Goal: Task Accomplishment & Management: Use online tool/utility

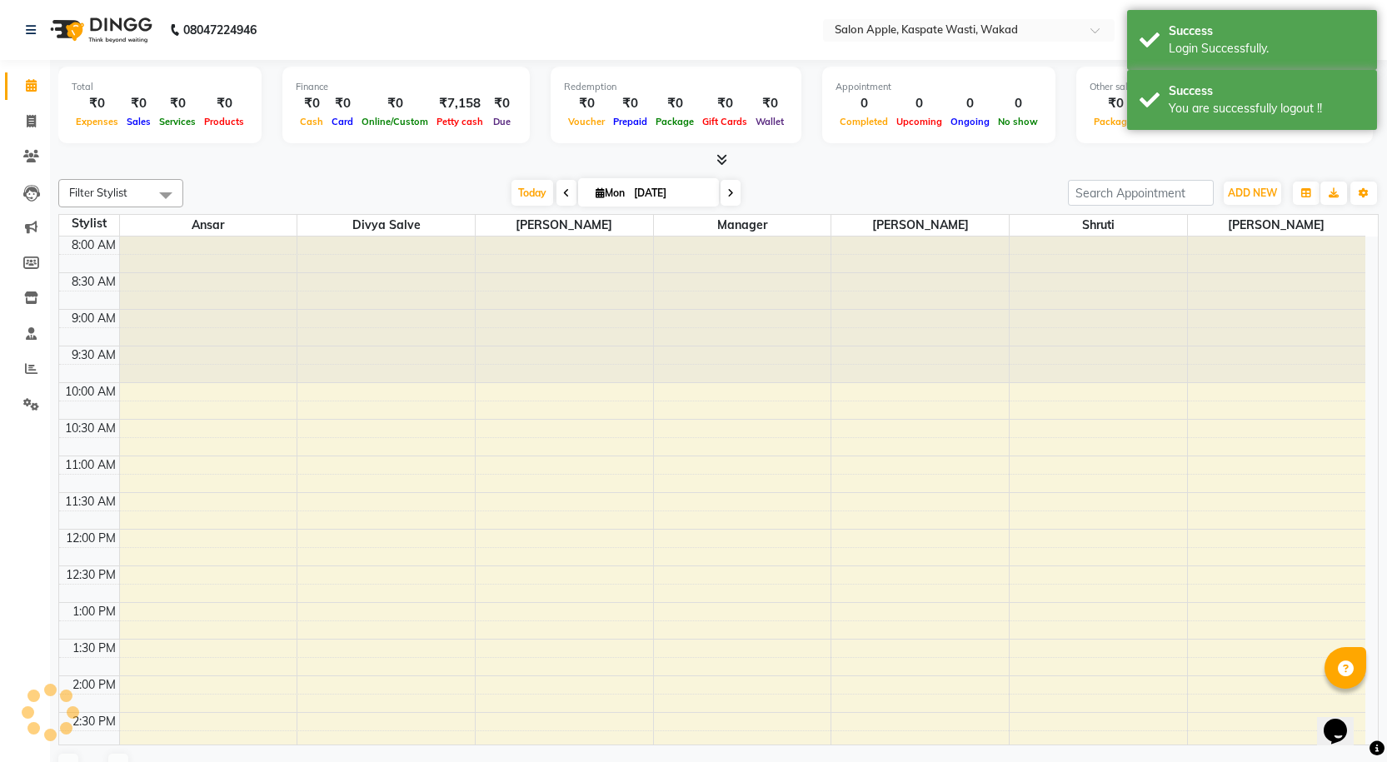
scroll to position [402, 0]
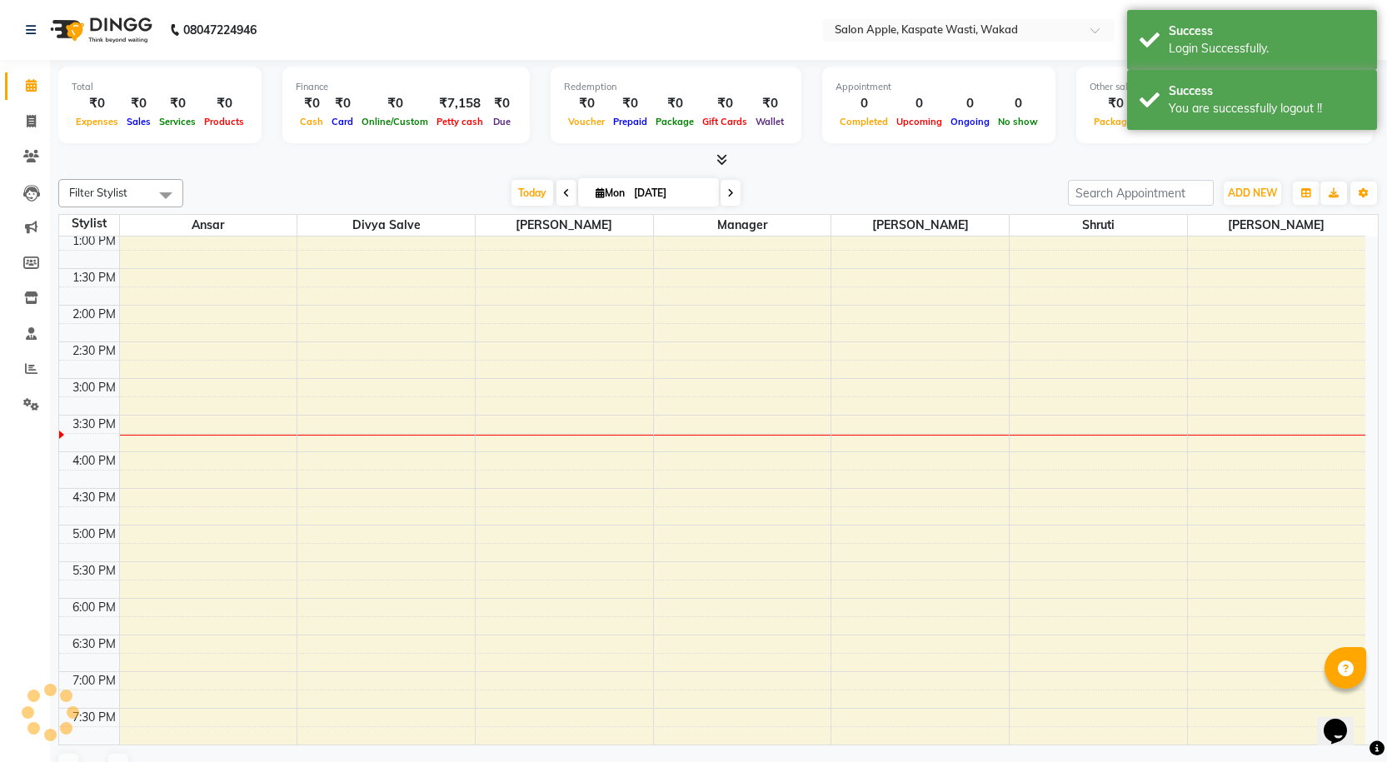
select select "en"
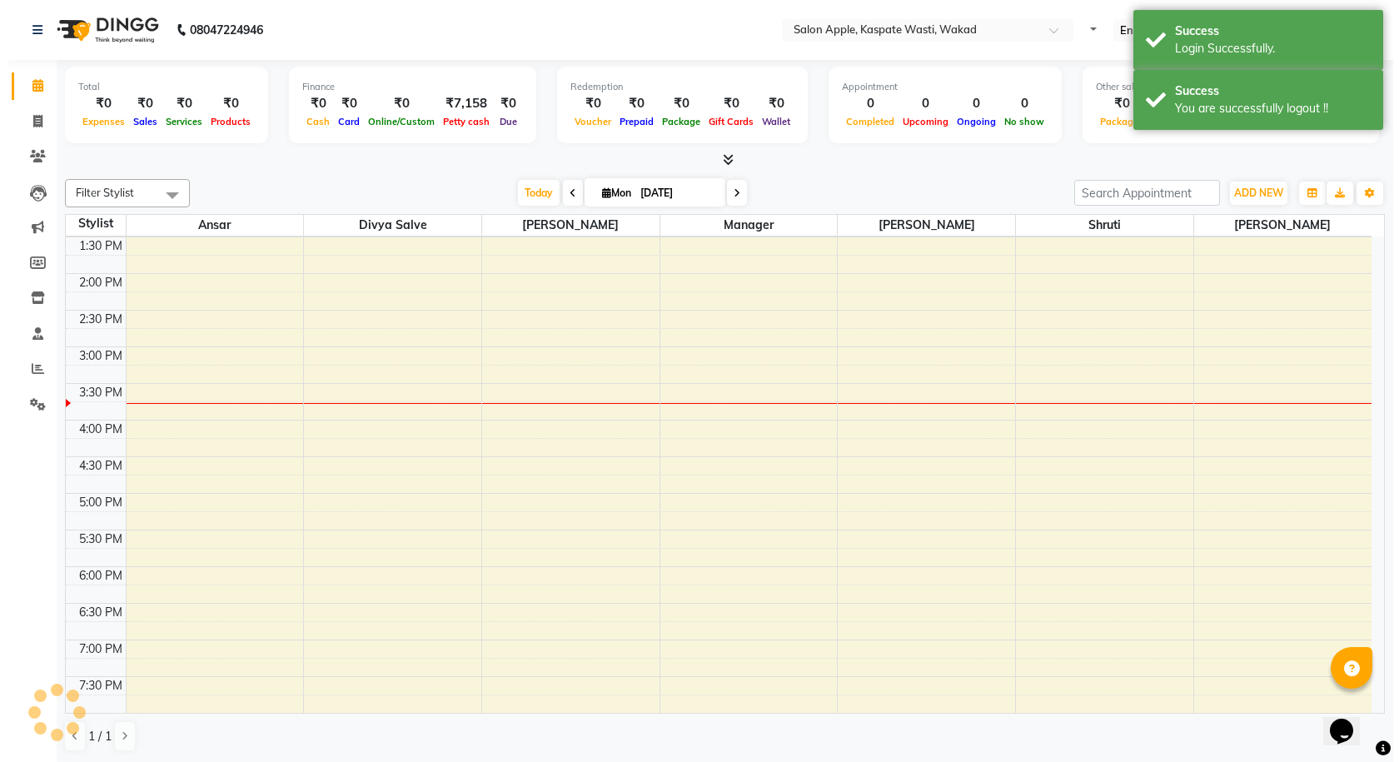
scroll to position [0, 0]
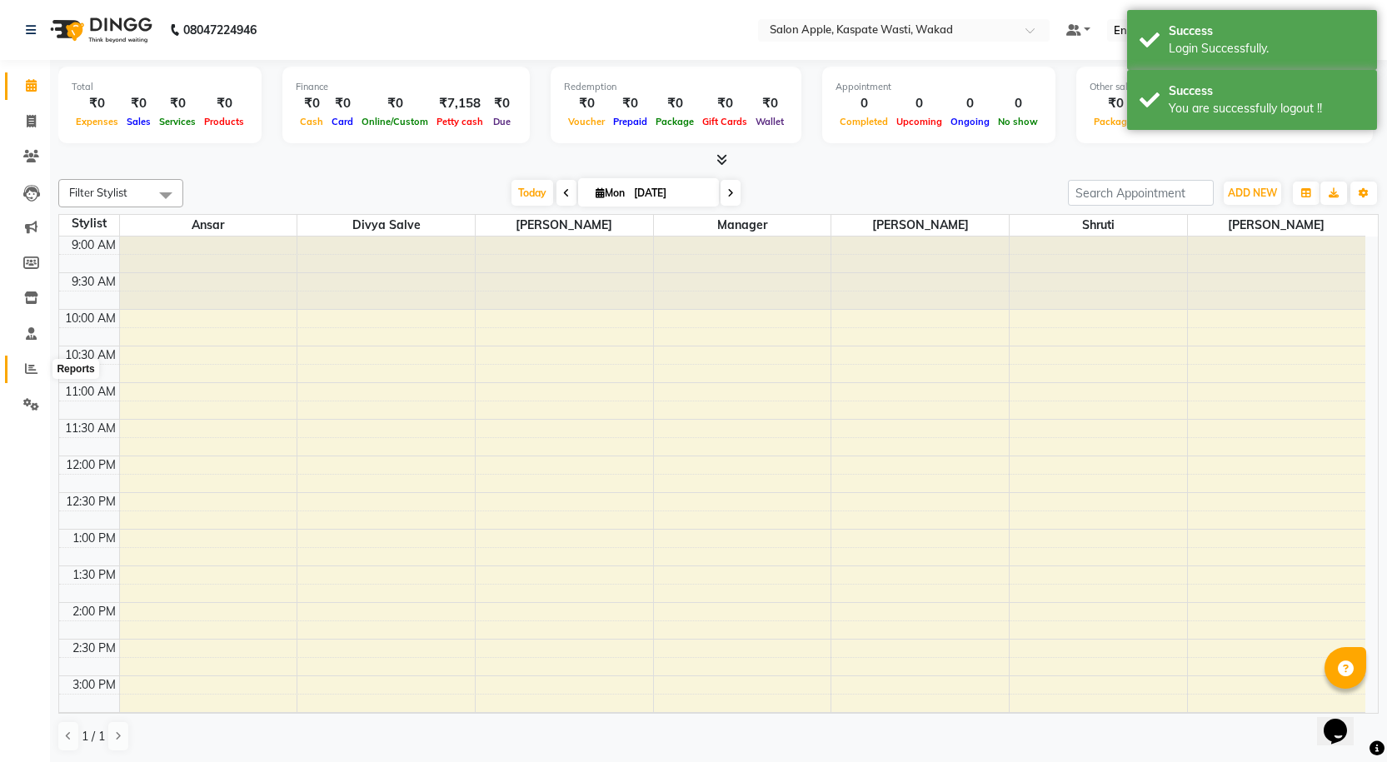
click at [25, 371] on icon at bounding box center [31, 368] width 12 height 12
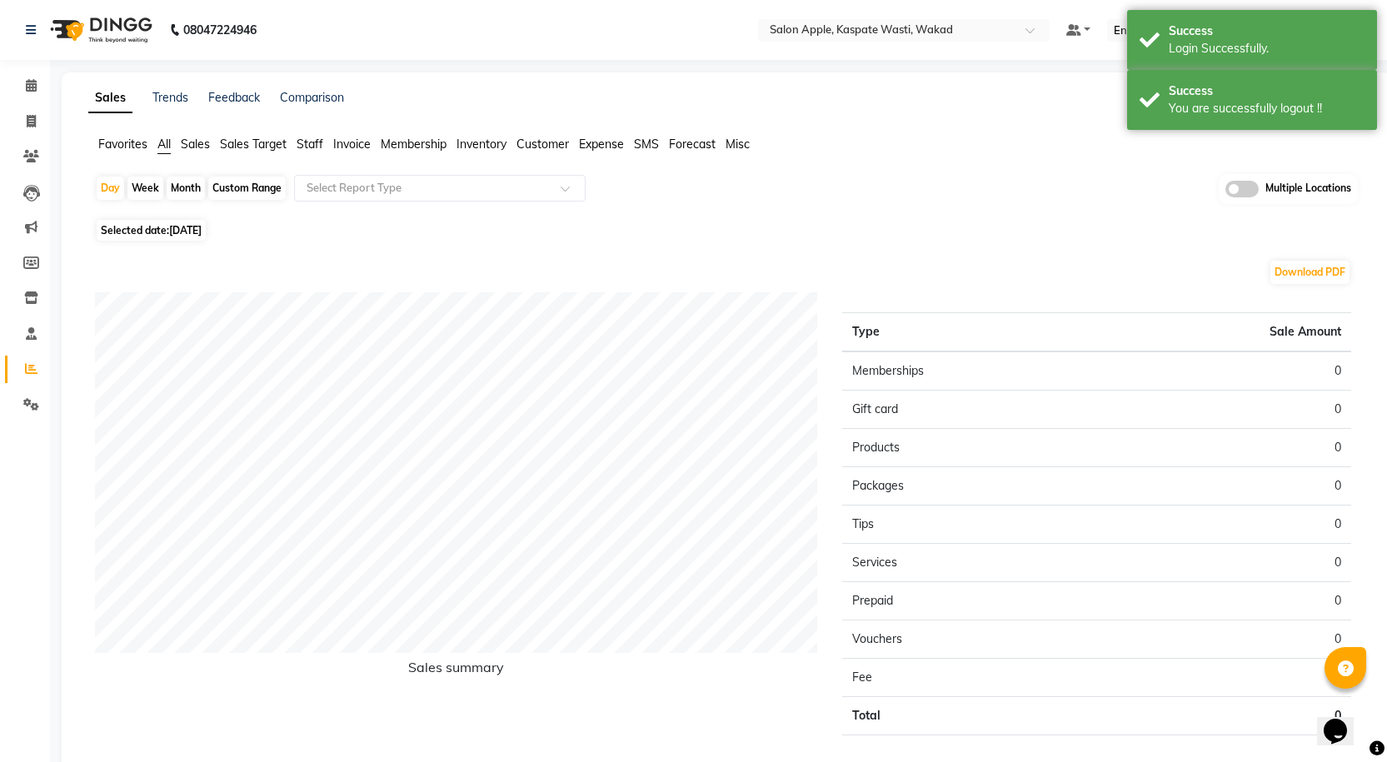
click at [187, 188] on div "Month" at bounding box center [186, 188] width 38 height 23
select select "9"
select select "2025"
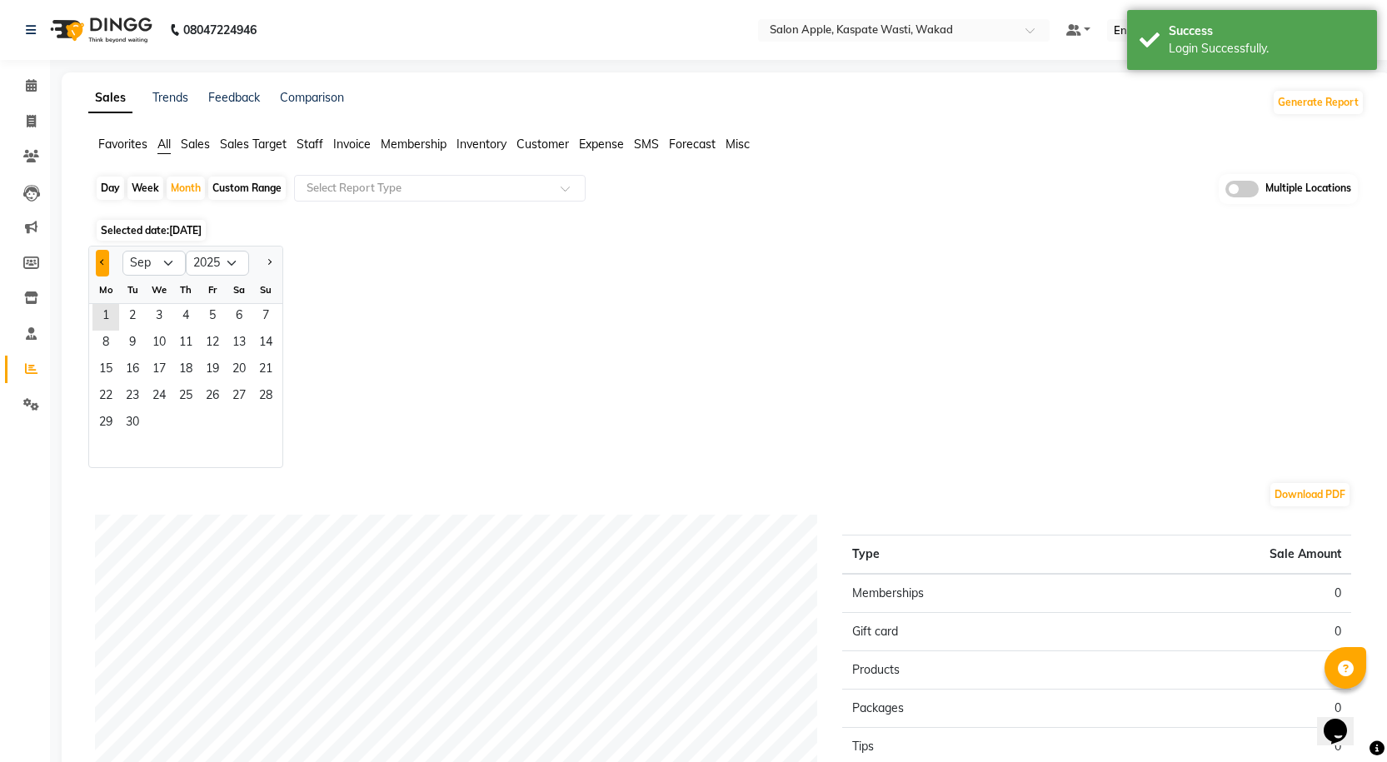
click at [104, 254] on button "Previous month" at bounding box center [102, 263] width 13 height 27
select select "8"
click at [217, 314] on span "1" at bounding box center [212, 317] width 27 height 27
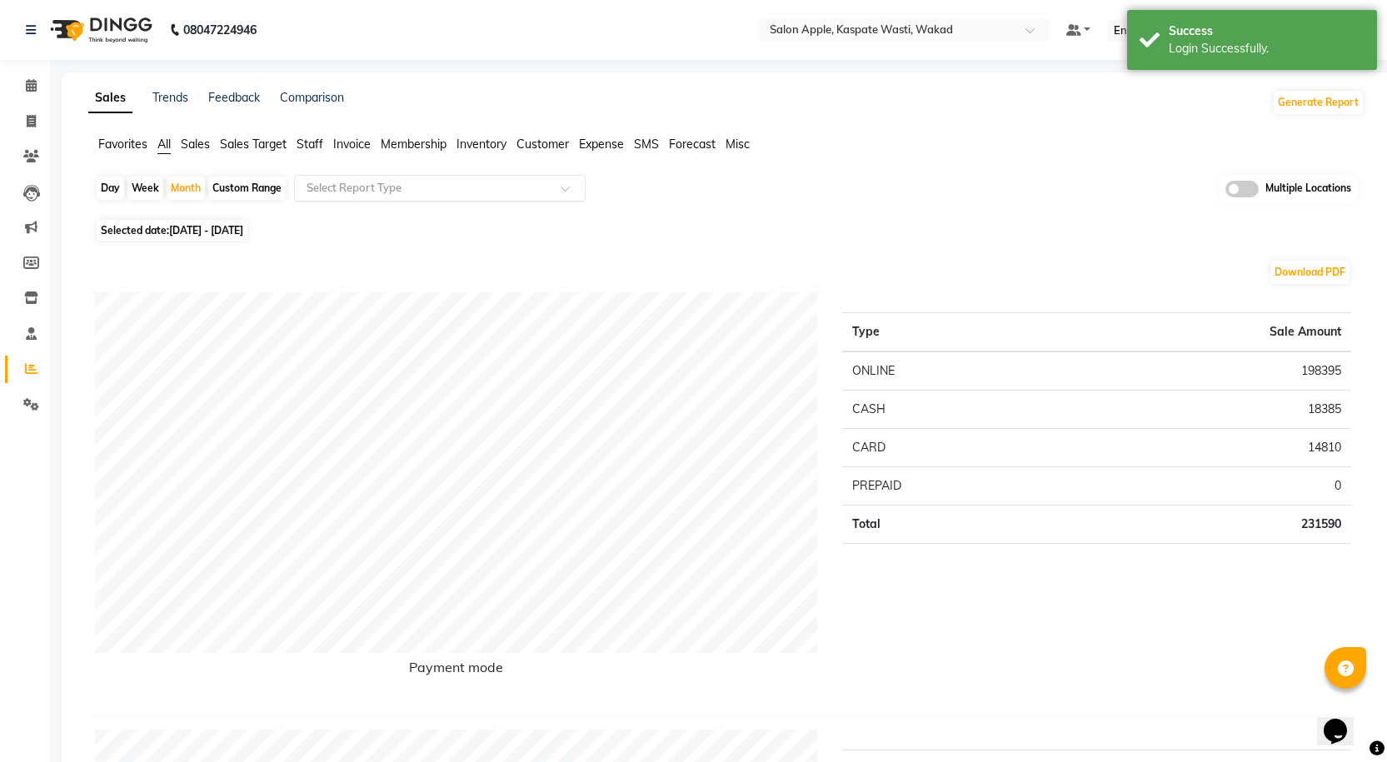
click at [560, 180] on div at bounding box center [440, 188] width 290 height 17
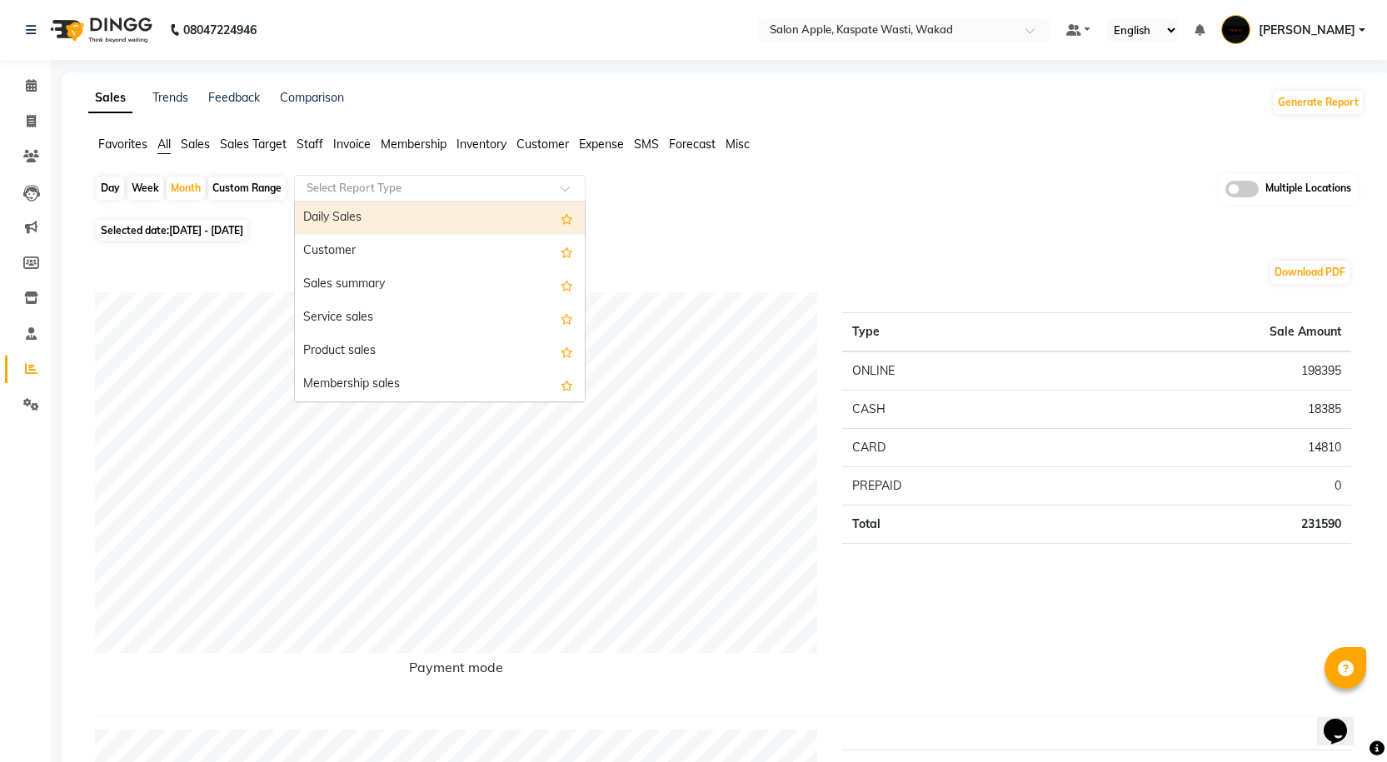
click at [649, 190] on div "Day Week Month Custom Range Select Report Type Daily Sales Customer Sales summa…" at bounding box center [726, 194] width 1263 height 41
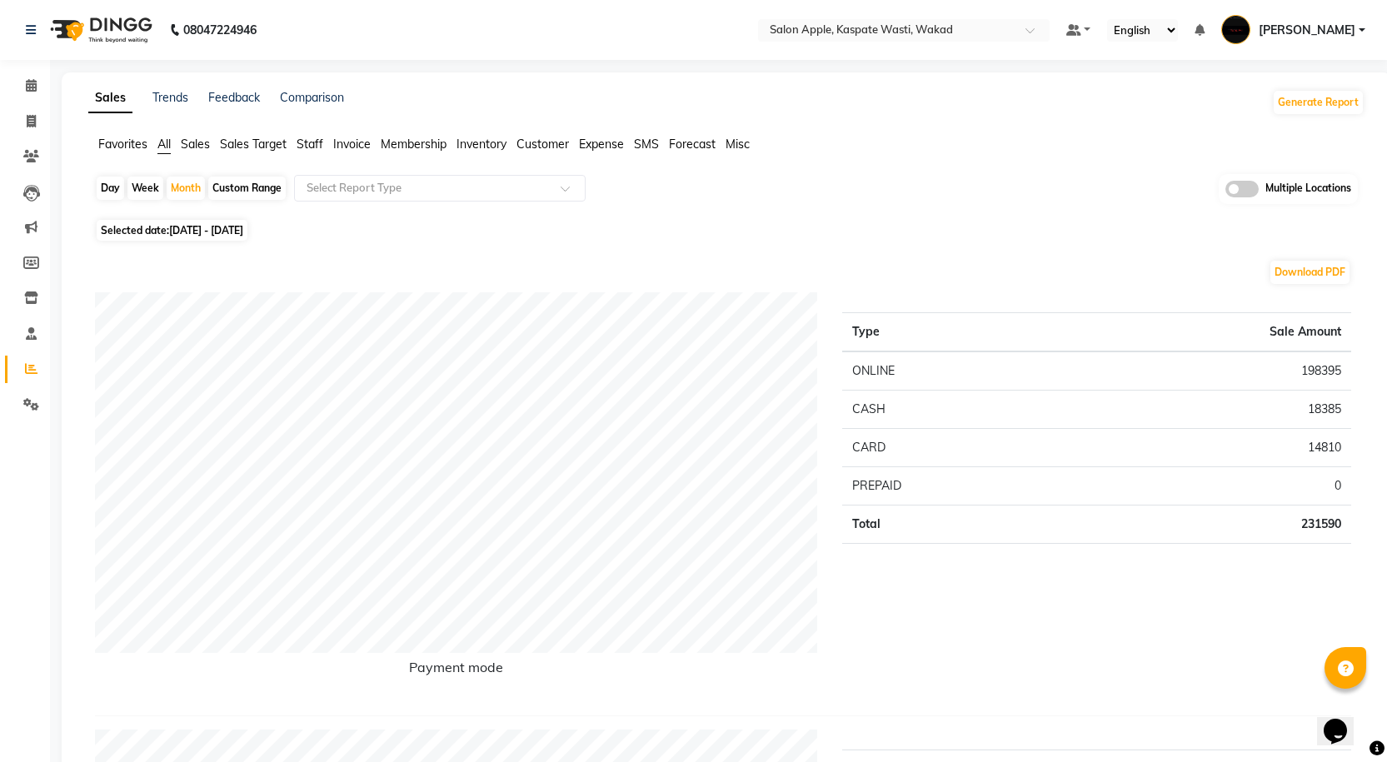
click at [538, 150] on span "Customer" at bounding box center [542, 144] width 52 height 15
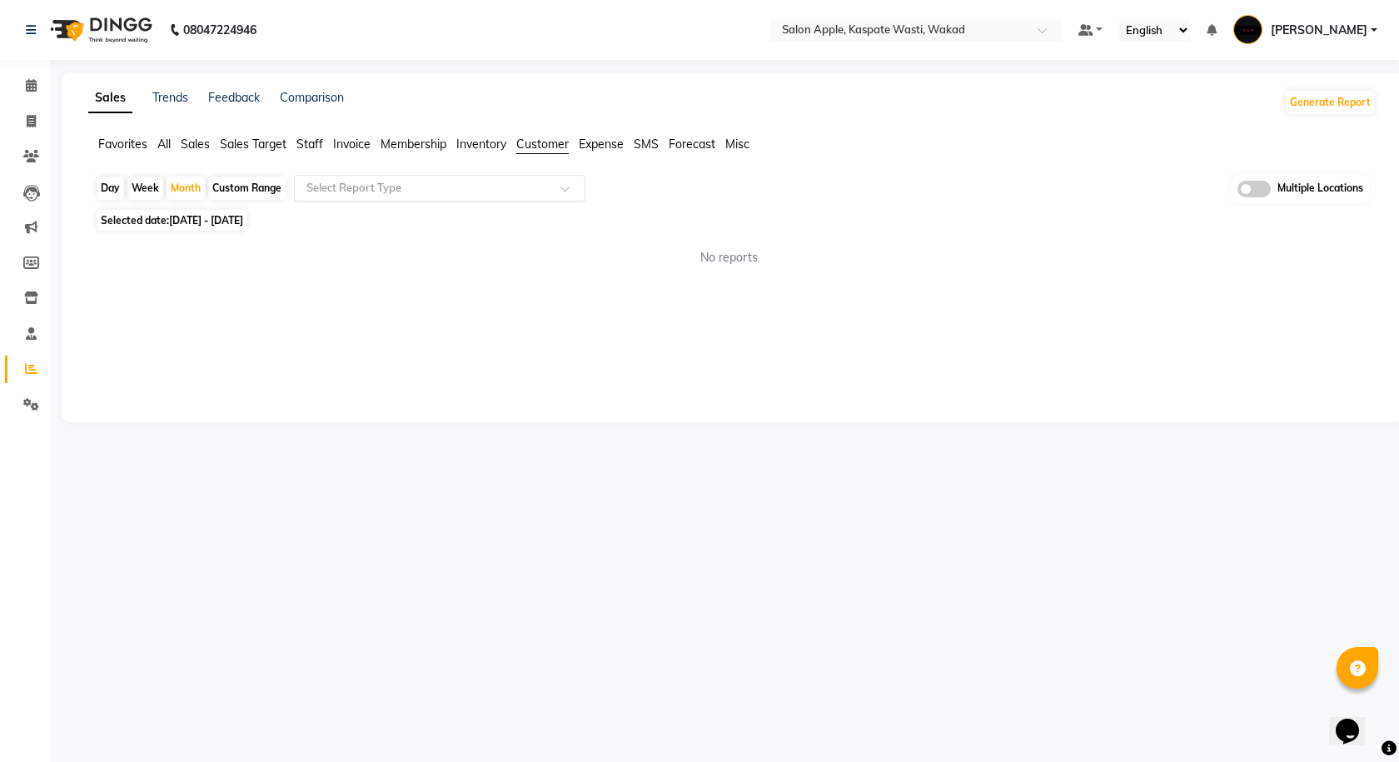
click at [374, 198] on div "Select Report Type" at bounding box center [440, 188] width 292 height 27
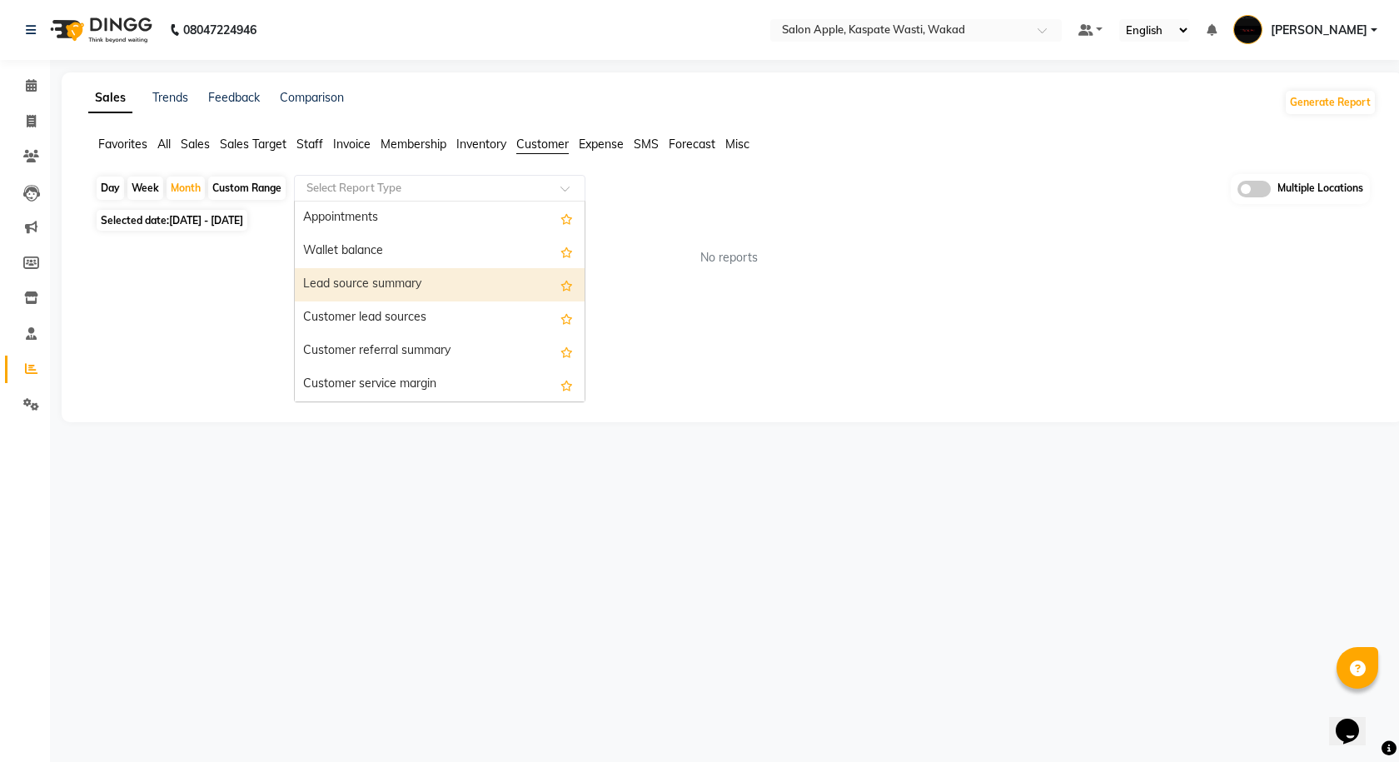
click at [413, 294] on div "Lead source summary" at bounding box center [440, 284] width 290 height 33
select select "full_report"
select select "csv"
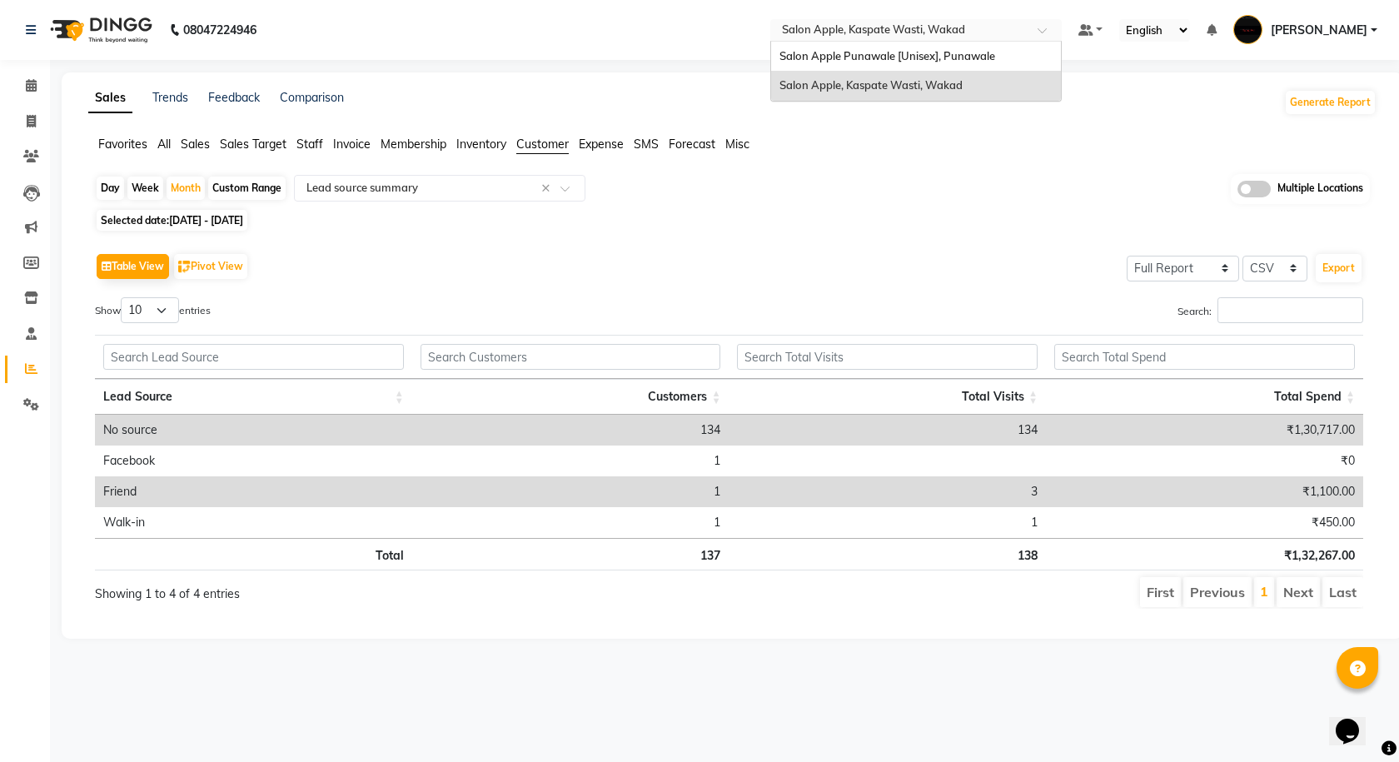
click at [1002, 29] on input "text" at bounding box center [900, 31] width 242 height 17
click at [984, 68] on div "Salon Apple Punawale [Unisex], Punawale" at bounding box center [916, 57] width 290 height 30
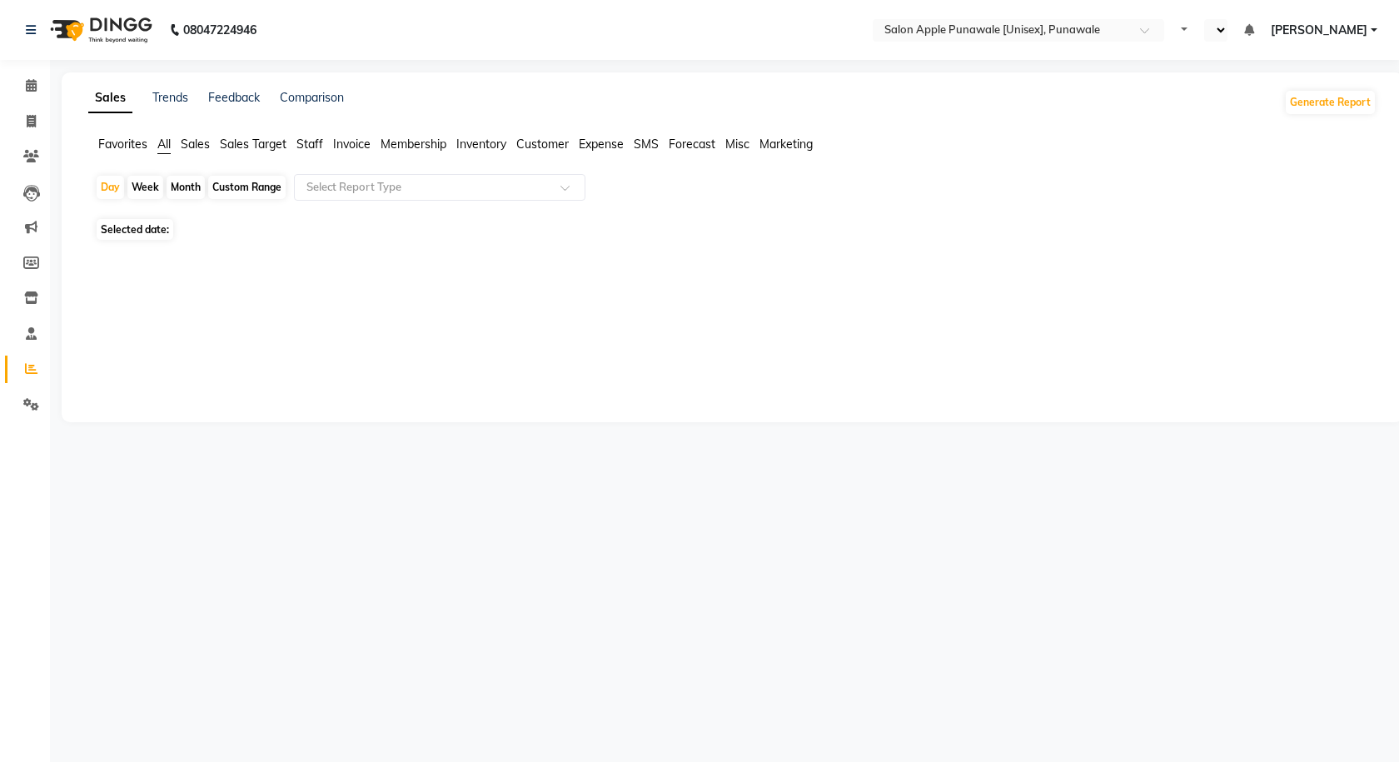
select select "en"
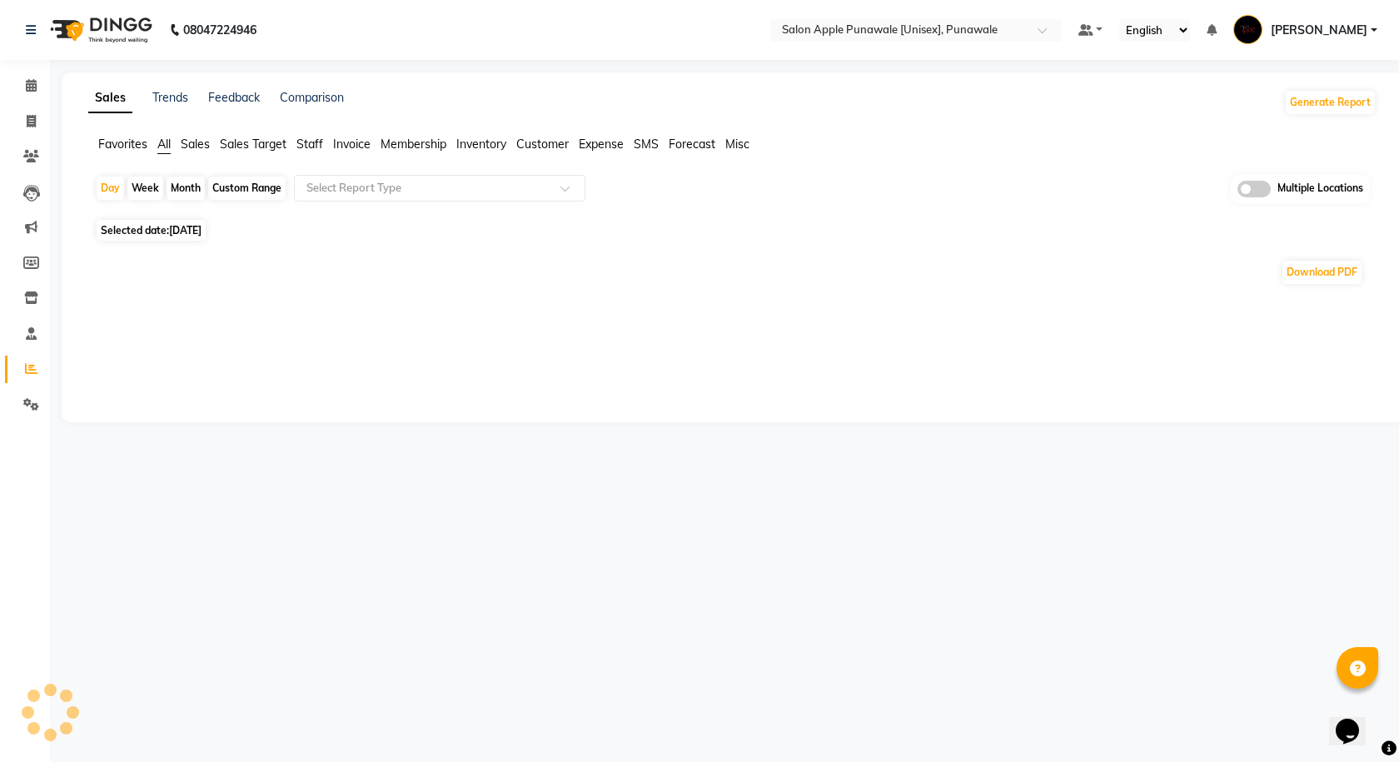
click at [177, 189] on div "Month" at bounding box center [186, 188] width 38 height 23
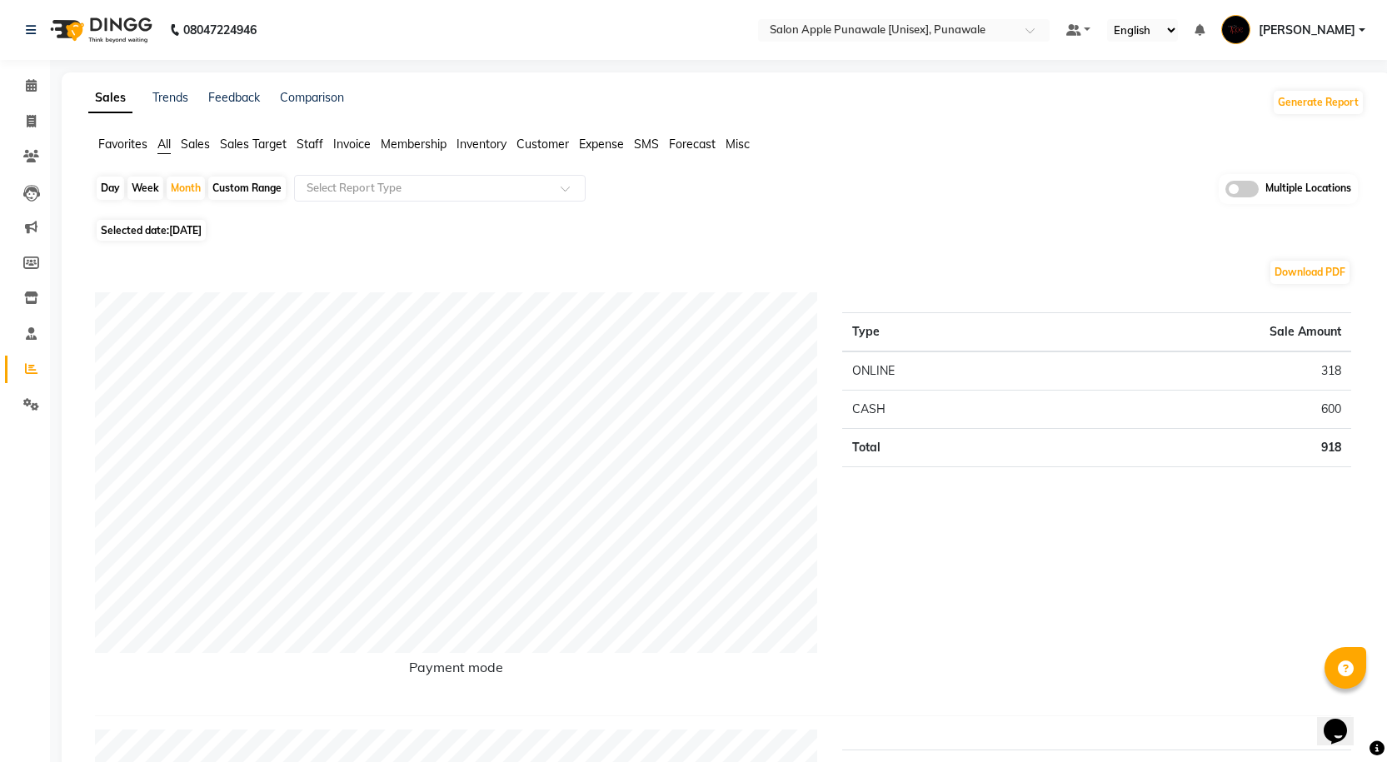
click at [163, 234] on span "Selected date: 01-09-2025" at bounding box center [151, 230] width 109 height 21
select select "9"
select select "2025"
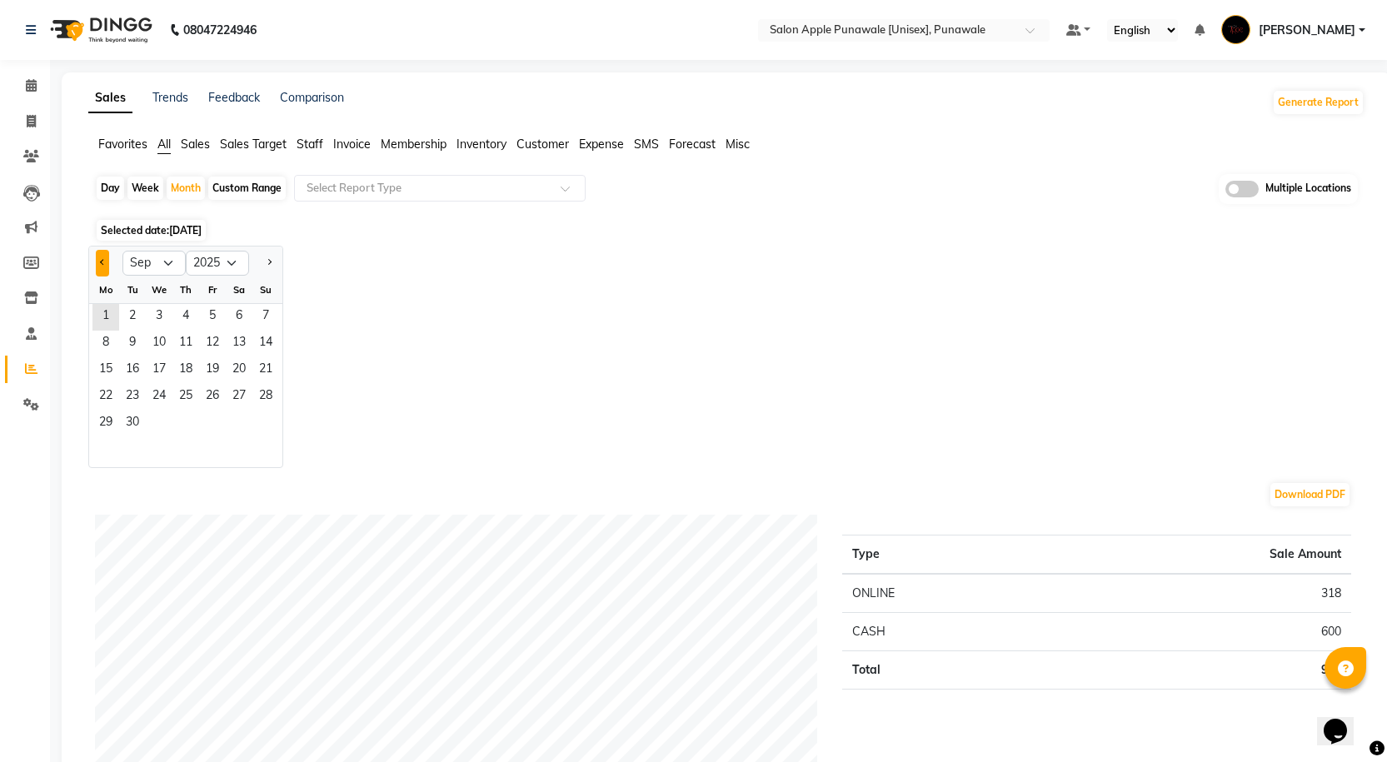
click at [101, 257] on button "Previous month" at bounding box center [102, 263] width 13 height 27
select select "8"
click at [209, 313] on span "1" at bounding box center [212, 317] width 27 height 27
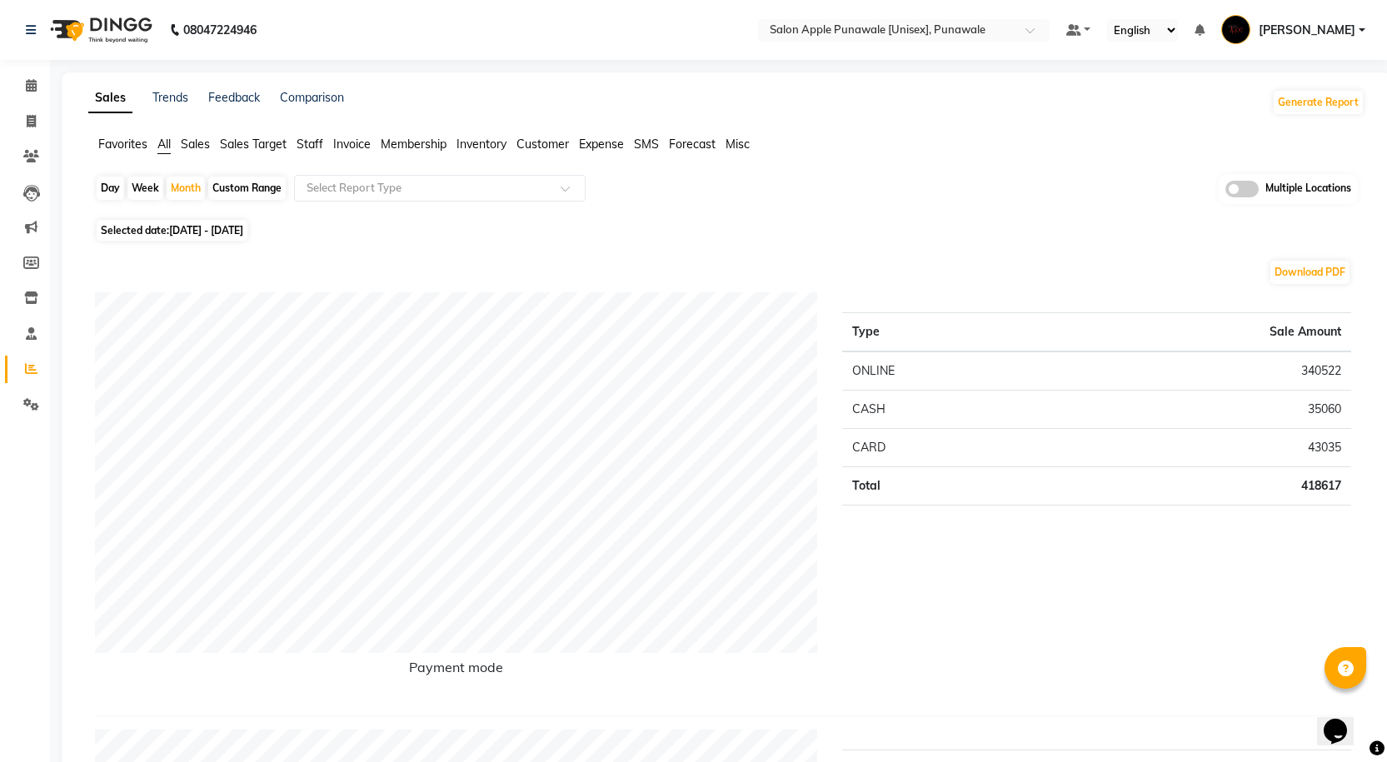
click at [544, 143] on span "Customer" at bounding box center [542, 144] width 52 height 15
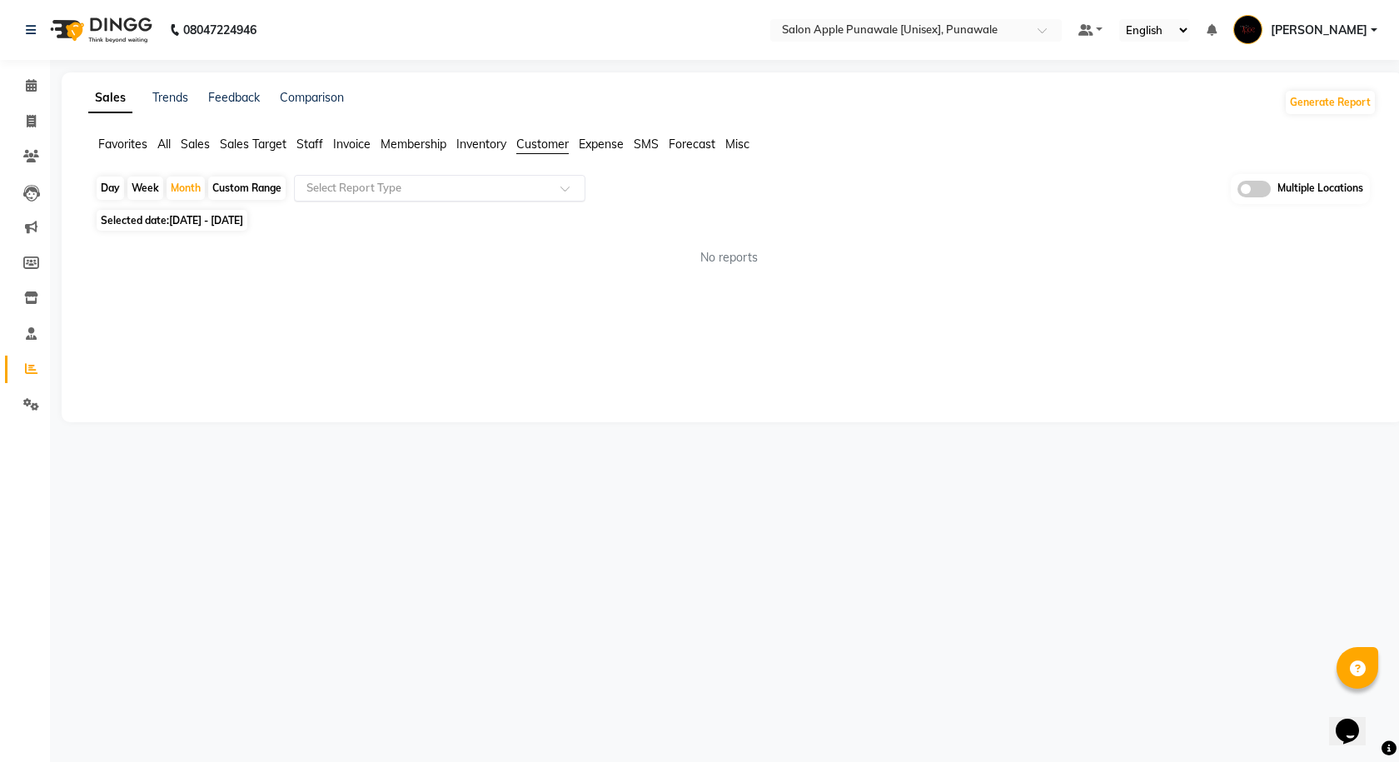
click at [542, 191] on input "text" at bounding box center [423, 188] width 240 height 17
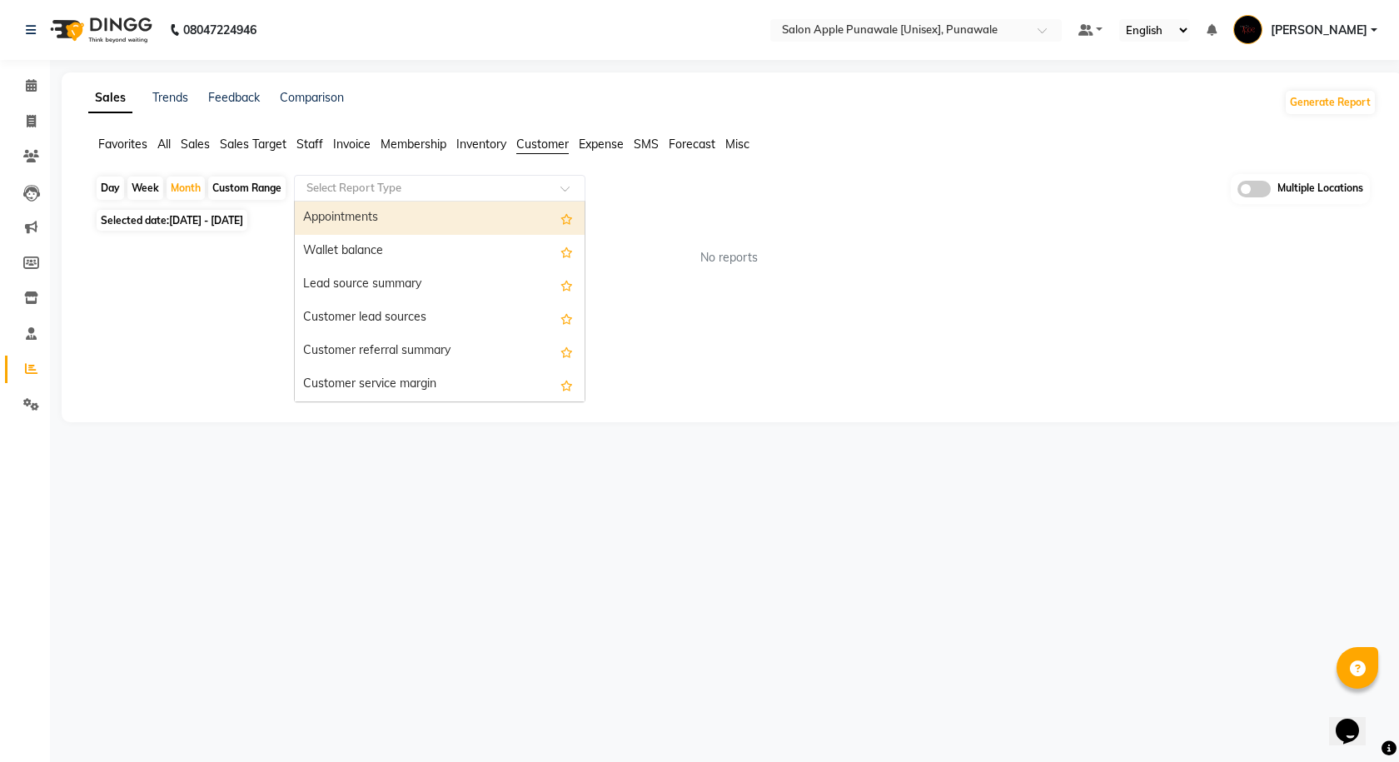
click at [461, 219] on div "Appointments" at bounding box center [440, 218] width 290 height 33
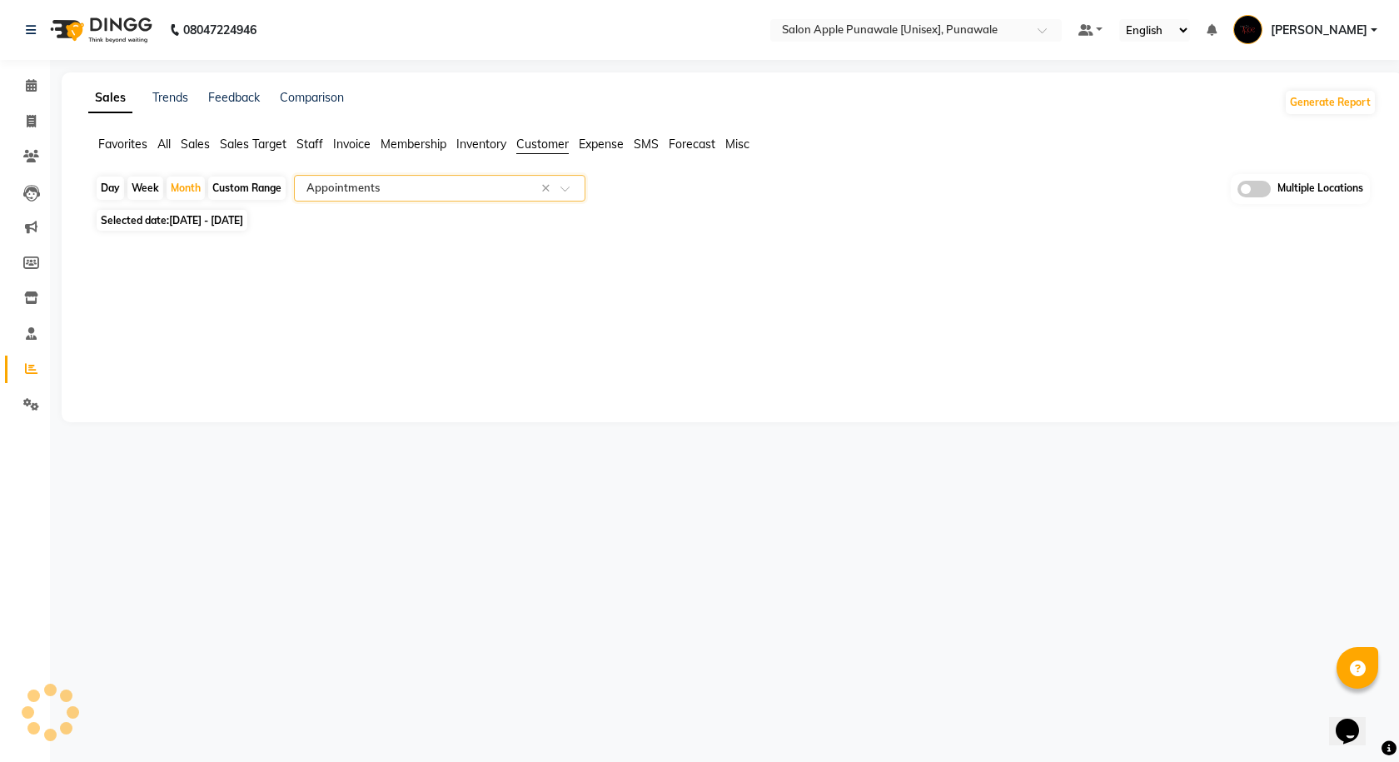
select select "full_report"
select select "csv"
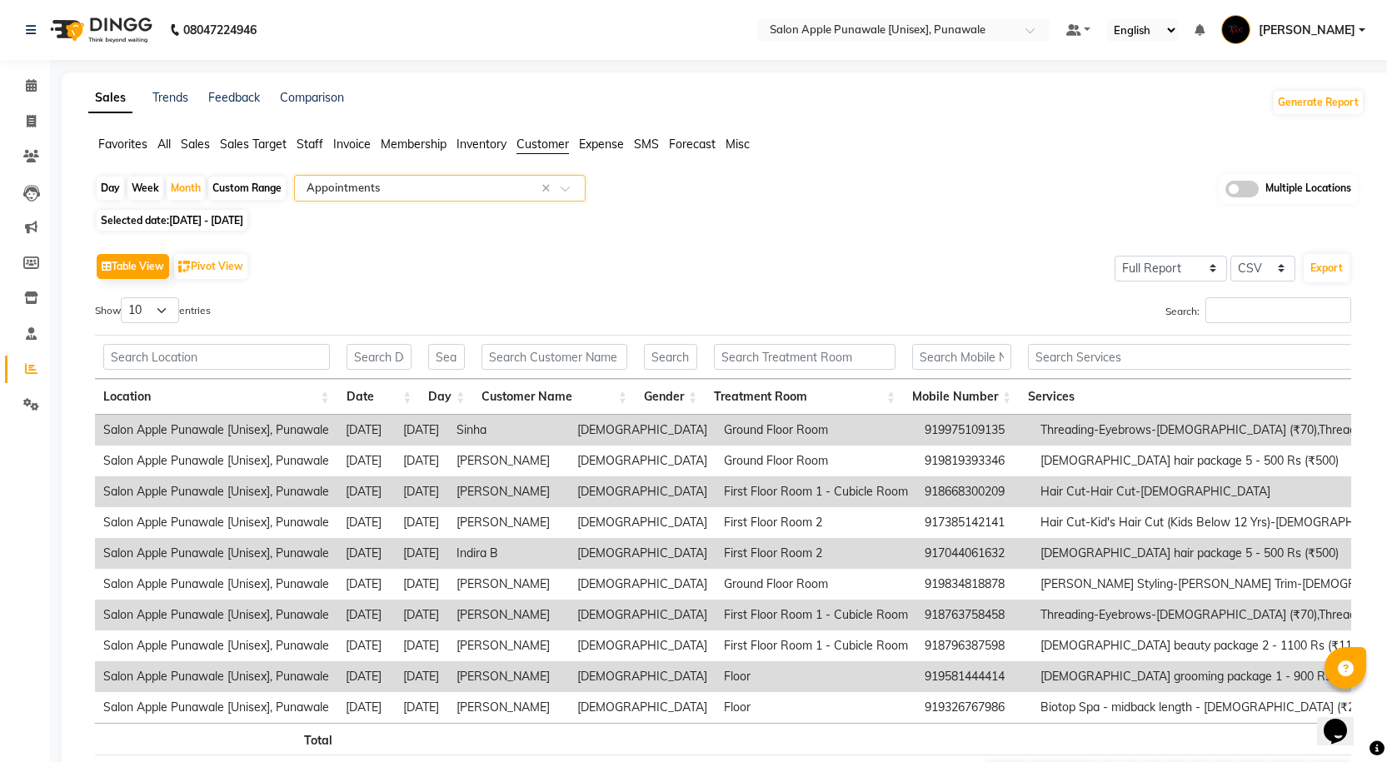
click at [565, 183] on div at bounding box center [440, 188] width 290 height 17
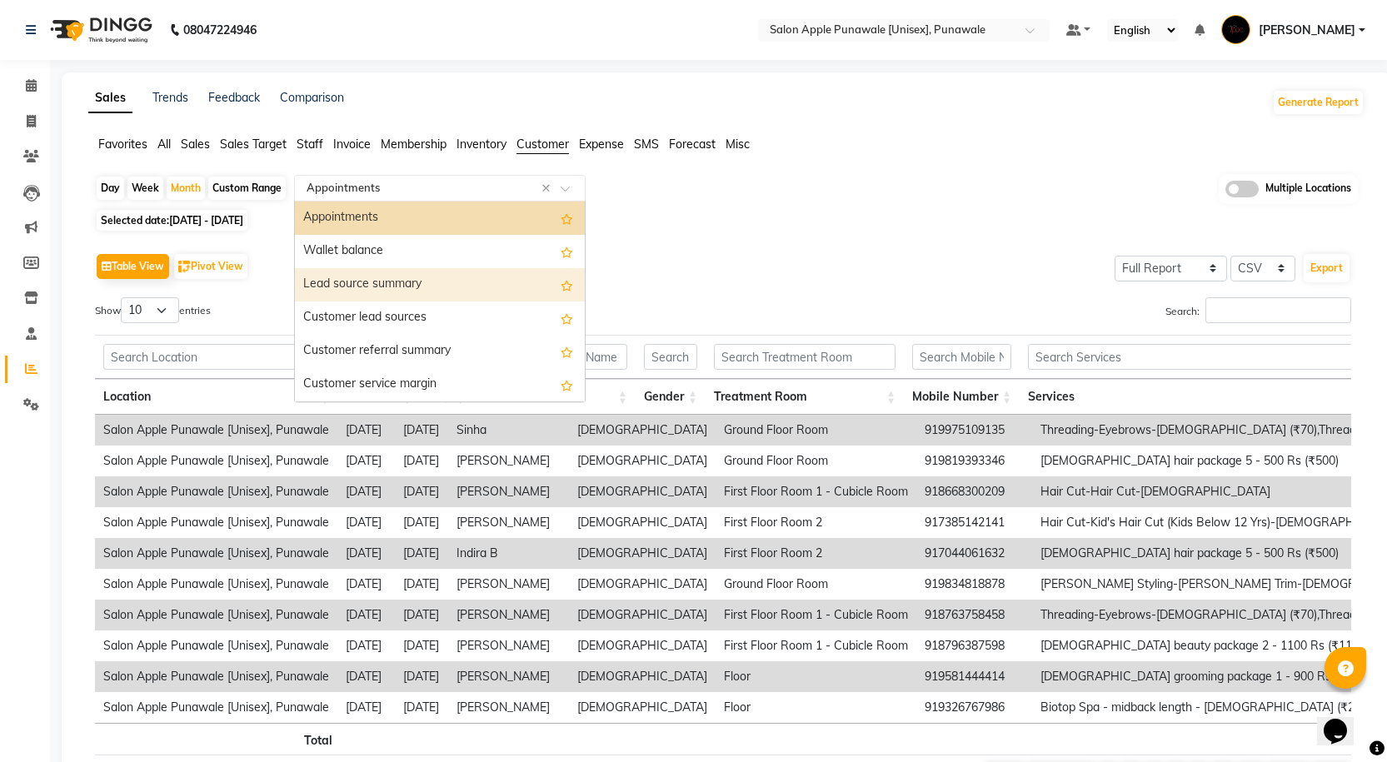
click at [439, 278] on div "Lead source summary" at bounding box center [440, 284] width 290 height 33
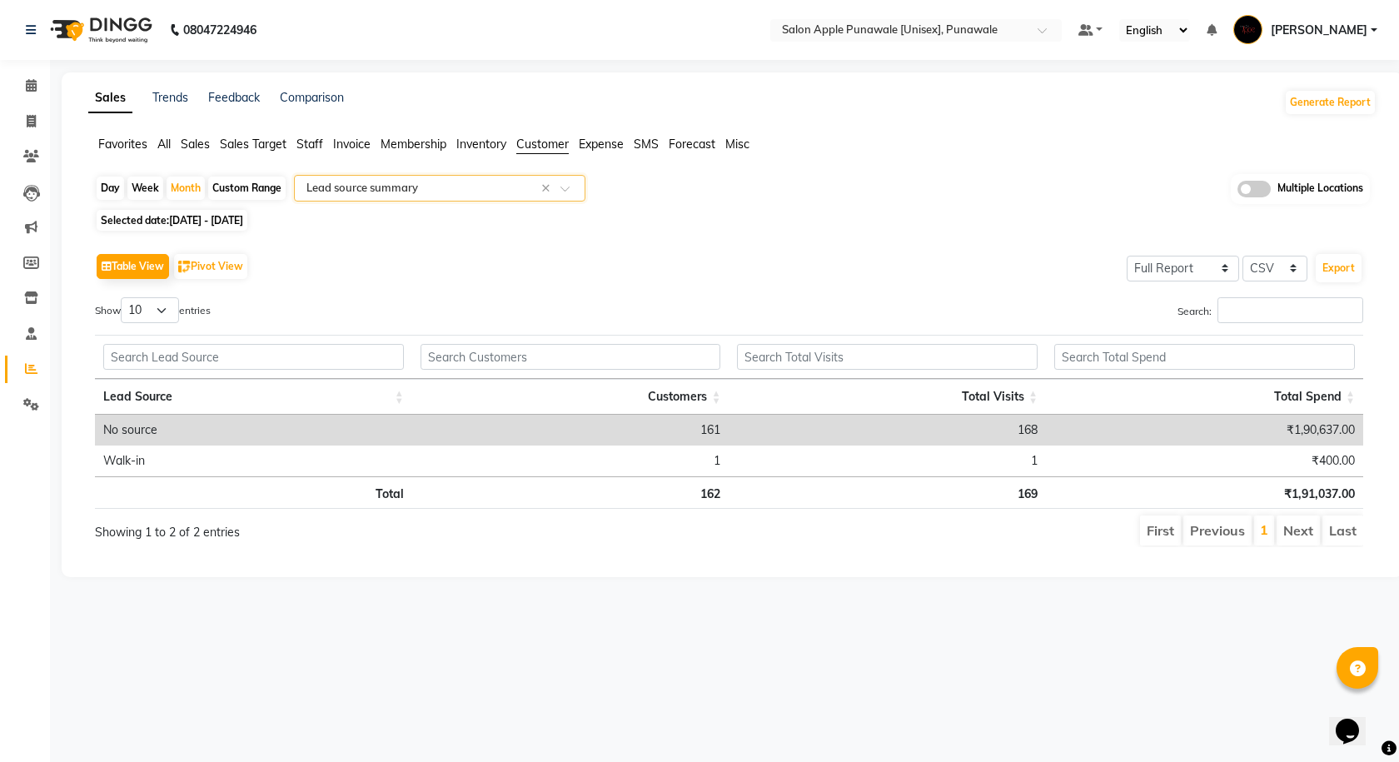
click at [572, 184] on div at bounding box center [440, 188] width 290 height 17
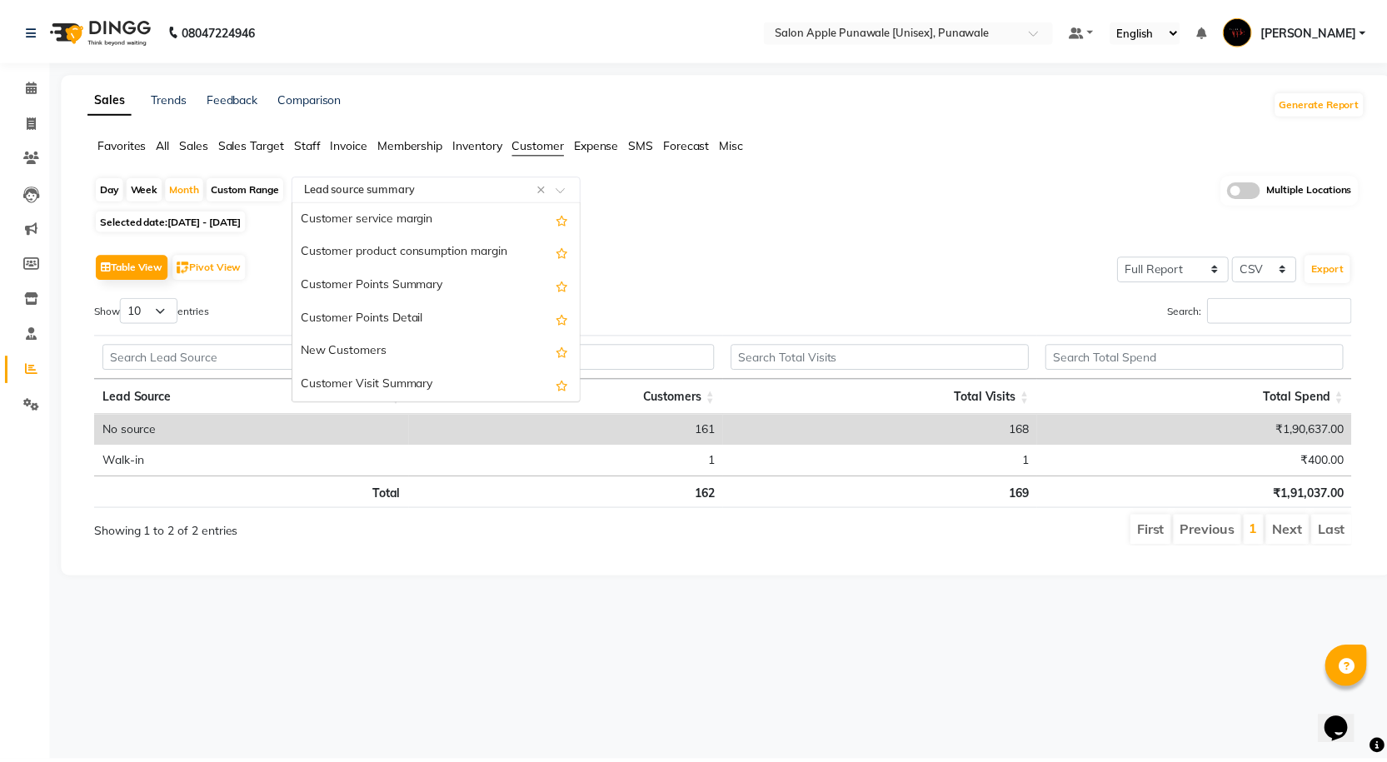
scroll to position [233, 0]
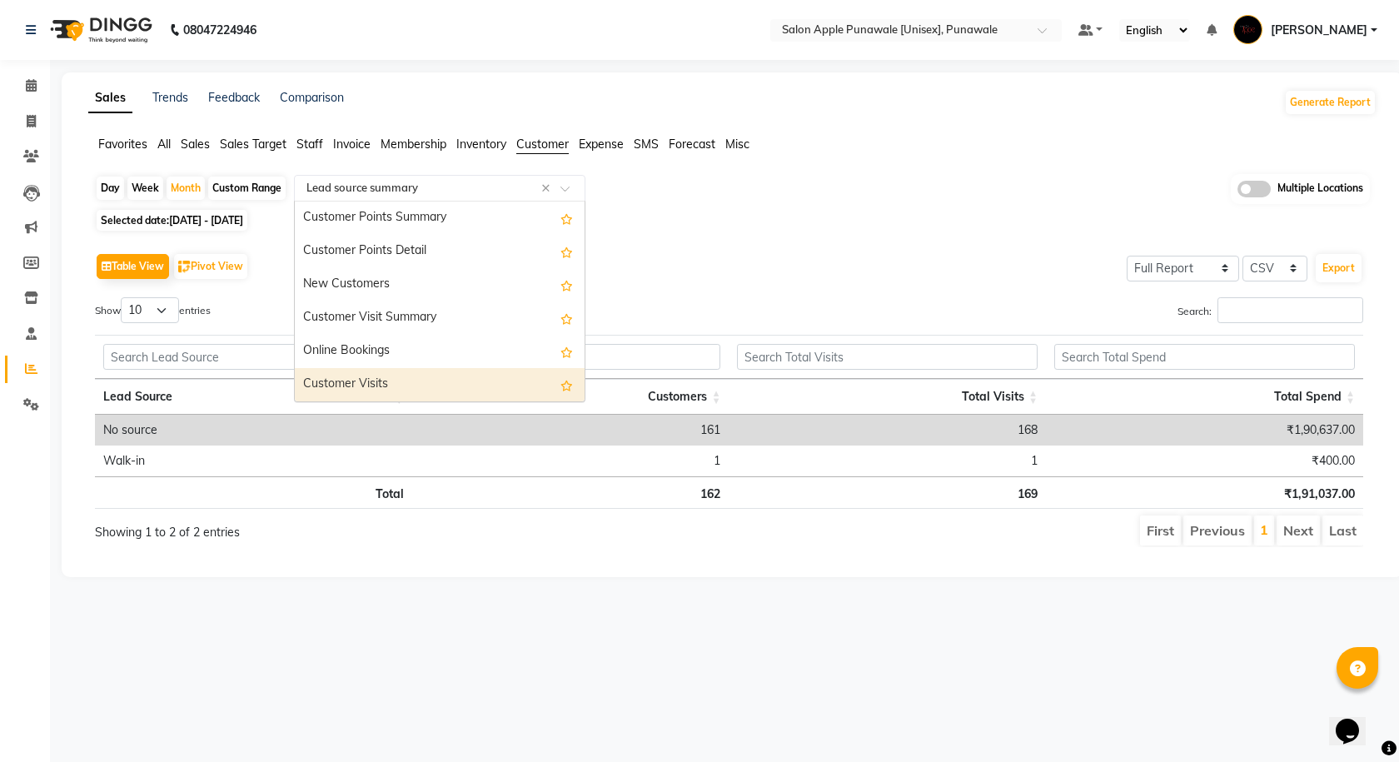
click at [415, 387] on div "Customer Visits" at bounding box center [440, 384] width 290 height 33
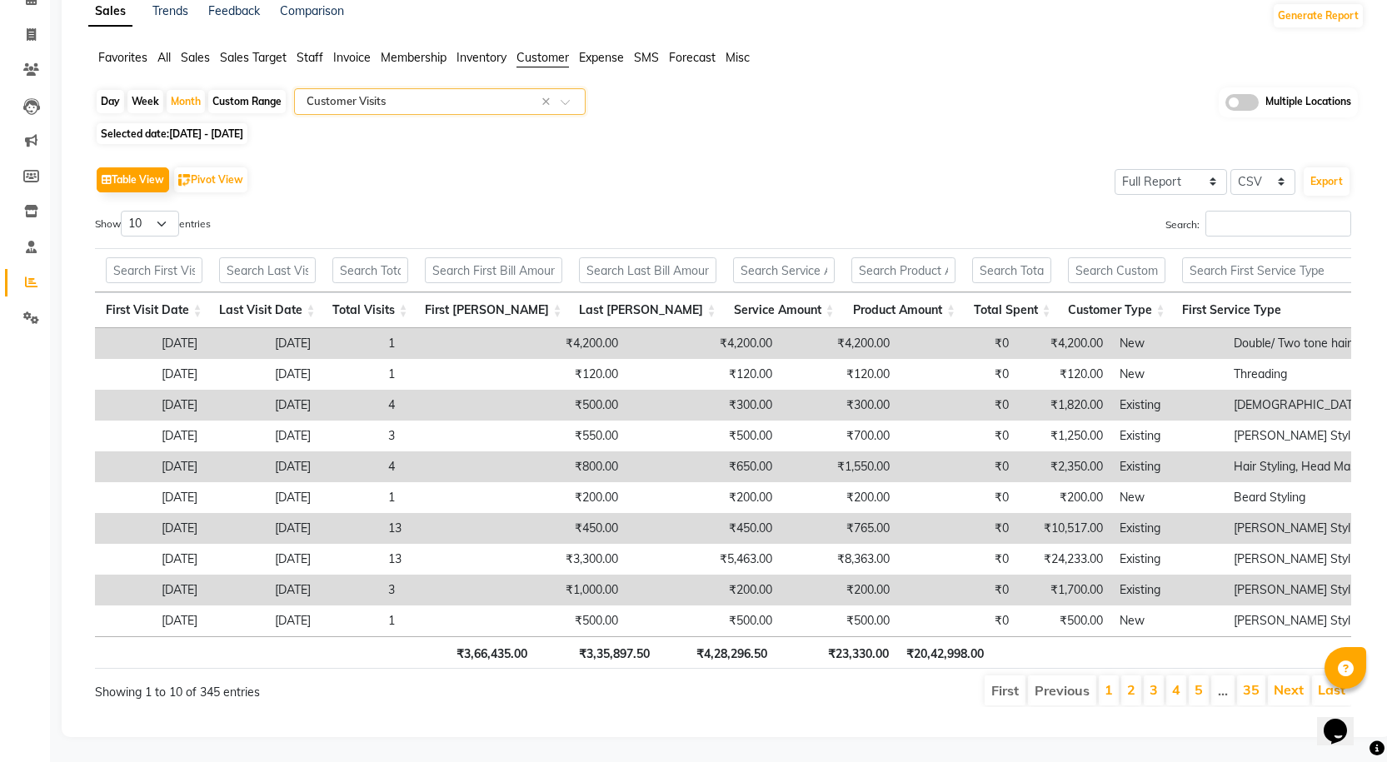
scroll to position [0, 0]
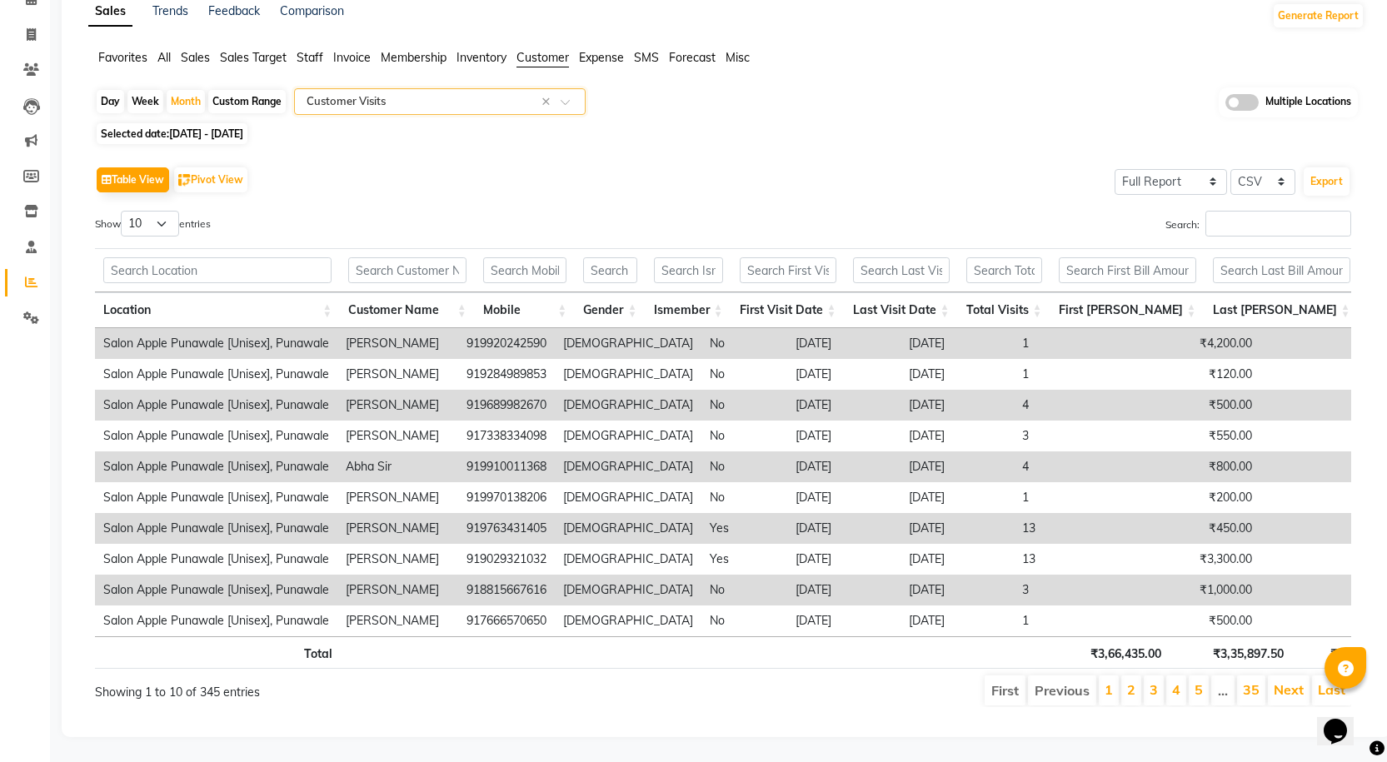
click at [562, 98] on span at bounding box center [571, 106] width 21 height 17
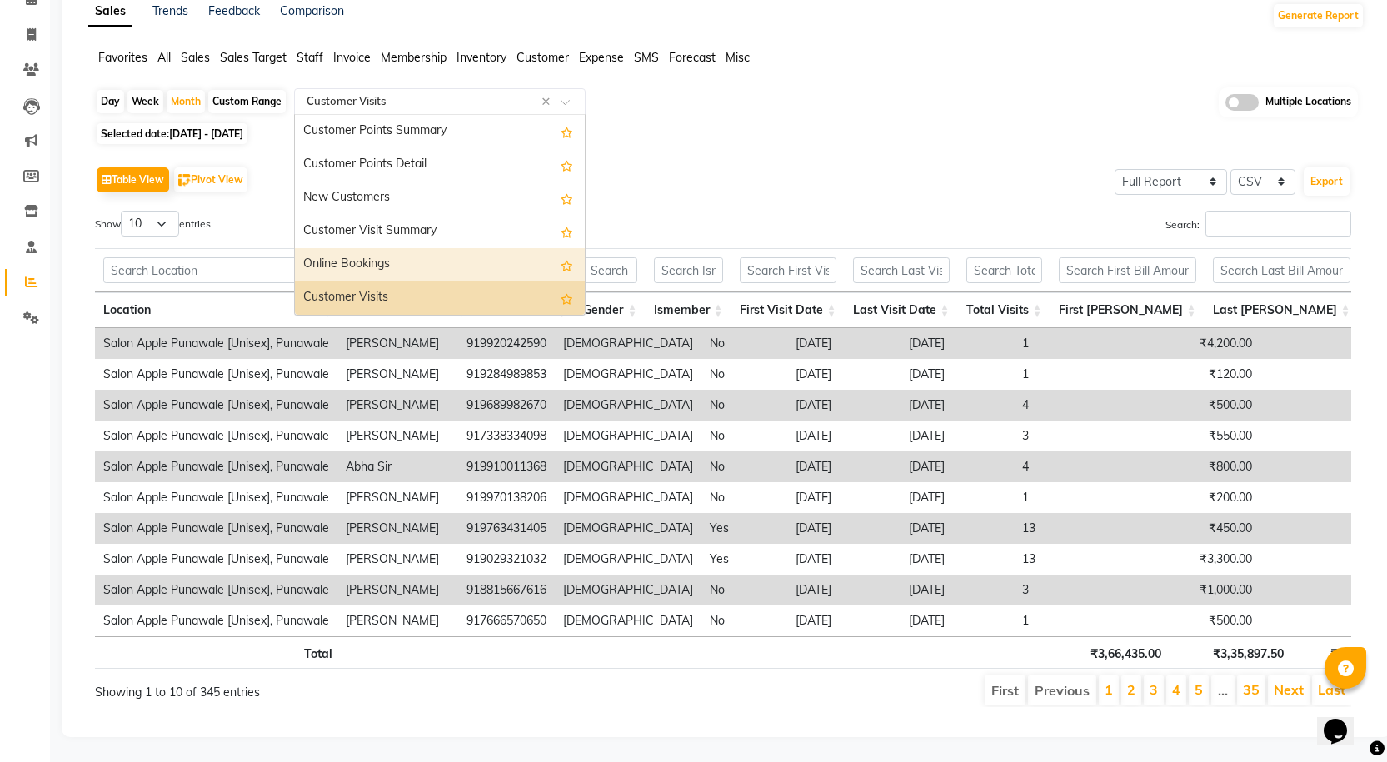
scroll to position [150, 0]
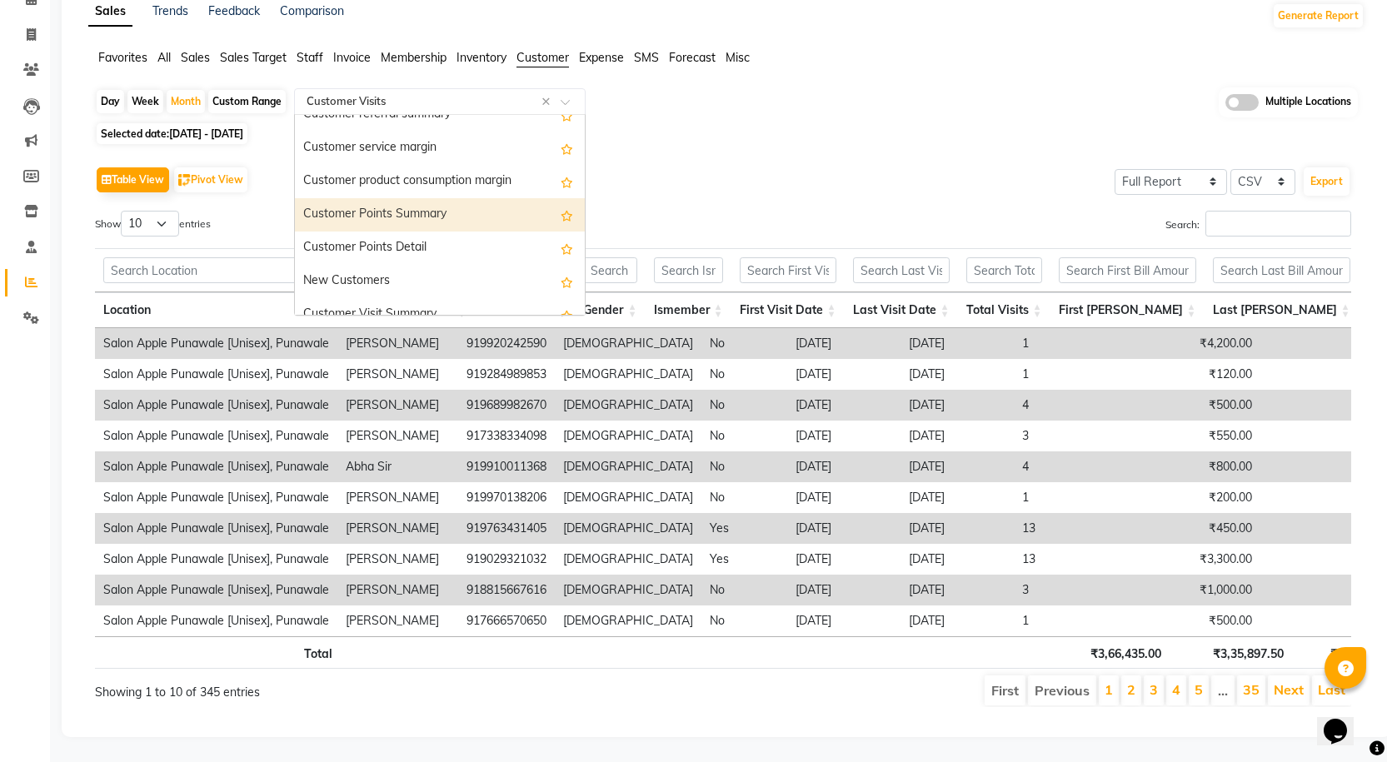
click at [436, 198] on div "Customer Points Summary" at bounding box center [440, 214] width 290 height 33
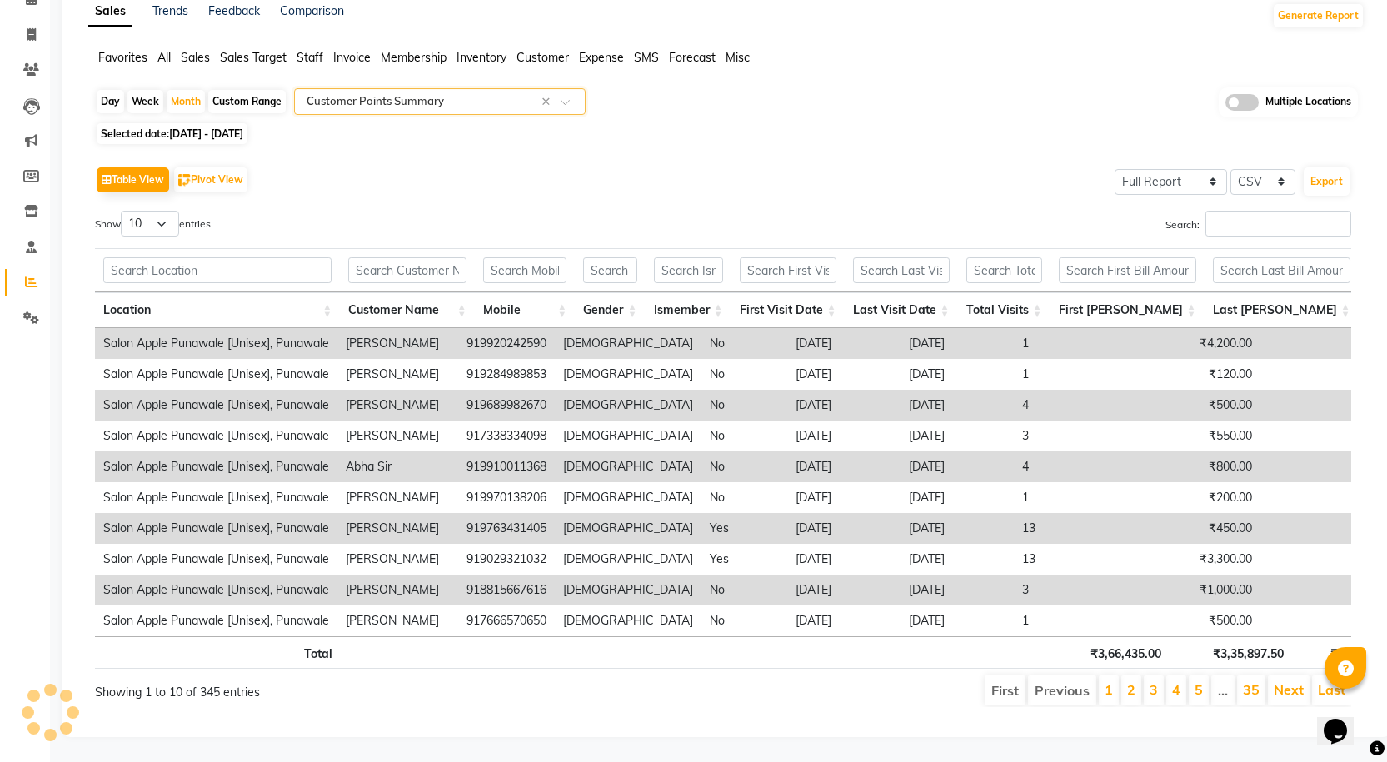
scroll to position [0, 0]
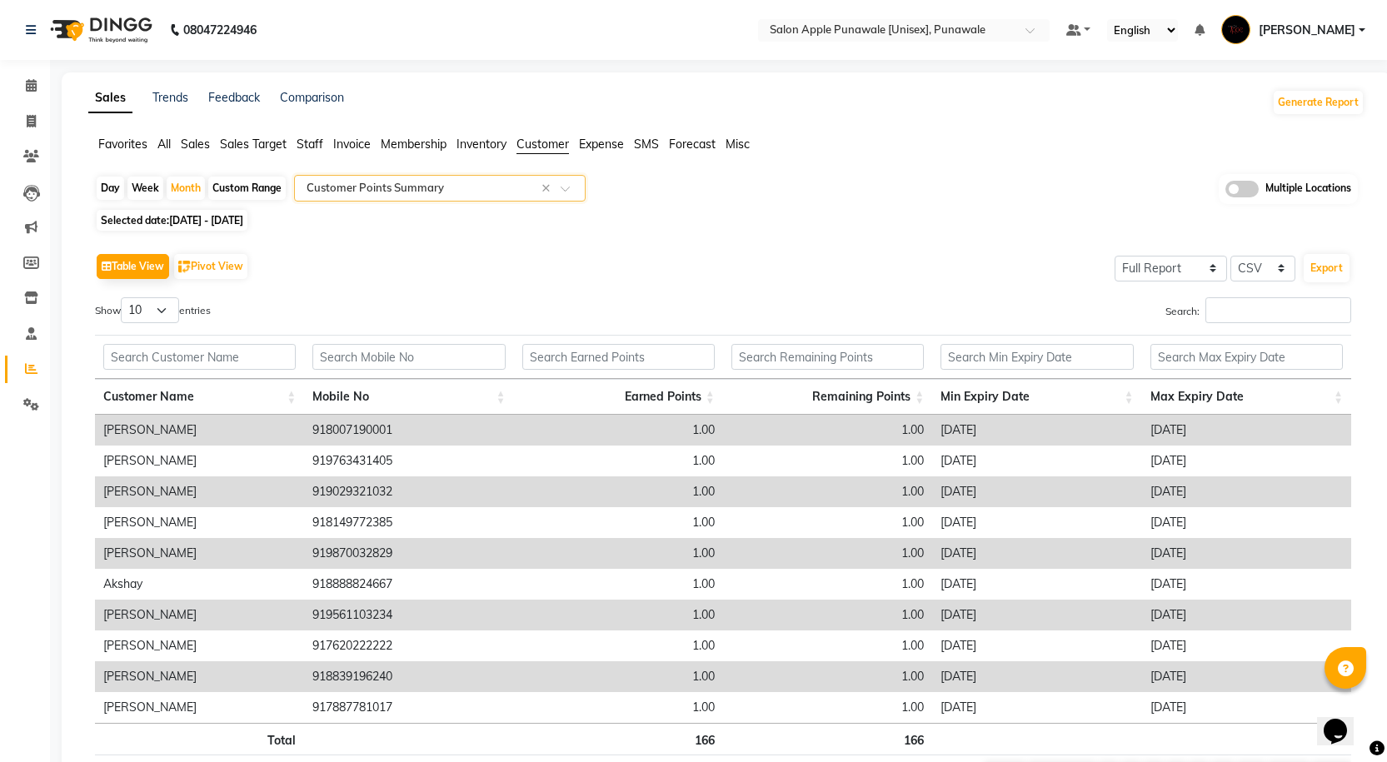
click at [565, 190] on span at bounding box center [571, 193] width 21 height 17
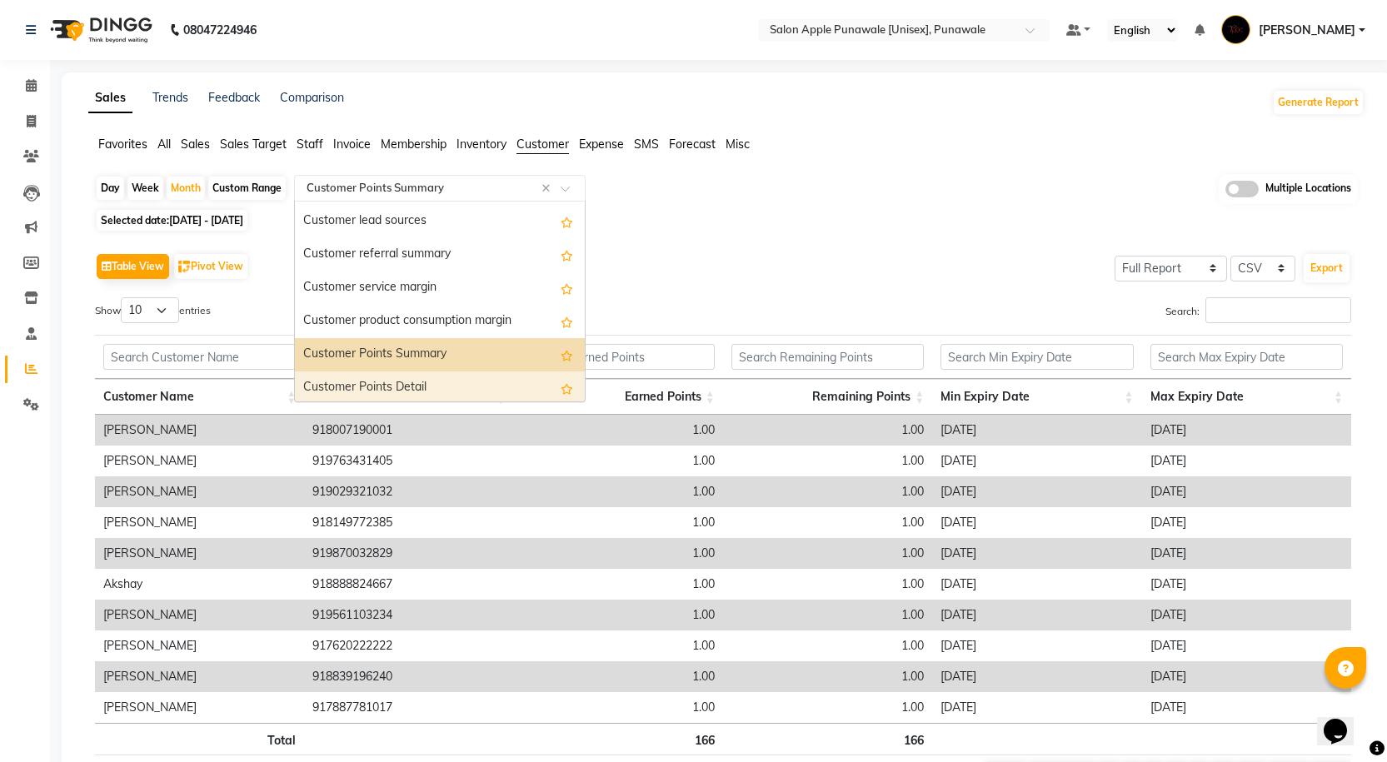
scroll to position [67, 0]
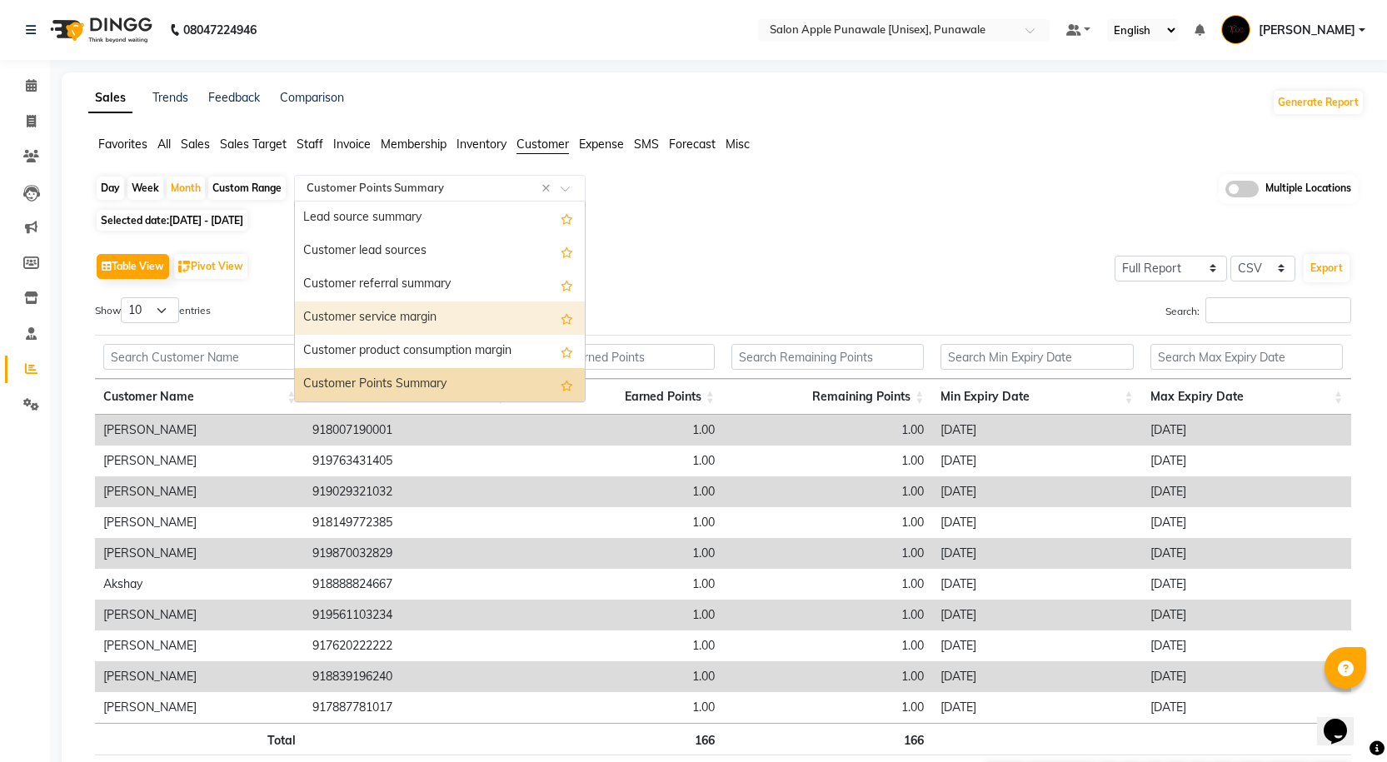
click at [437, 314] on div "Customer service margin" at bounding box center [440, 318] width 290 height 33
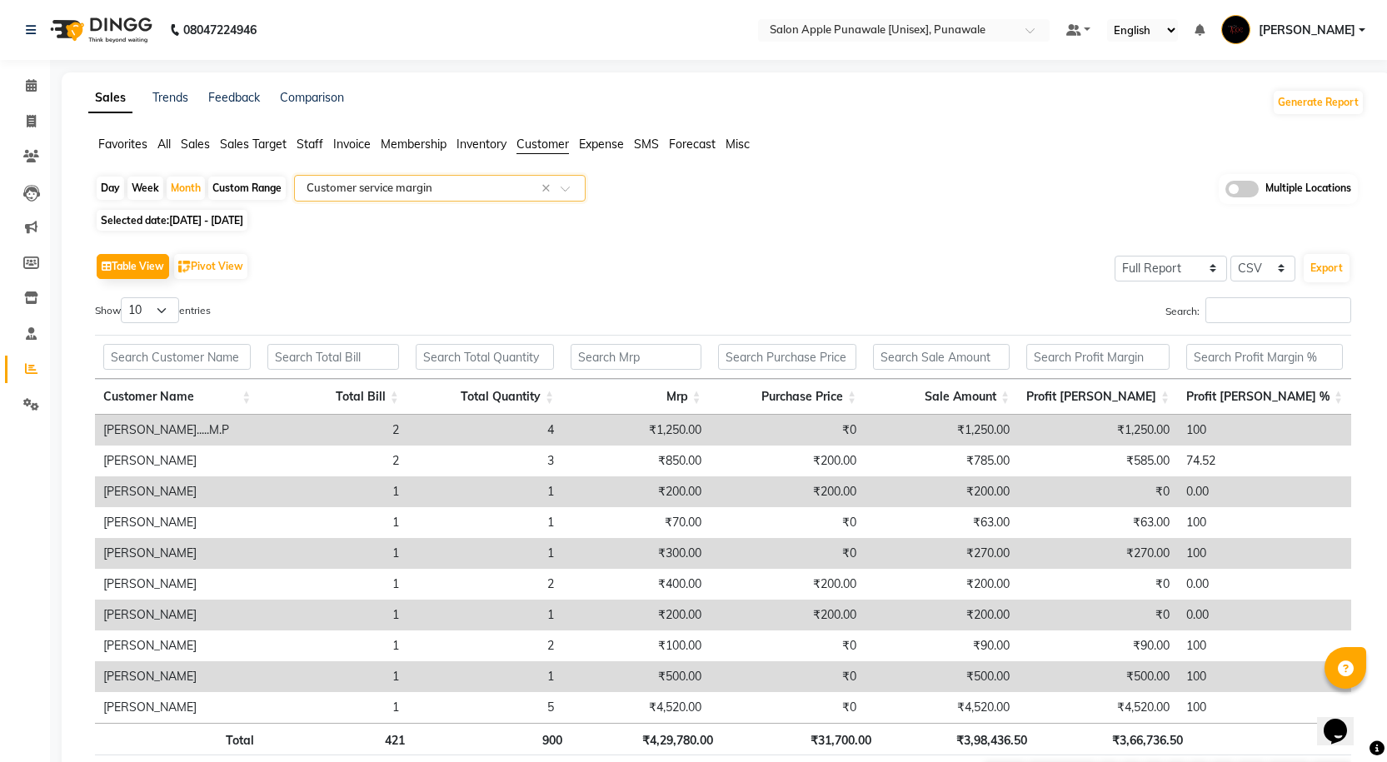
click at [575, 192] on span at bounding box center [571, 193] width 21 height 17
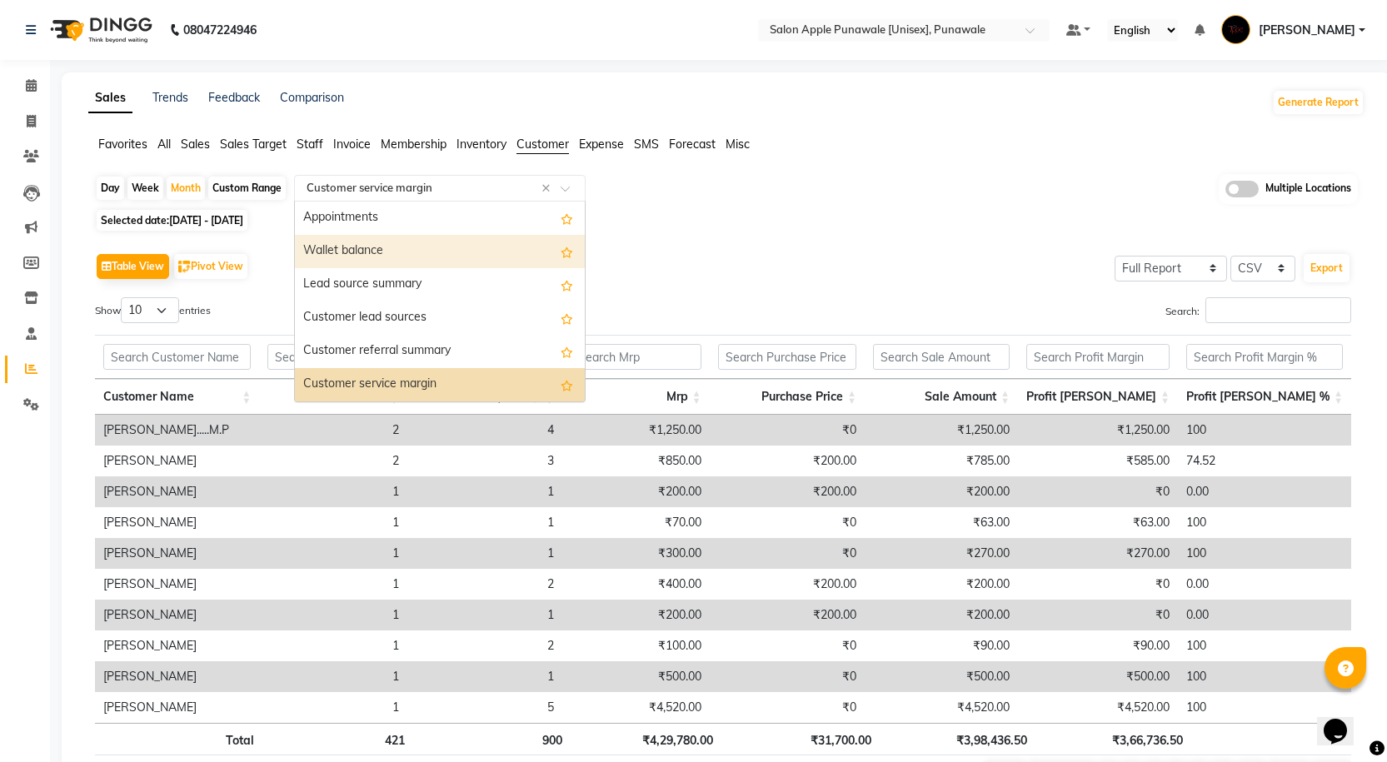
click at [426, 246] on div "Wallet balance" at bounding box center [440, 251] width 290 height 33
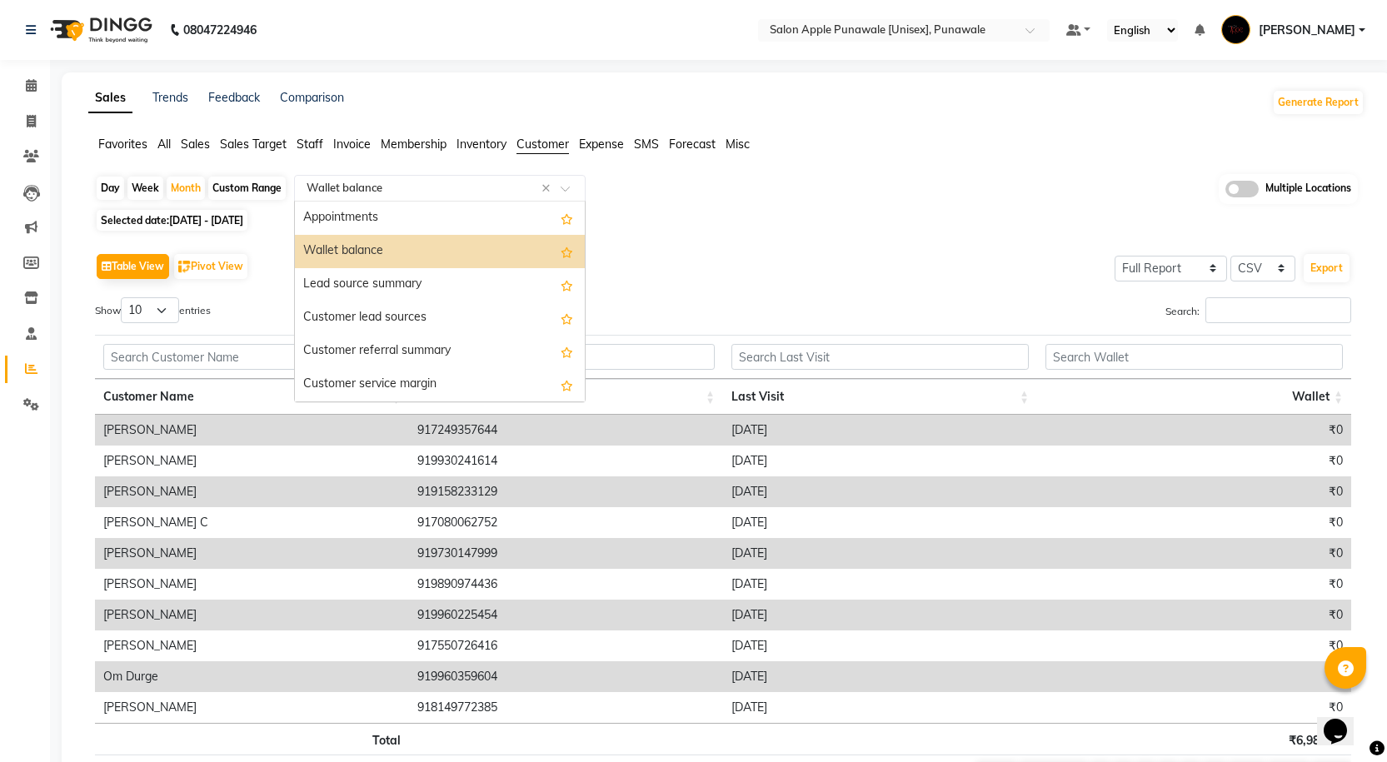
click at [569, 186] on span at bounding box center [571, 193] width 21 height 17
click at [424, 349] on div "Customer referral summary" at bounding box center [440, 351] width 290 height 33
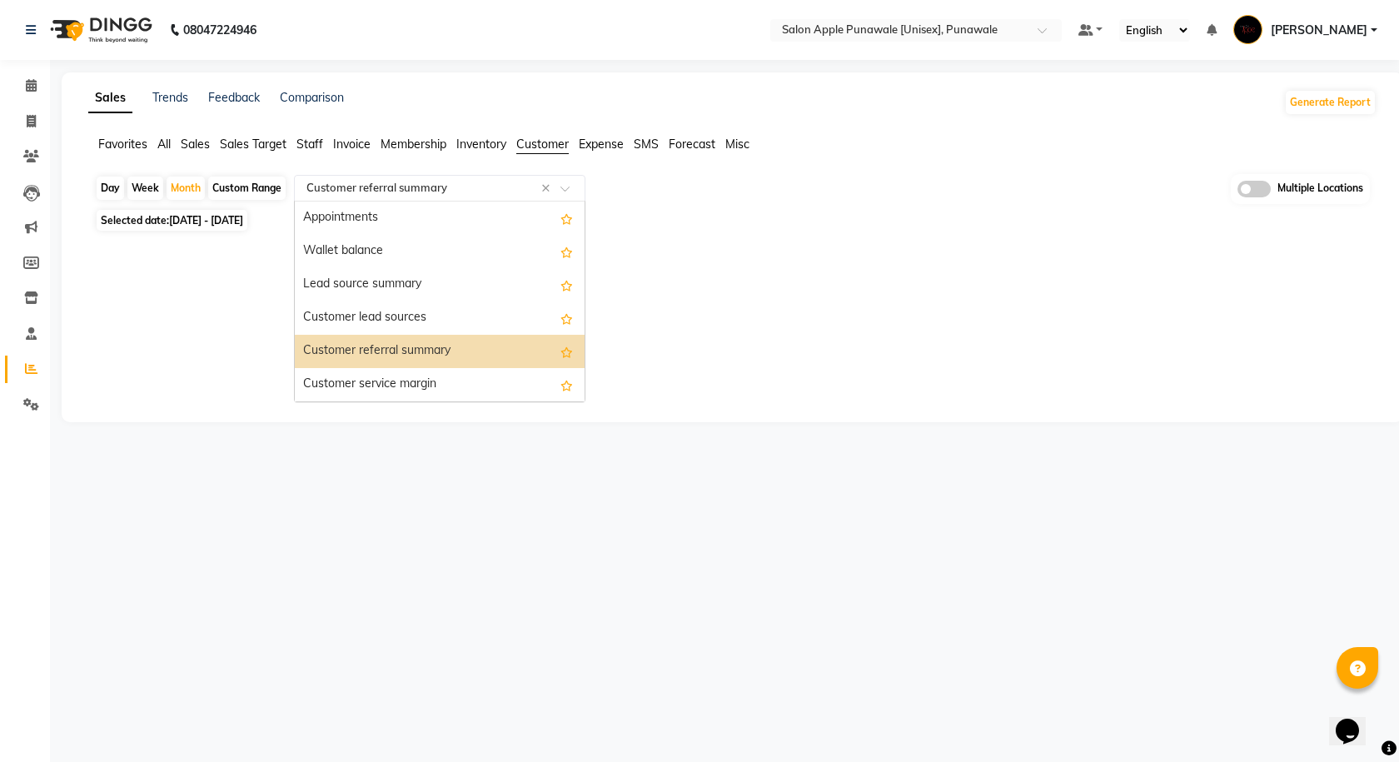
click at [567, 187] on span at bounding box center [571, 193] width 21 height 17
click at [430, 218] on div "Appointments" at bounding box center [440, 218] width 290 height 33
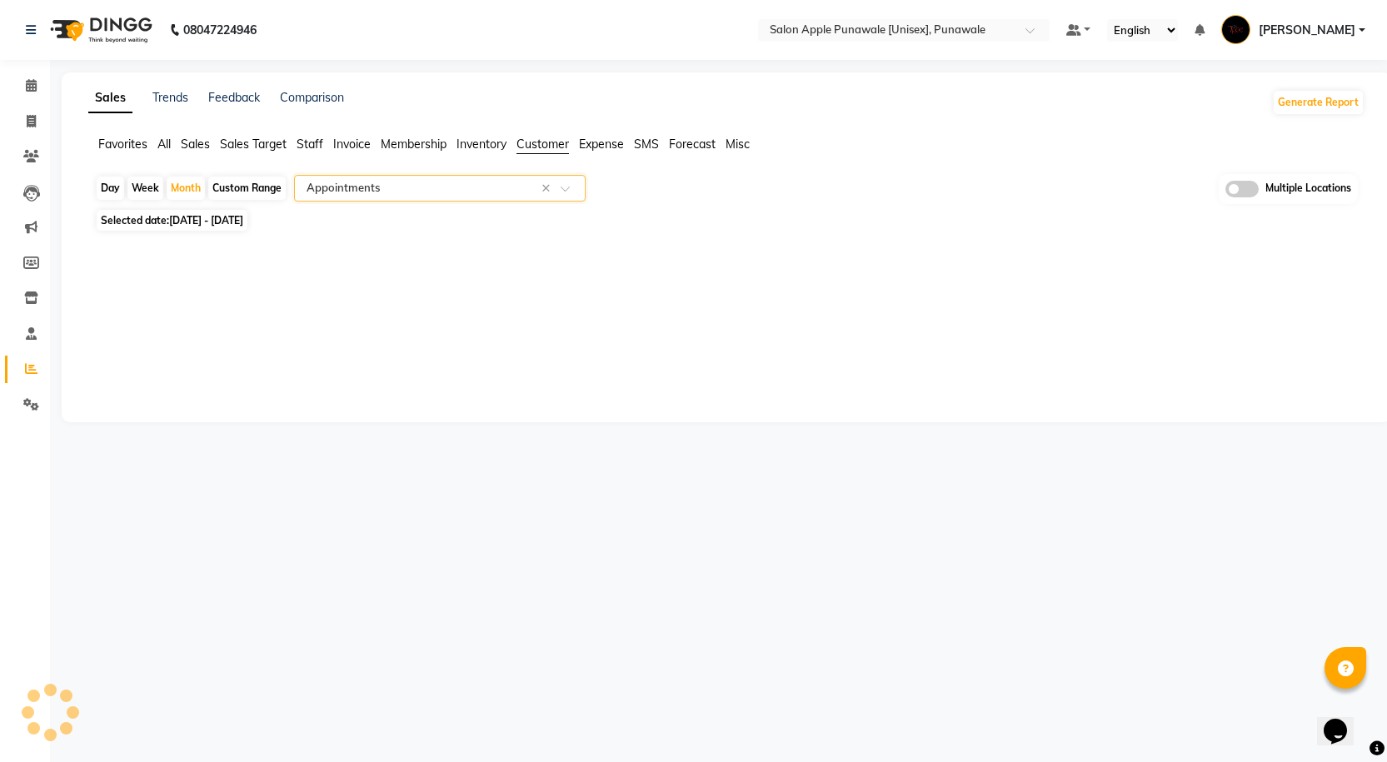
select select "full_report"
select select "csv"
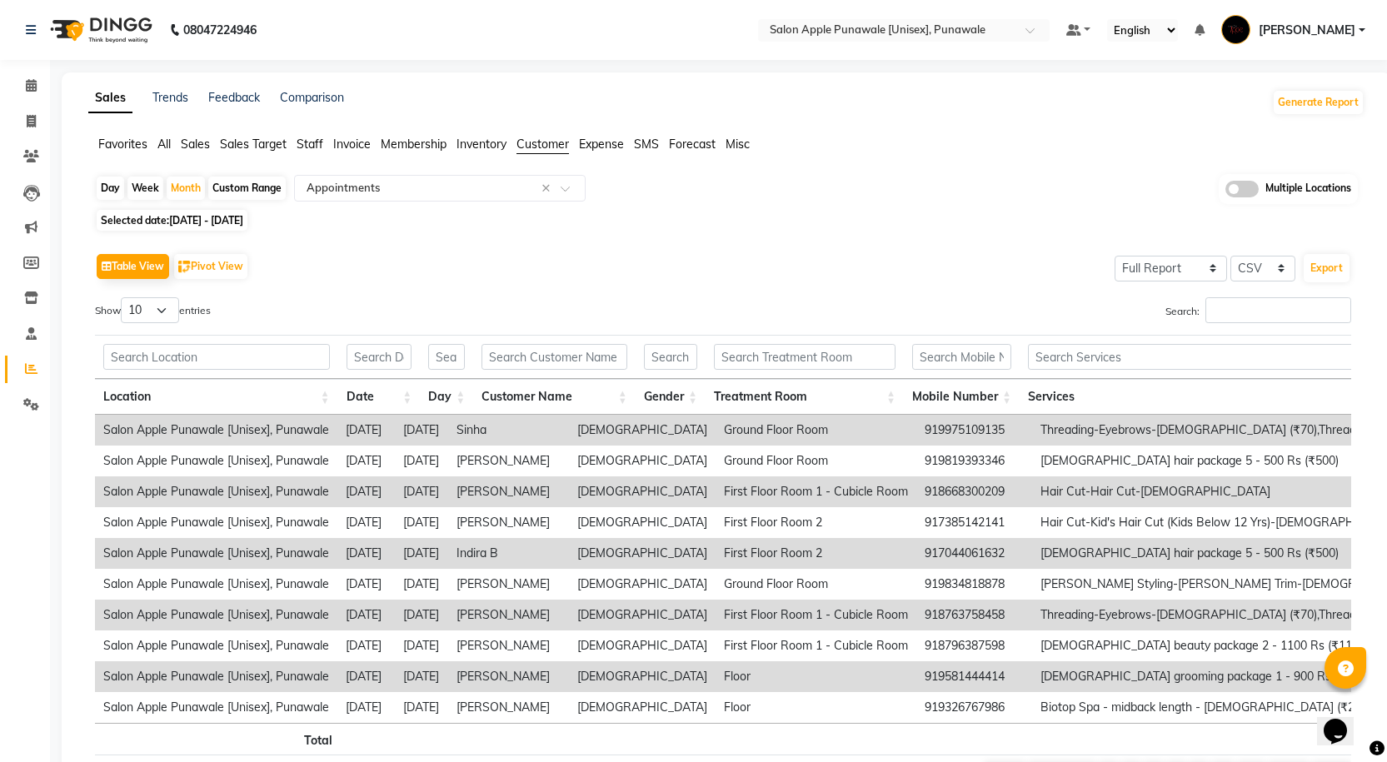
click at [167, 137] on span "All" at bounding box center [163, 144] width 13 height 15
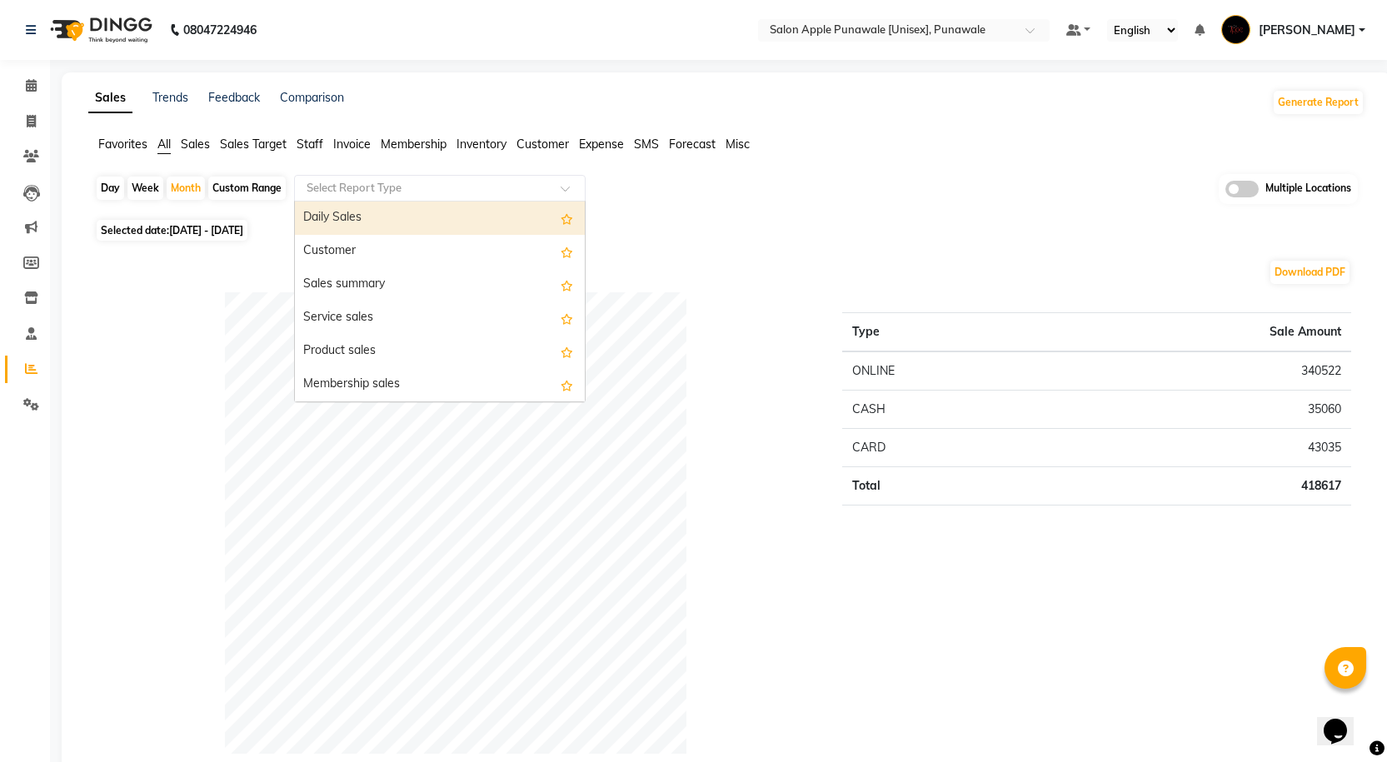
click at [491, 189] on input "text" at bounding box center [423, 188] width 240 height 17
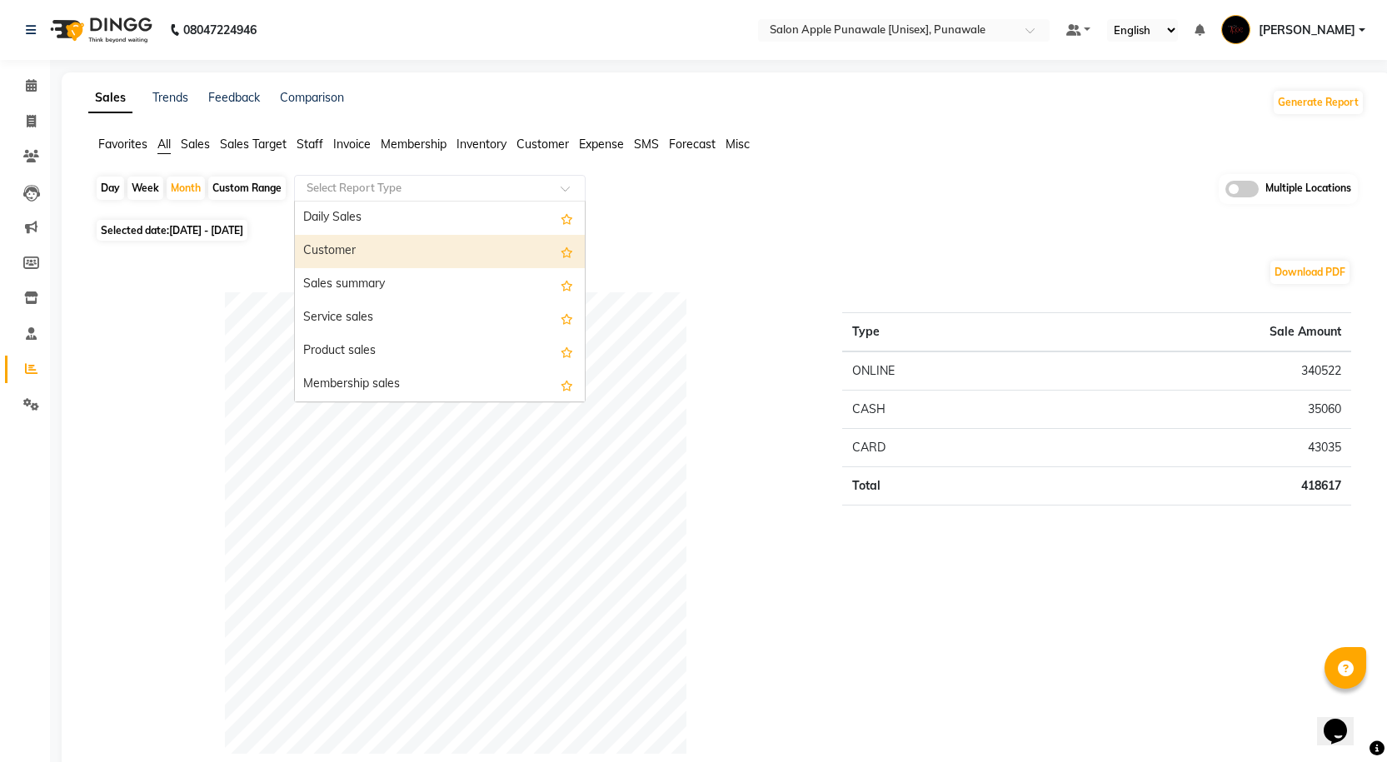
click at [464, 266] on div "Customer" at bounding box center [440, 251] width 290 height 33
select select "full_report"
select select "csv"
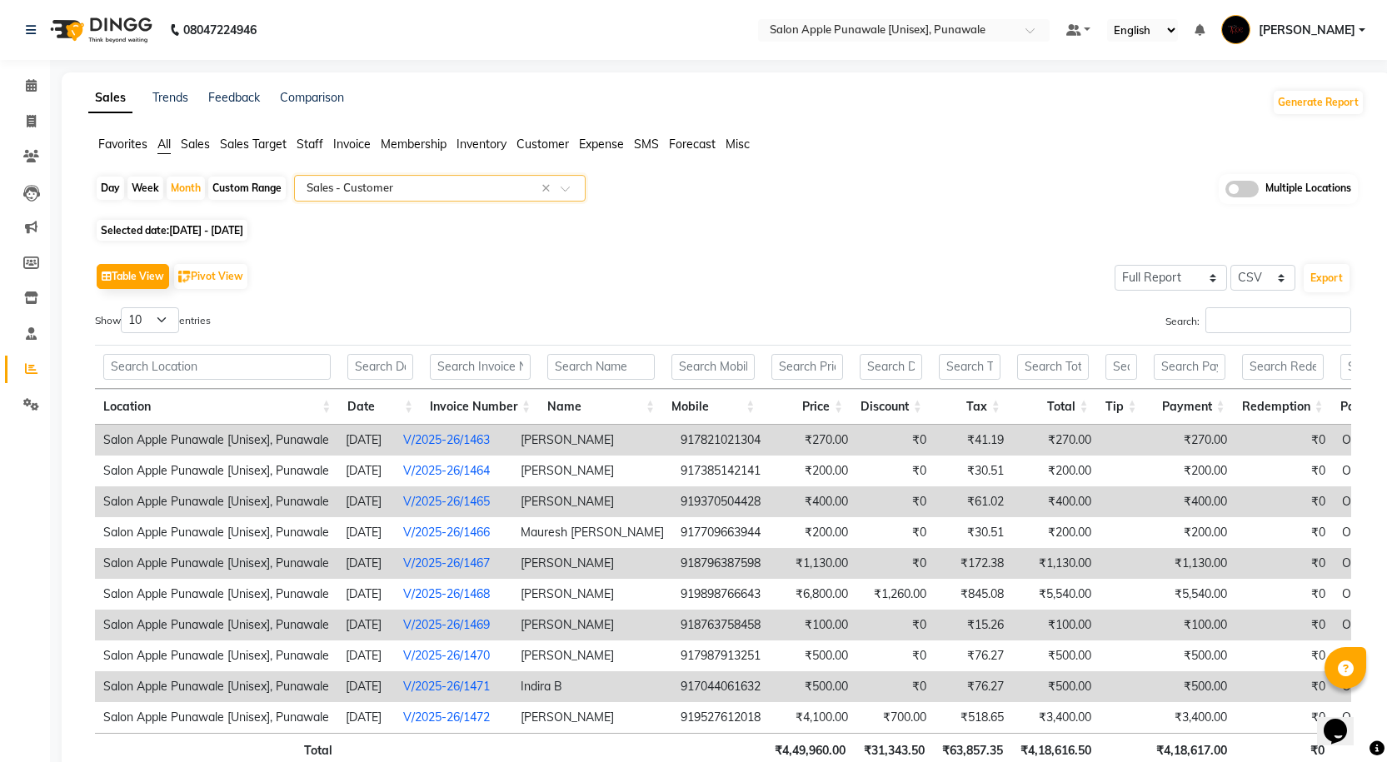
click at [573, 192] on span at bounding box center [571, 193] width 21 height 17
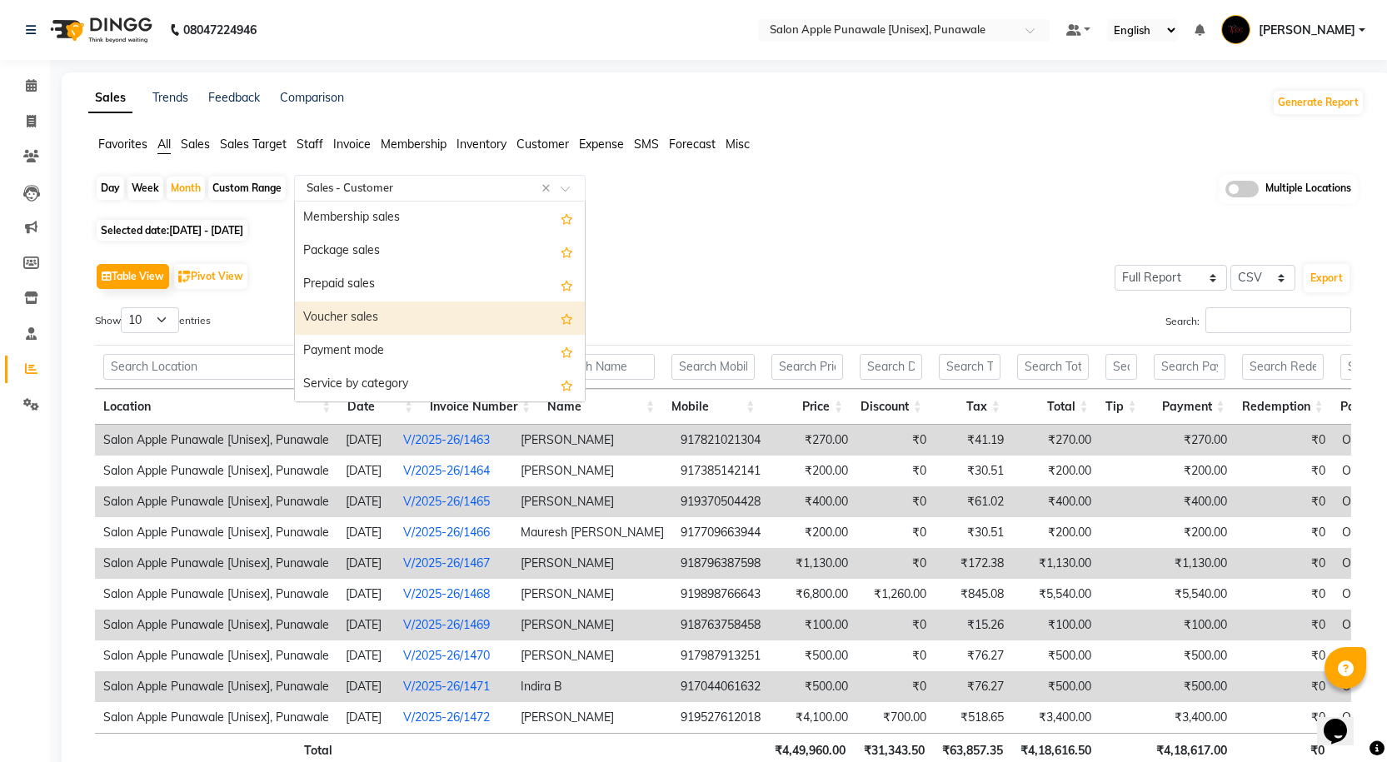
scroll to position [250, 0]
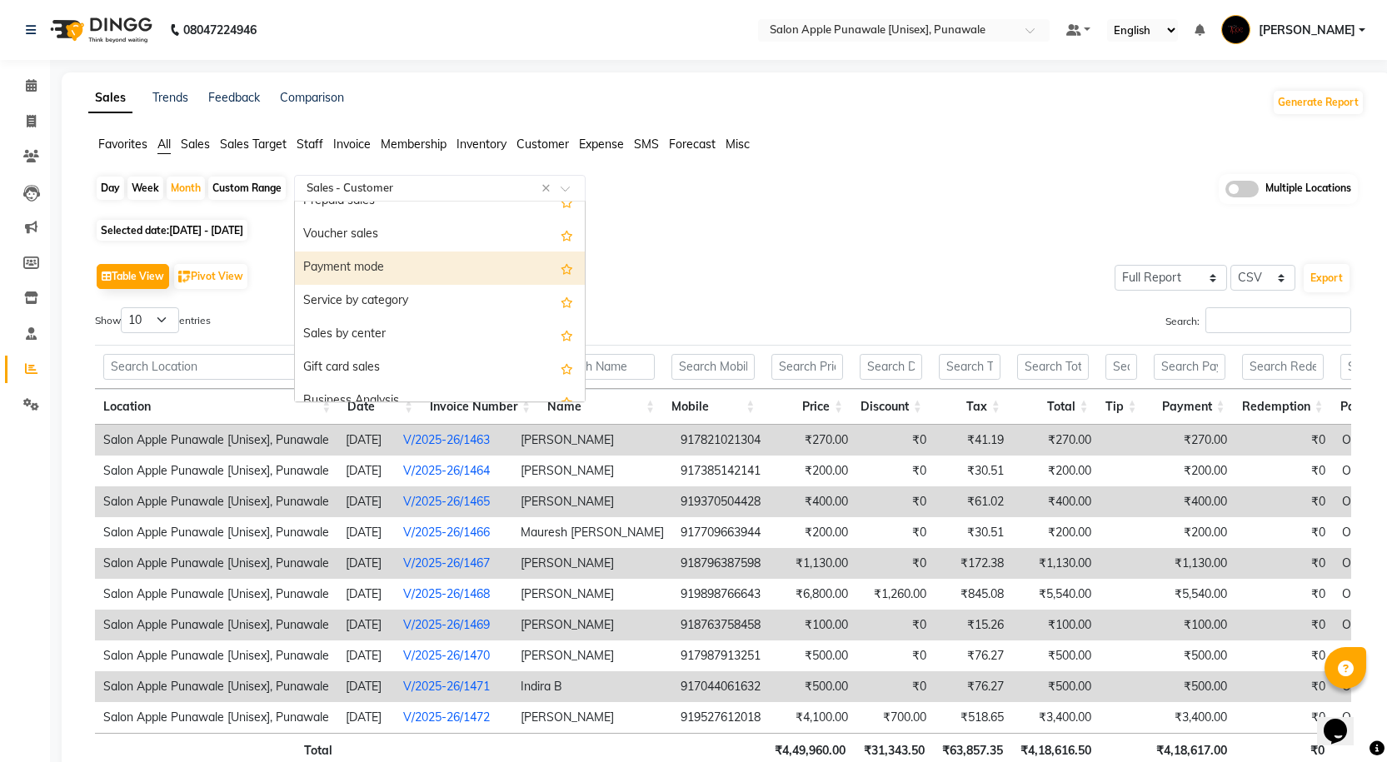
click at [482, 272] on div "Payment mode" at bounding box center [440, 268] width 290 height 33
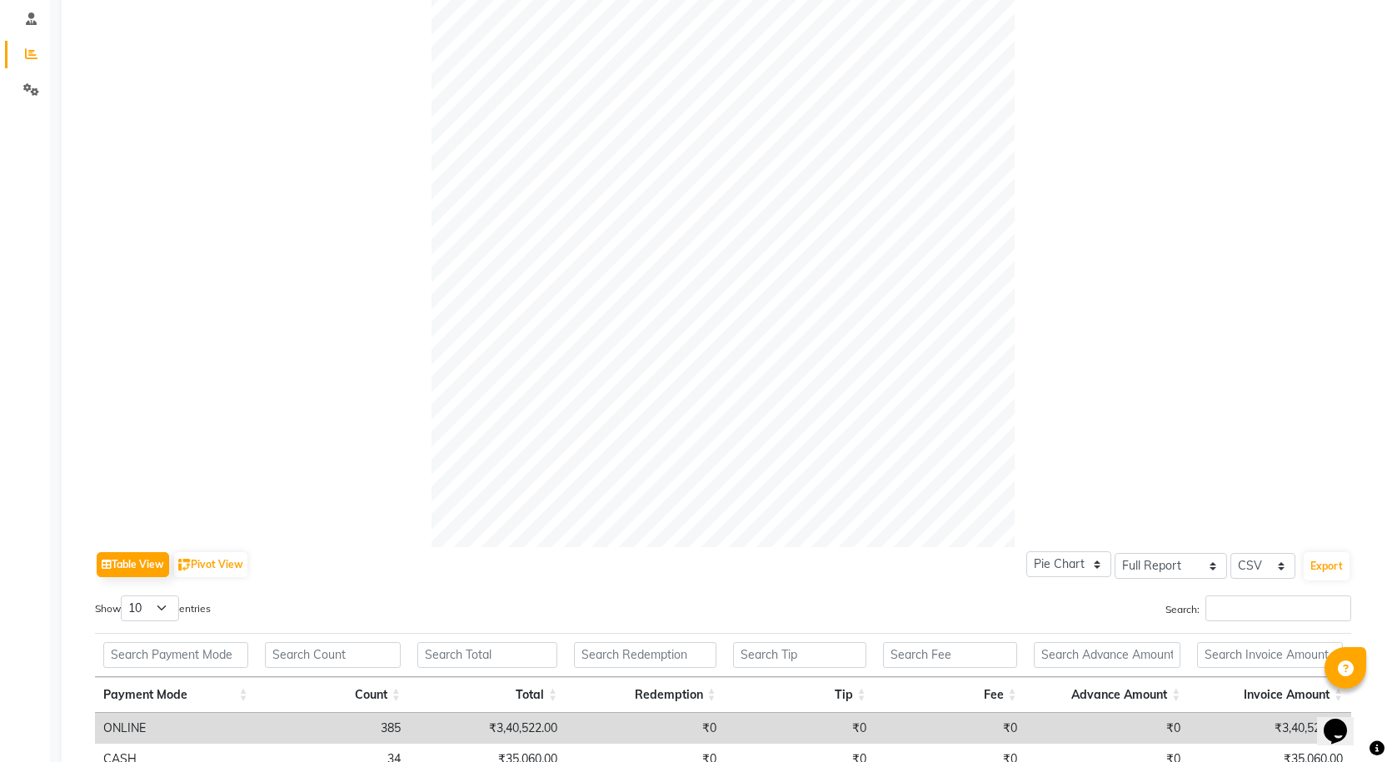
scroll to position [0, 0]
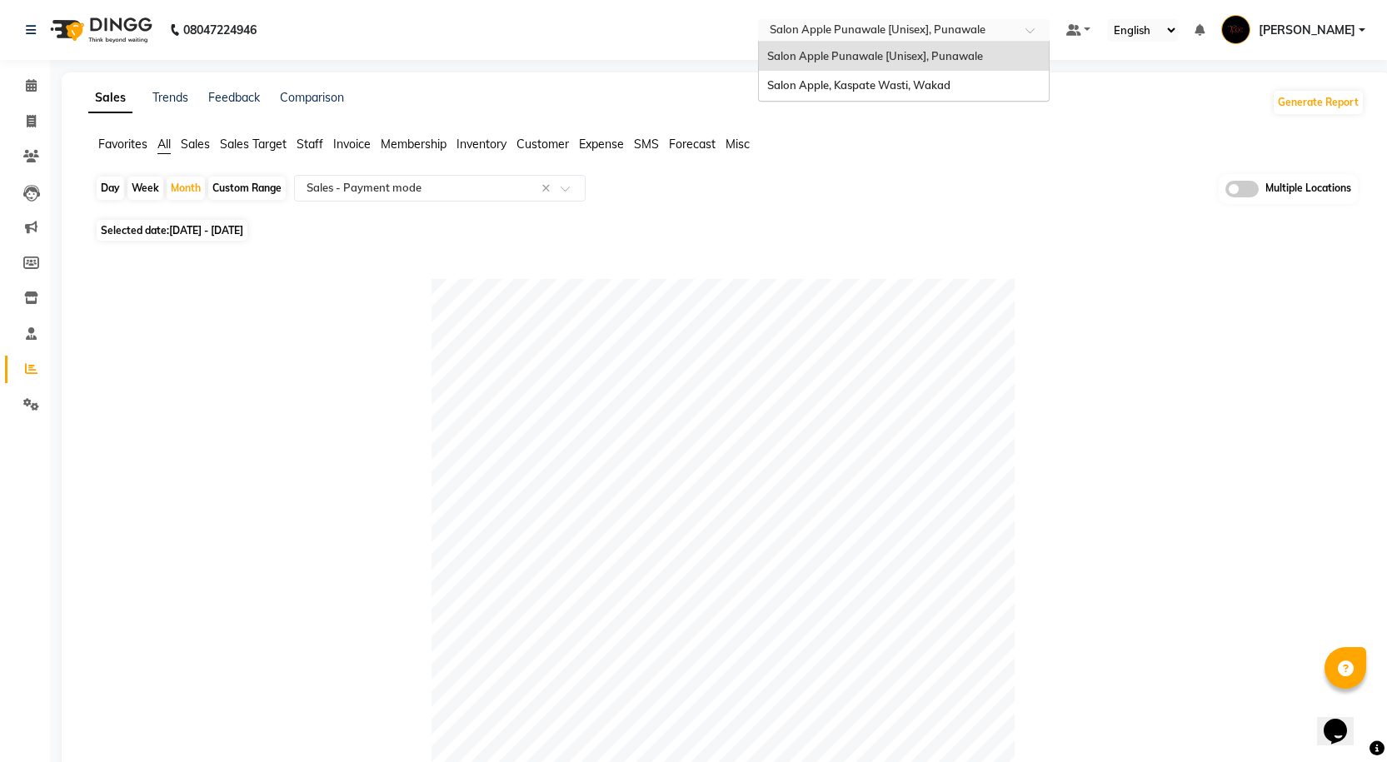
click at [995, 35] on input "text" at bounding box center [887, 31] width 242 height 17
click at [961, 101] on ng-dropdown-panel "Salon Apple Punawale [Unisex], Punawale Salon Apple, Kaspate Wasti, Wakad" at bounding box center [904, 71] width 292 height 61
click at [950, 91] on span "Salon Apple, Kaspate Wasti, Wakad" at bounding box center [858, 84] width 183 height 13
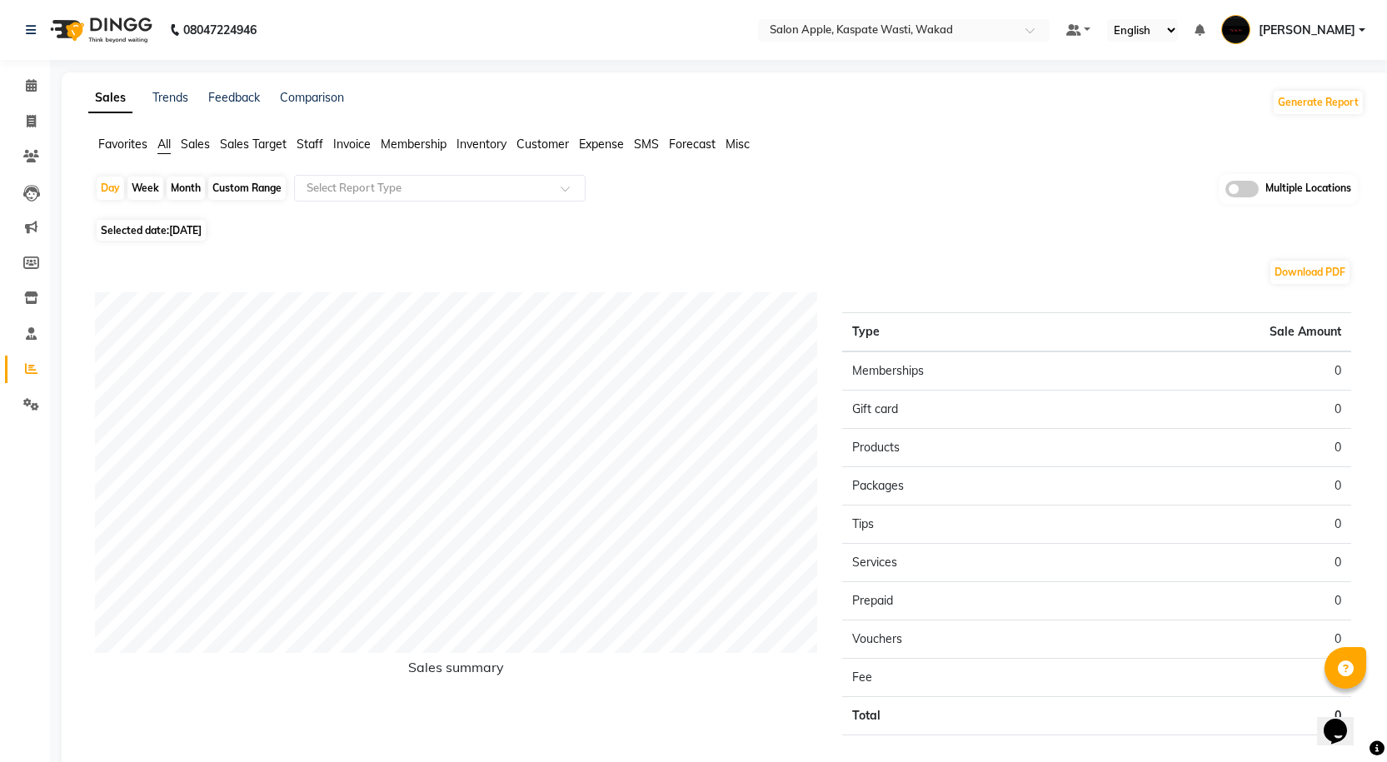
click at [172, 179] on div "Month" at bounding box center [186, 188] width 38 height 23
select select "9"
select select "2025"
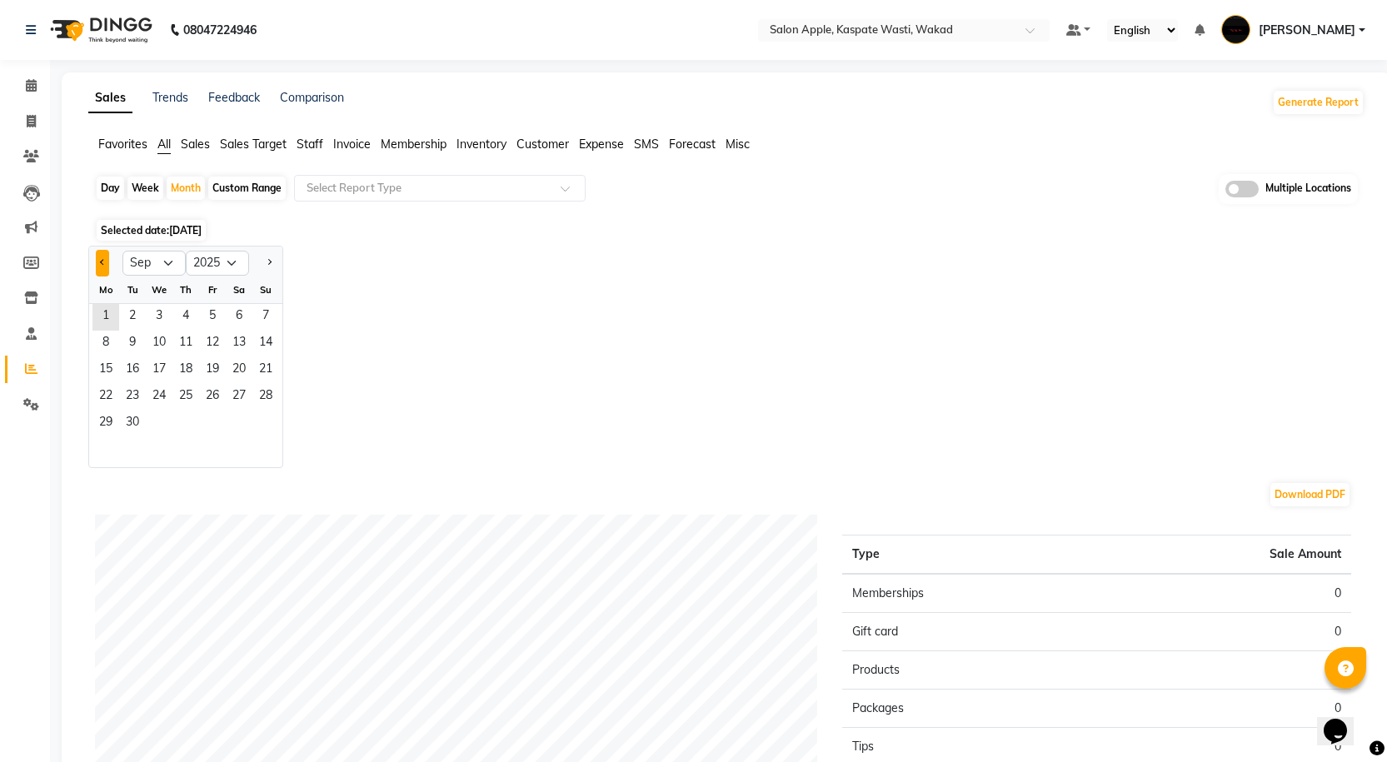
click at [105, 259] on button "Previous month" at bounding box center [102, 263] width 13 height 27
select select "8"
click at [216, 316] on span "1" at bounding box center [212, 317] width 27 height 27
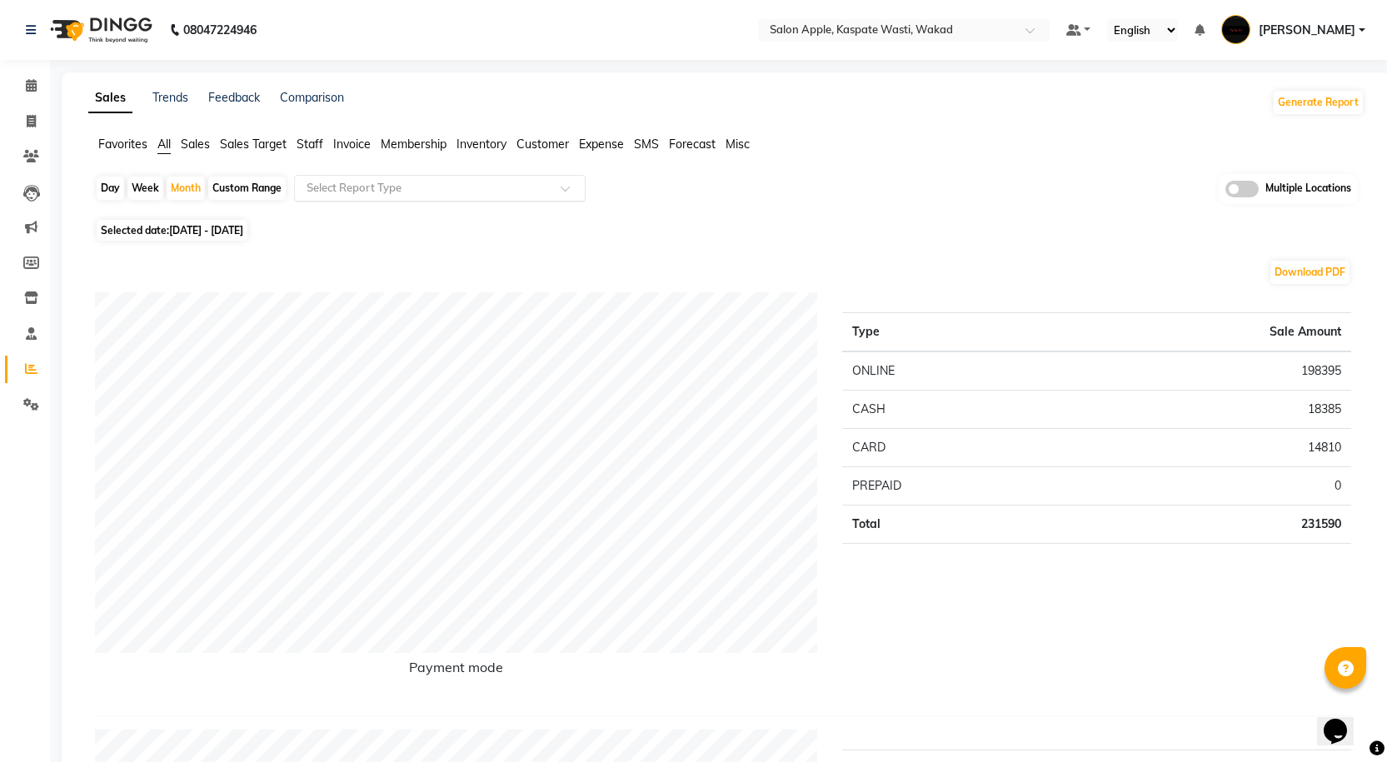
click at [568, 191] on span at bounding box center [571, 193] width 21 height 17
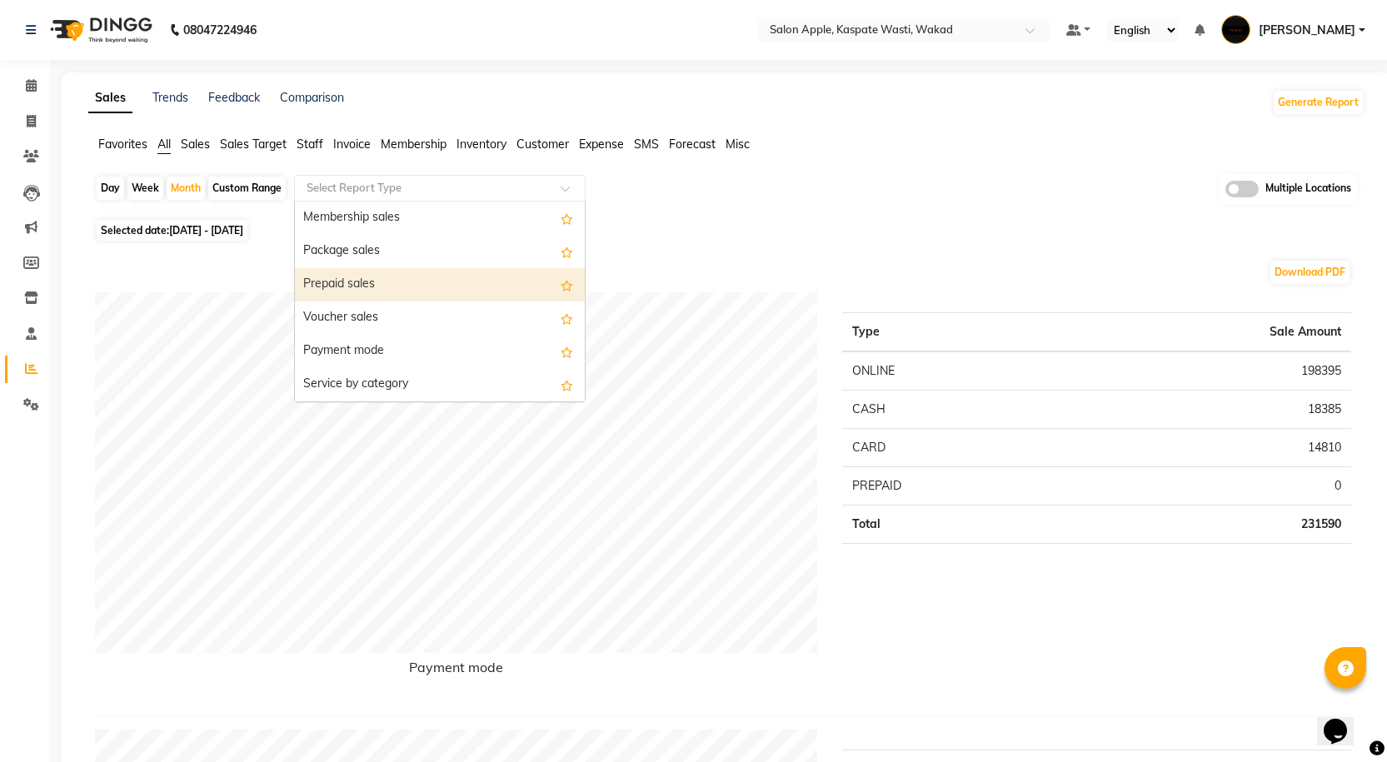
scroll to position [250, 0]
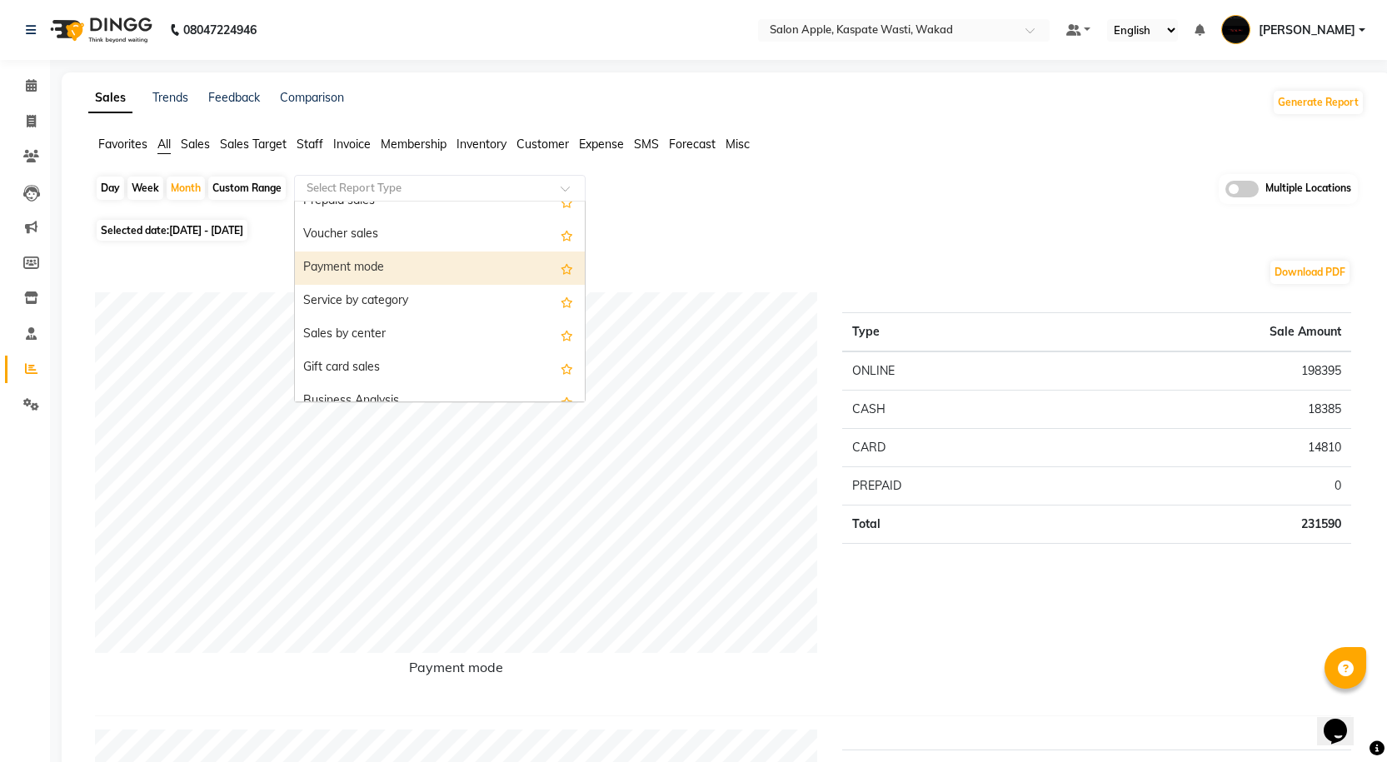
click at [422, 271] on div "Payment mode" at bounding box center [440, 268] width 290 height 33
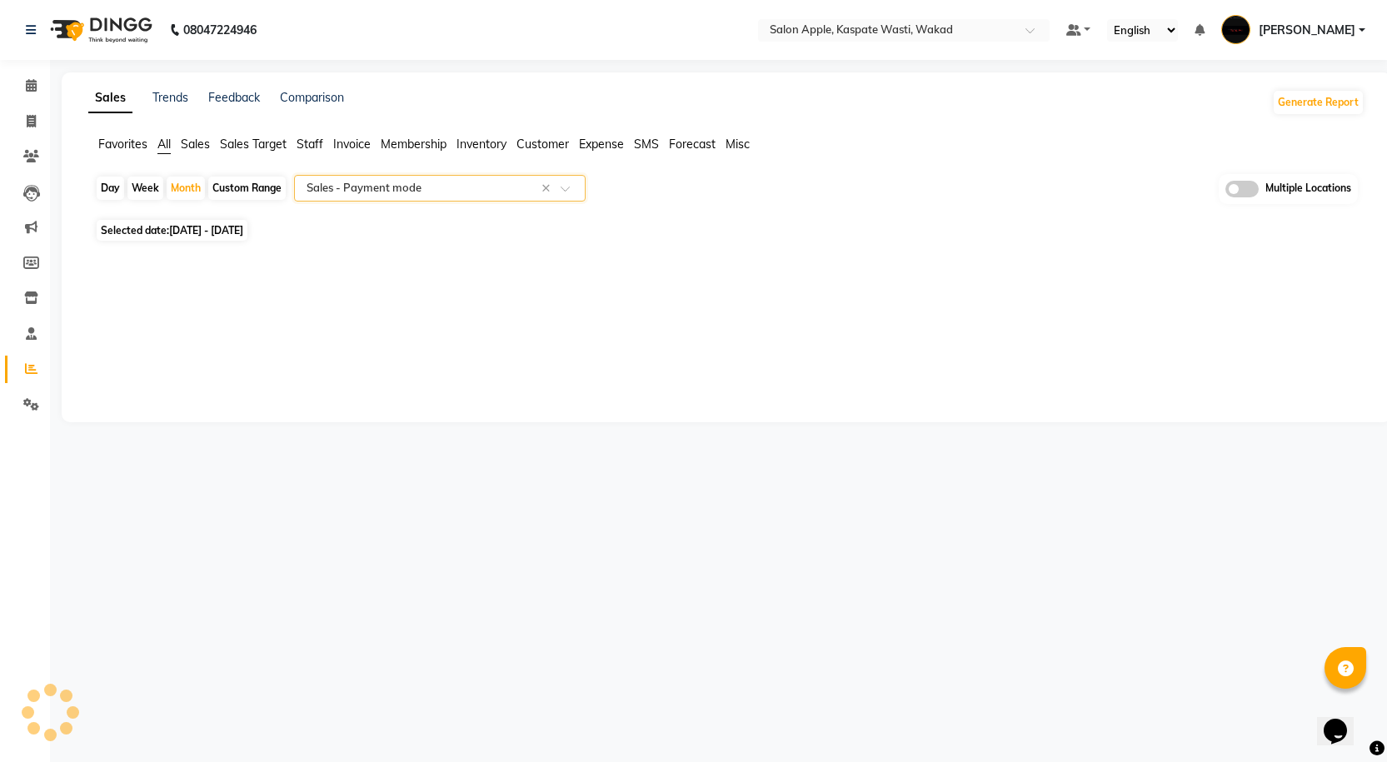
select select "full_report"
select select "csv"
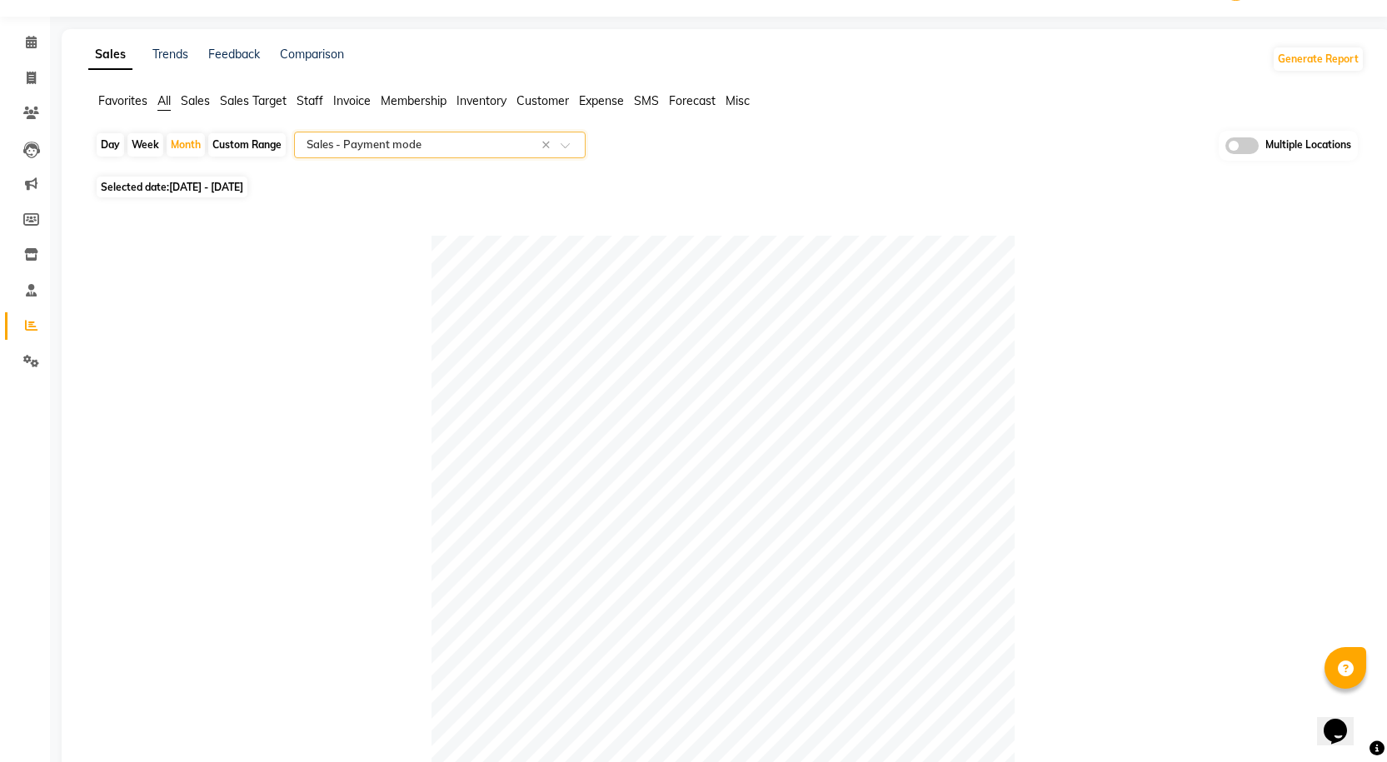
scroll to position [0, 0]
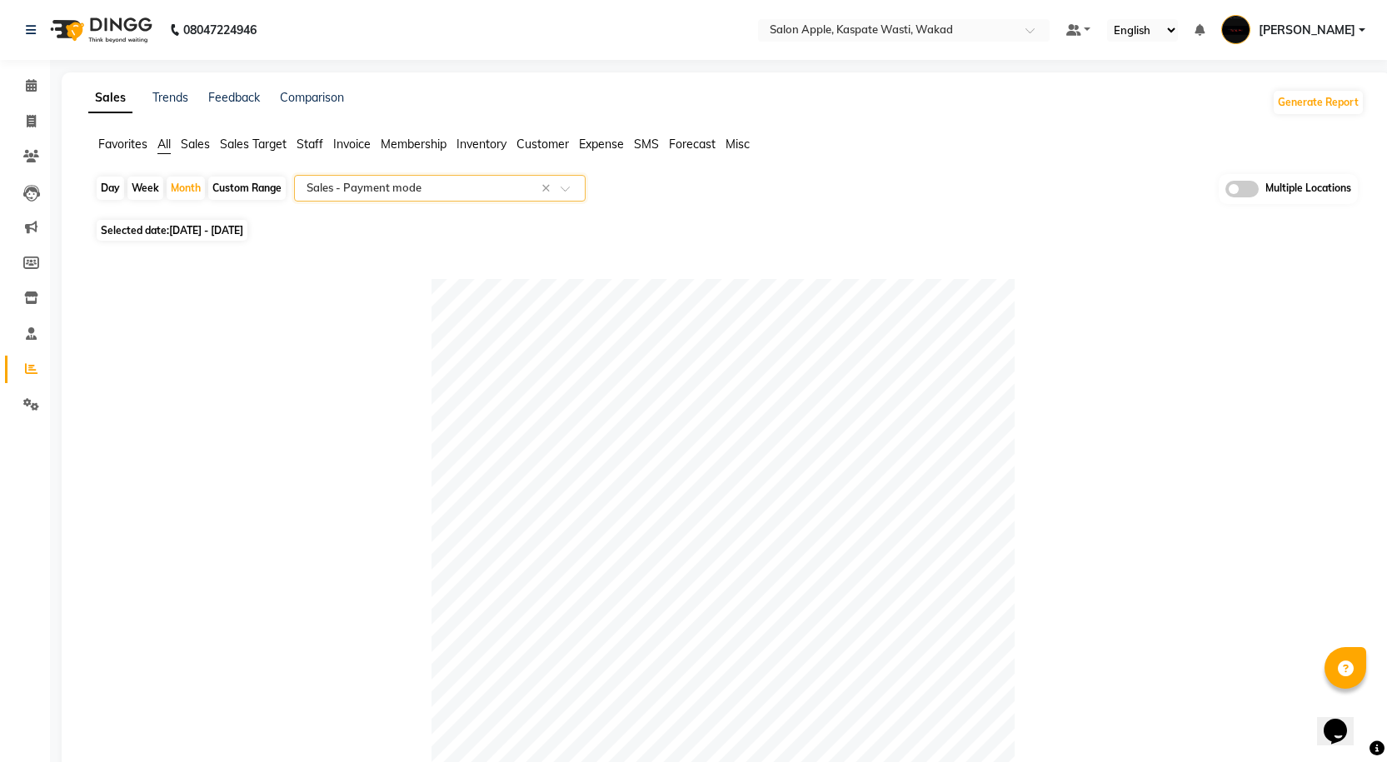
click at [177, 235] on span "[DATE] - [DATE]" at bounding box center [206, 230] width 74 height 12
select select "8"
select select "2025"
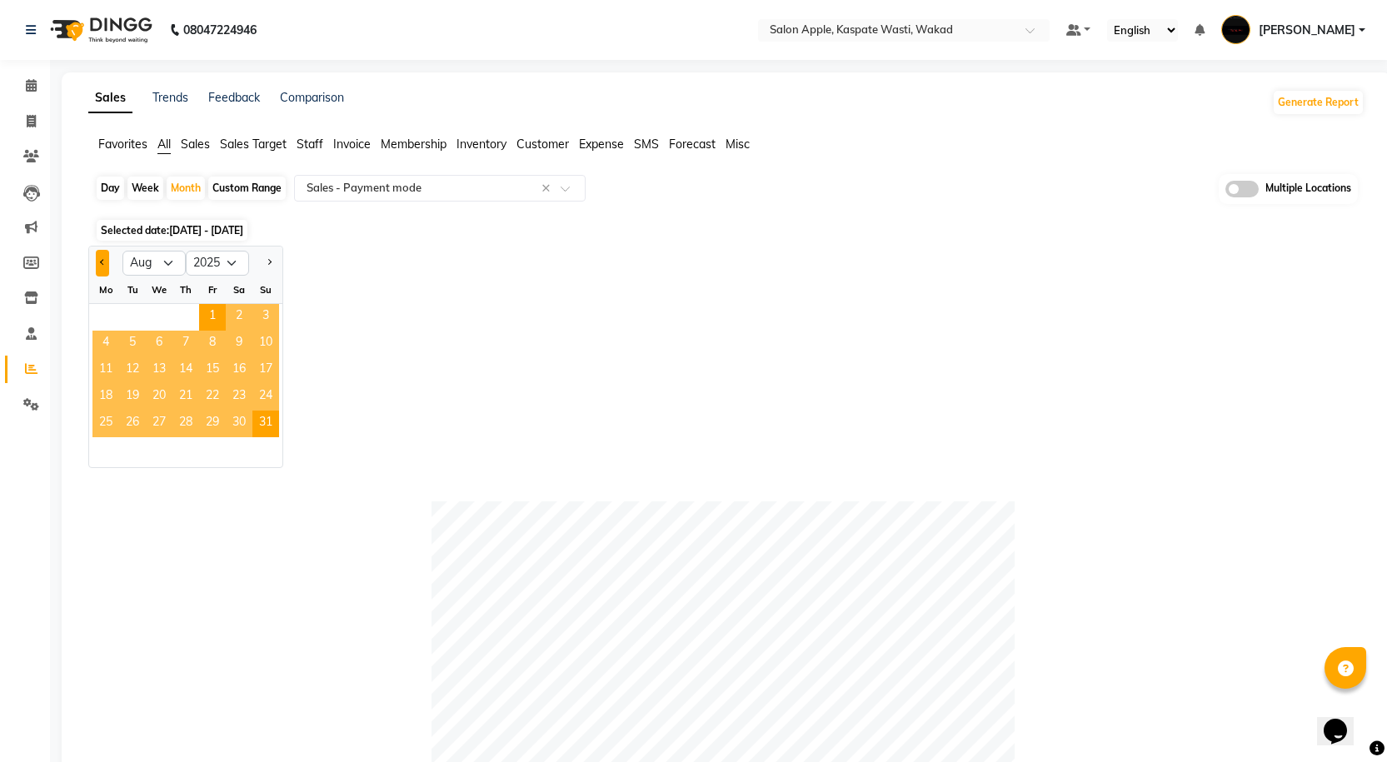
click at [100, 265] on button "Previous month" at bounding box center [102, 263] width 13 height 27
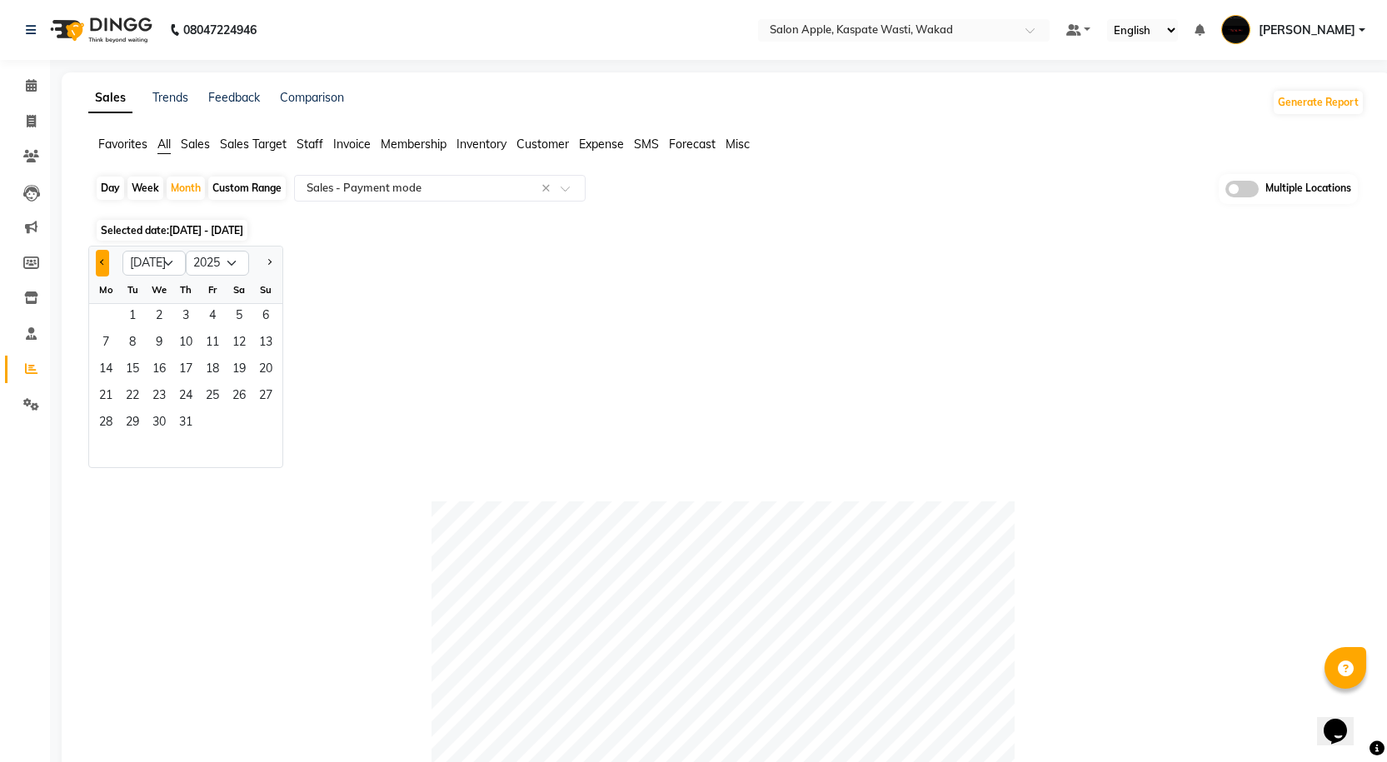
click at [100, 265] on button "Previous month" at bounding box center [102, 263] width 13 height 27
click at [103, 265] on button "Previous month" at bounding box center [102, 263] width 13 height 27
select select "4"
click at [125, 322] on span "1" at bounding box center [132, 317] width 27 height 27
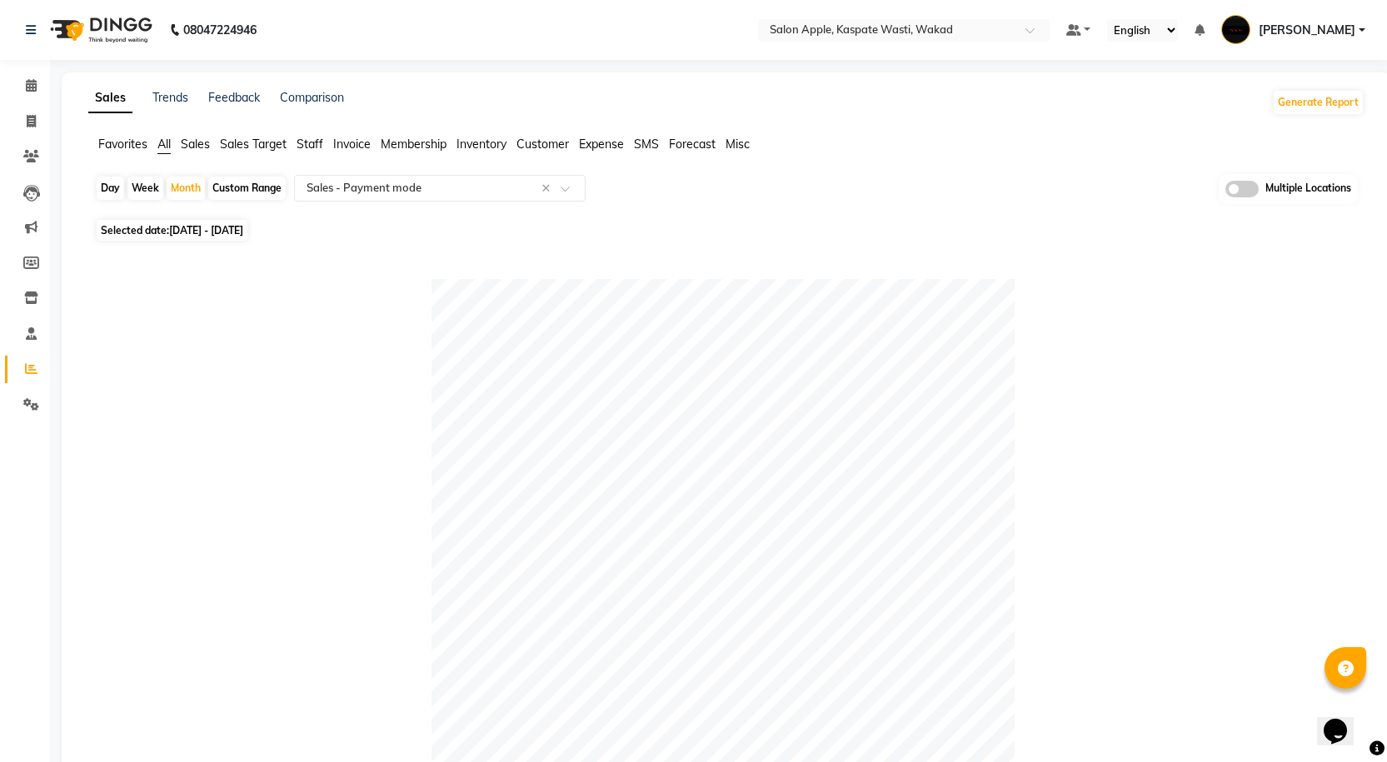
click at [241, 228] on span "01-04-2025 - 30-04-2025" at bounding box center [206, 230] width 74 height 12
select select "4"
select select "2025"
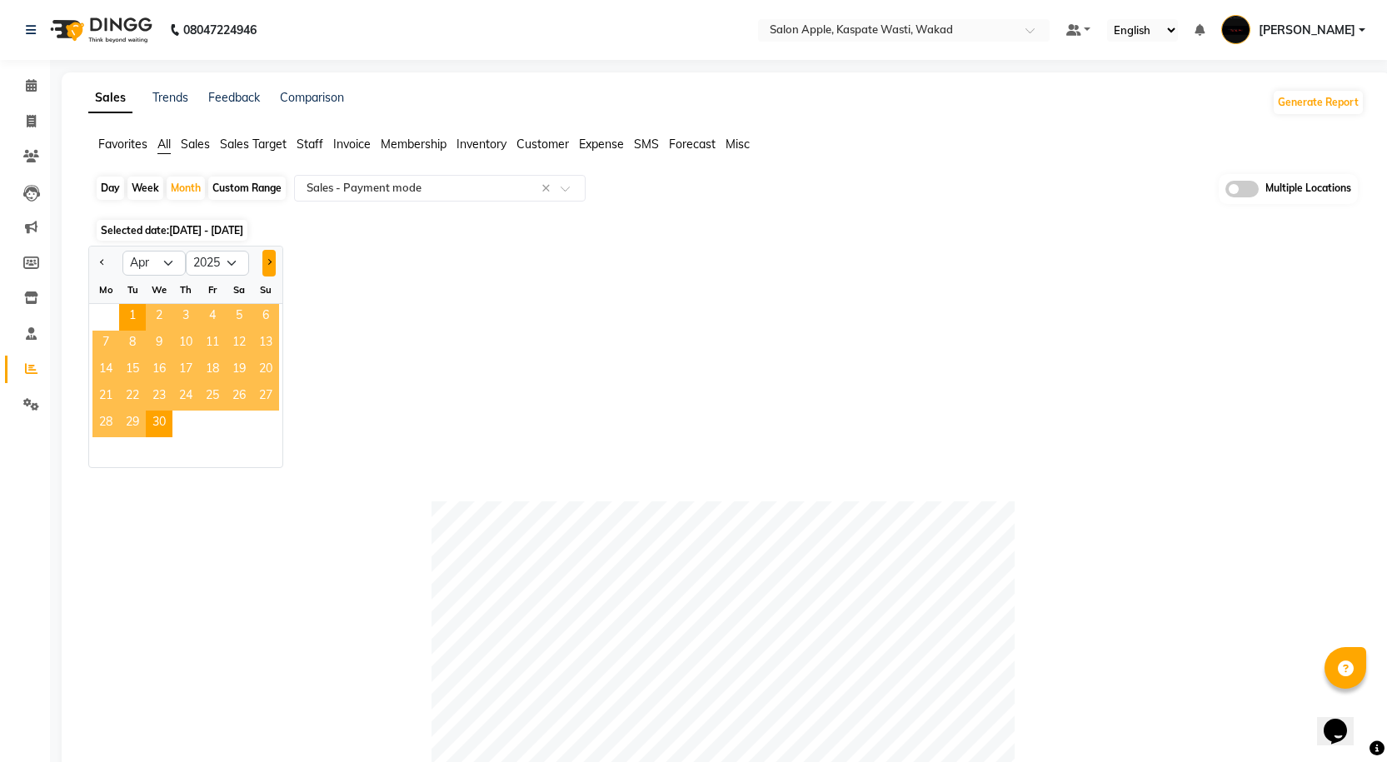
click at [269, 265] on button "Next month" at bounding box center [268, 263] width 13 height 27
select select "5"
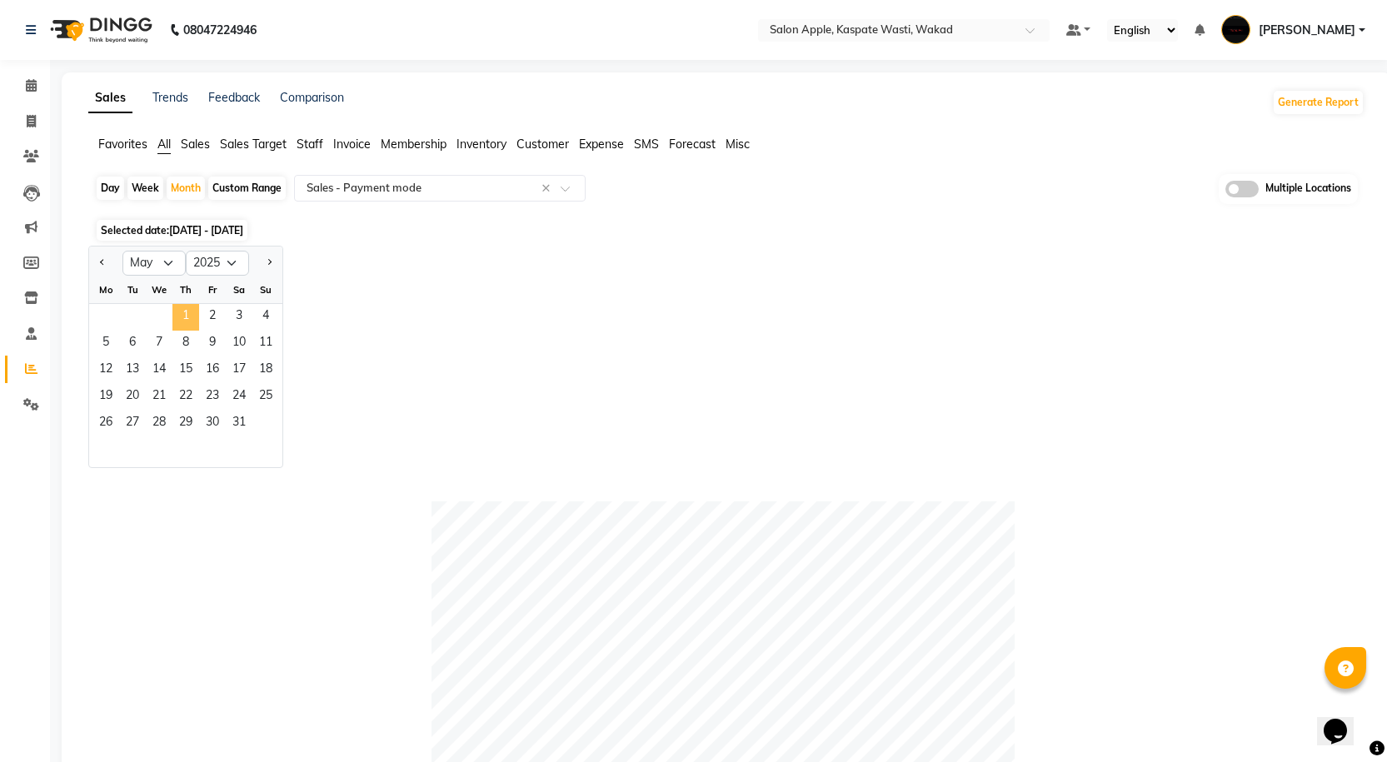
click at [178, 311] on span "1" at bounding box center [185, 317] width 27 height 27
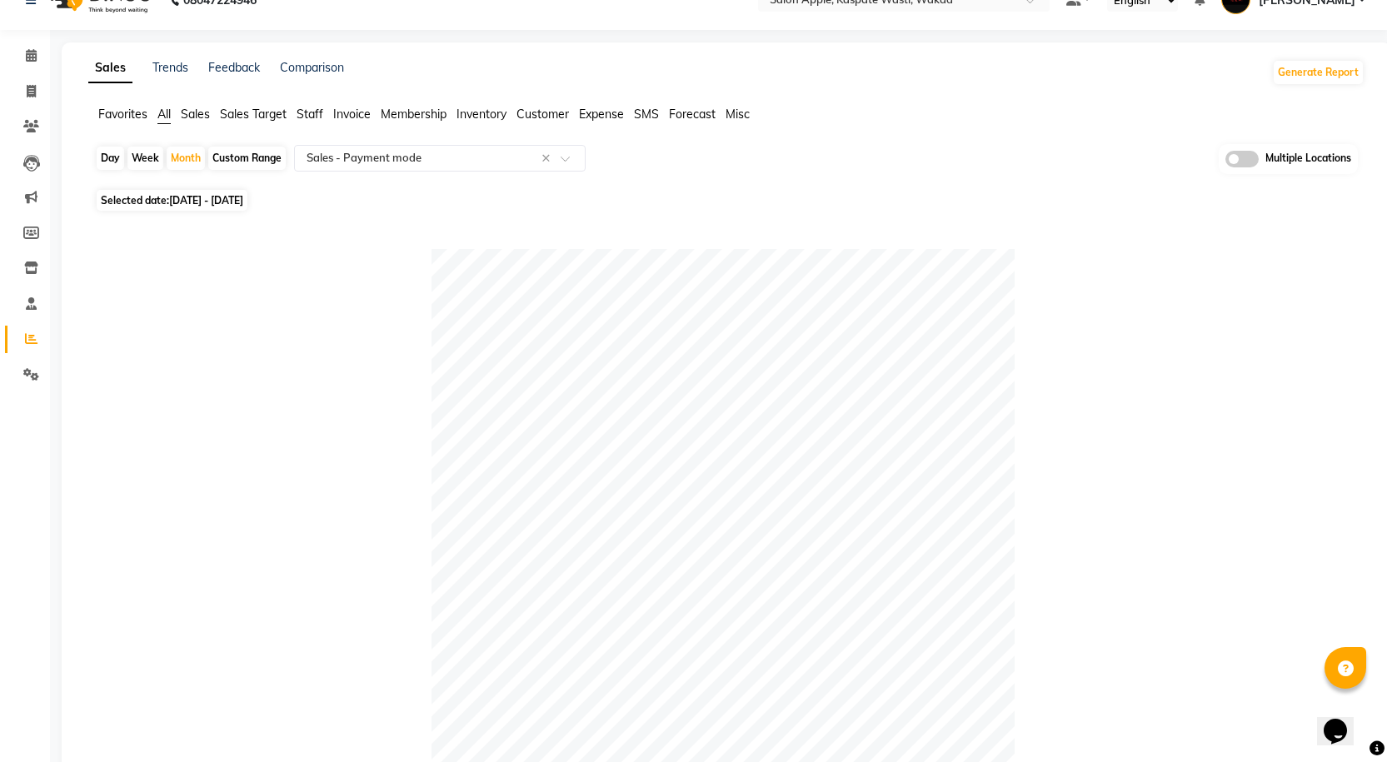
scroll to position [27, 0]
click at [243, 203] on span "01-05-2025 - 31-05-2025" at bounding box center [206, 203] width 74 height 12
select select "5"
select select "2025"
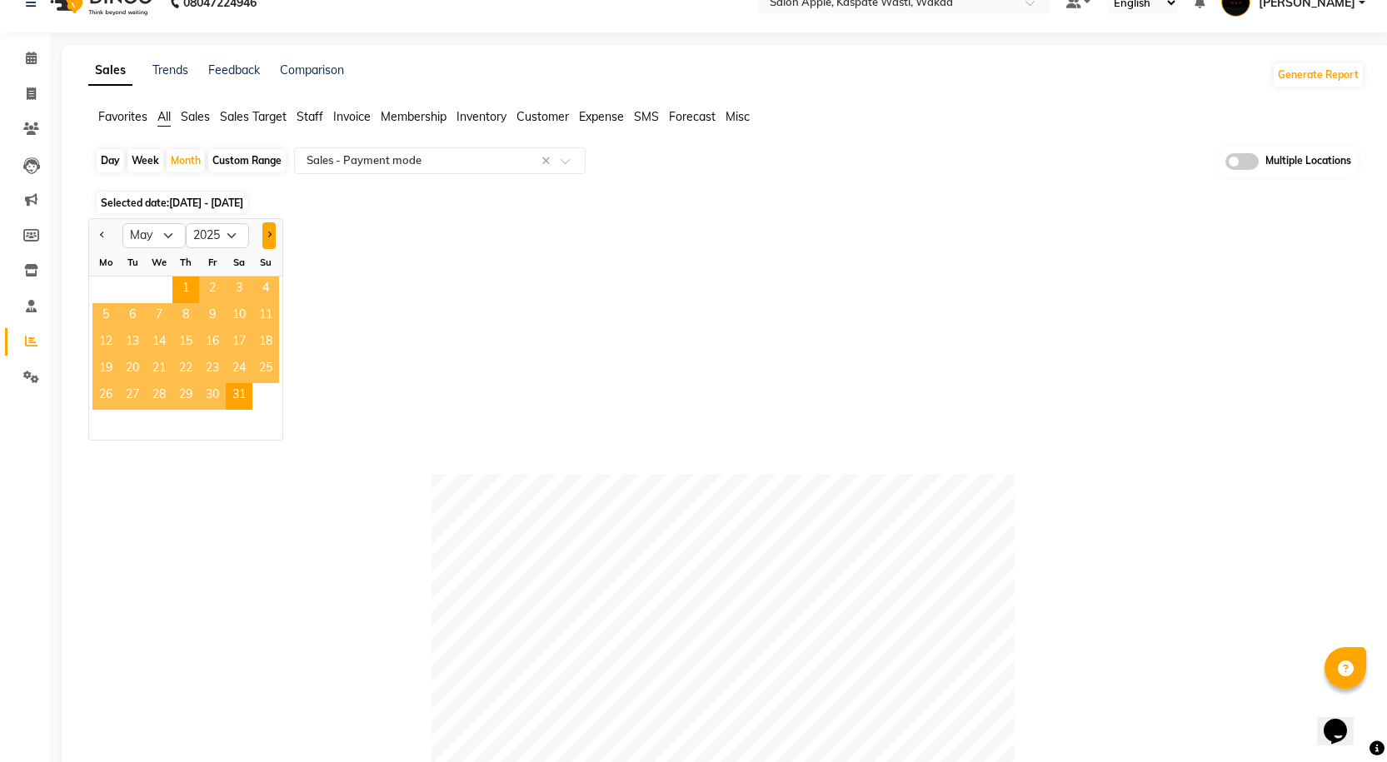
click at [271, 237] on button "Next month" at bounding box center [268, 235] width 13 height 27
select select "6"
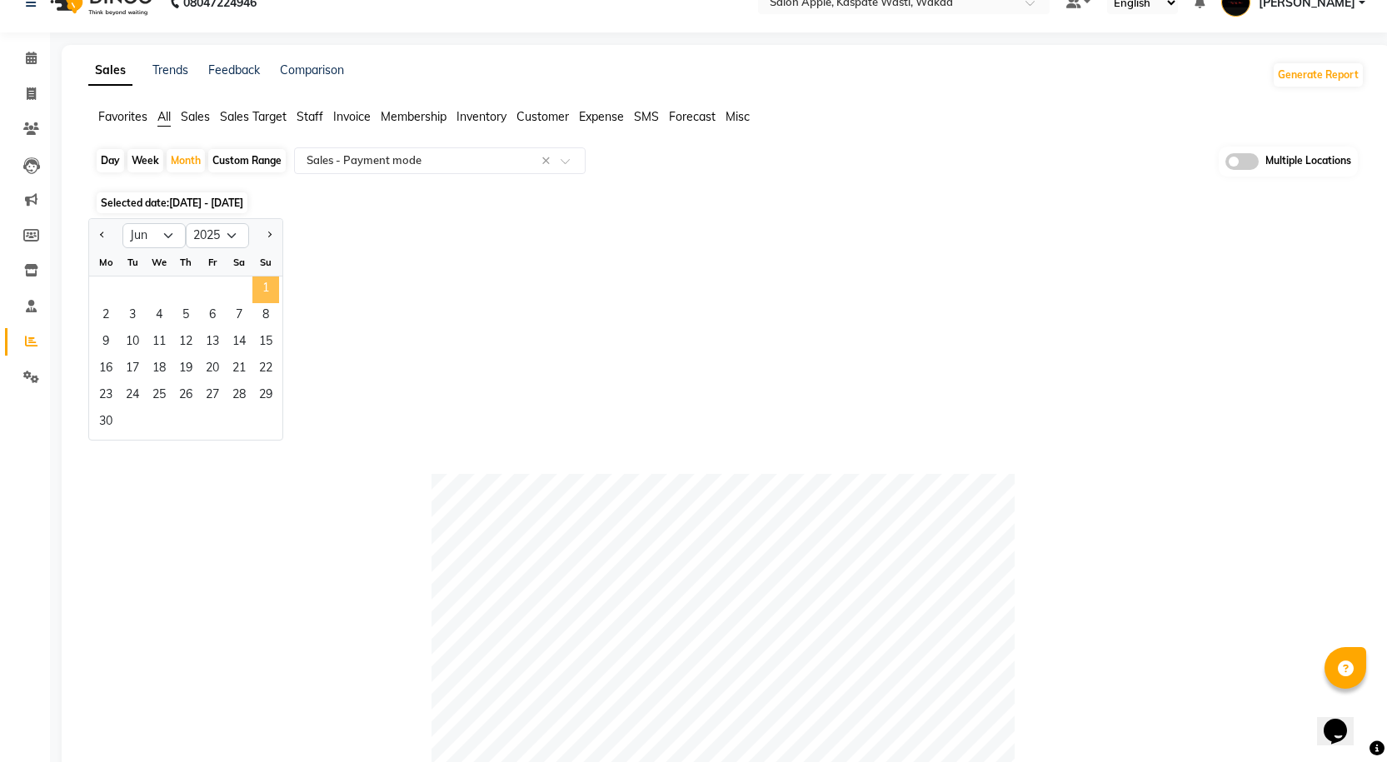
click at [254, 290] on span "1" at bounding box center [265, 290] width 27 height 27
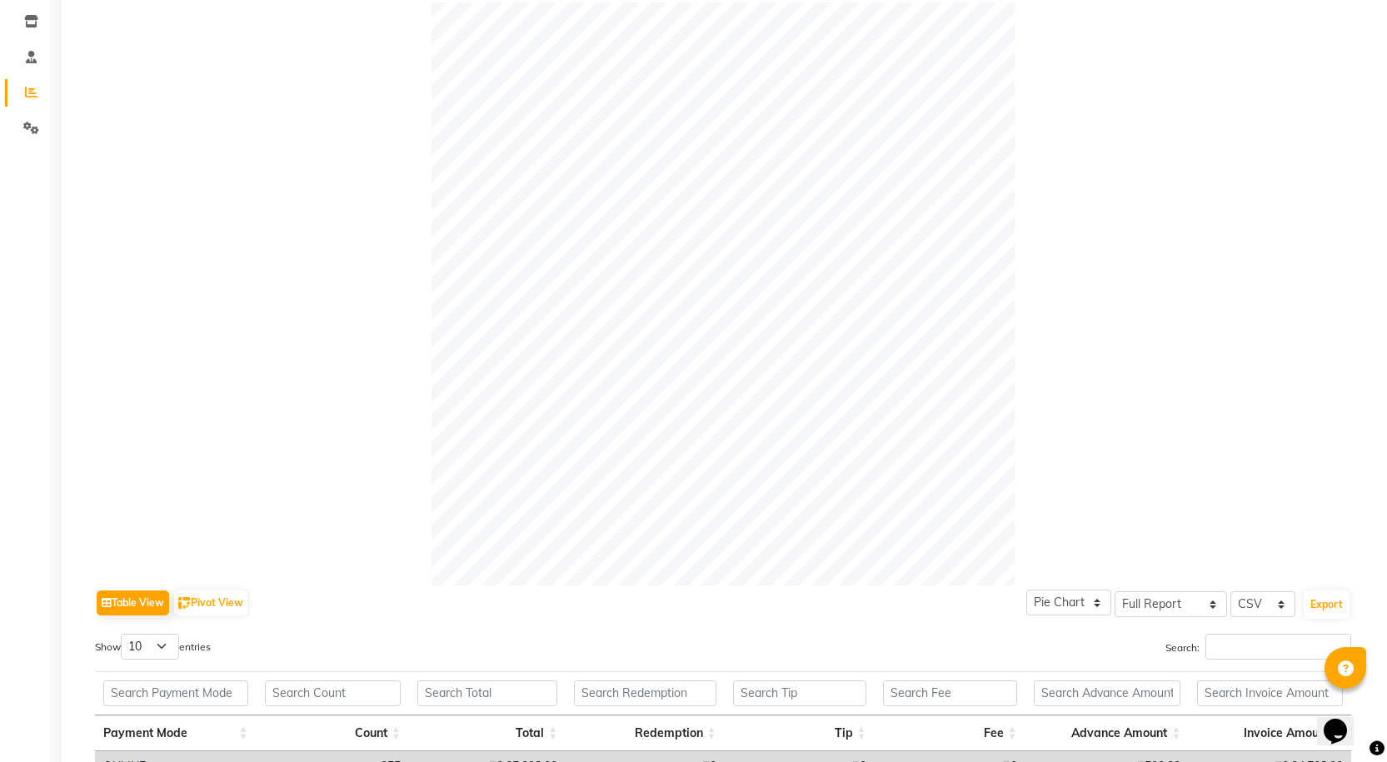
scroll to position [0, 0]
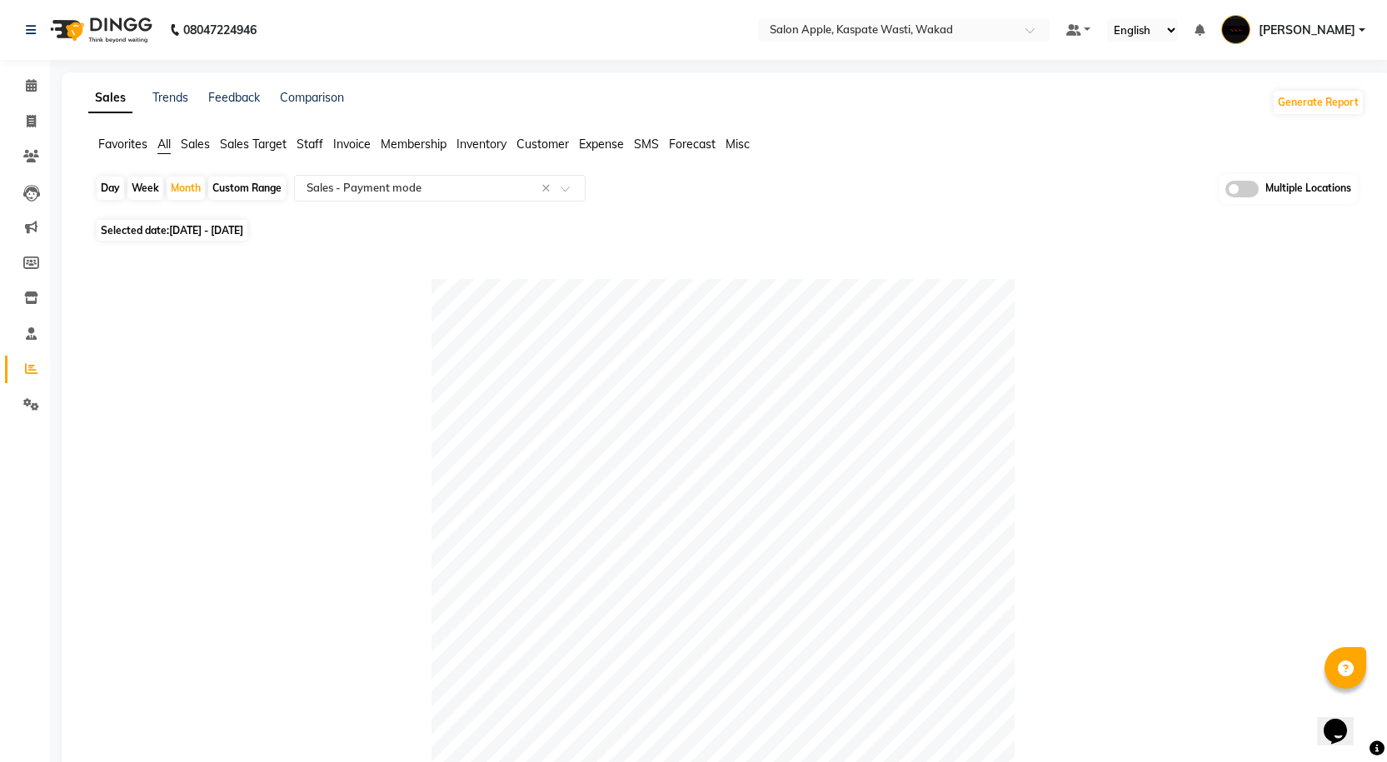
click at [240, 235] on span "01-06-2025 - 30-06-2025" at bounding box center [206, 230] width 74 height 12
select select "6"
select select "2025"
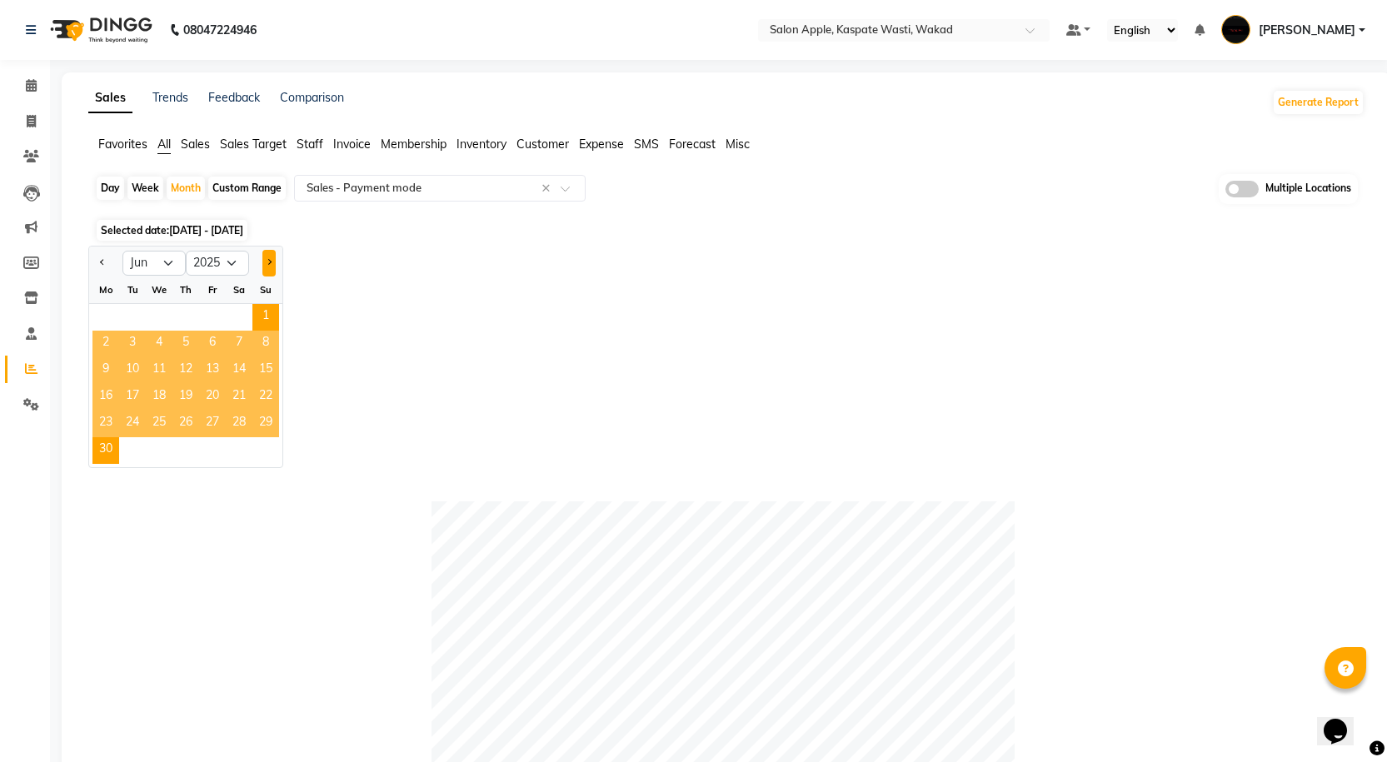
click at [264, 267] on button "Next month" at bounding box center [268, 263] width 13 height 27
select select "7"
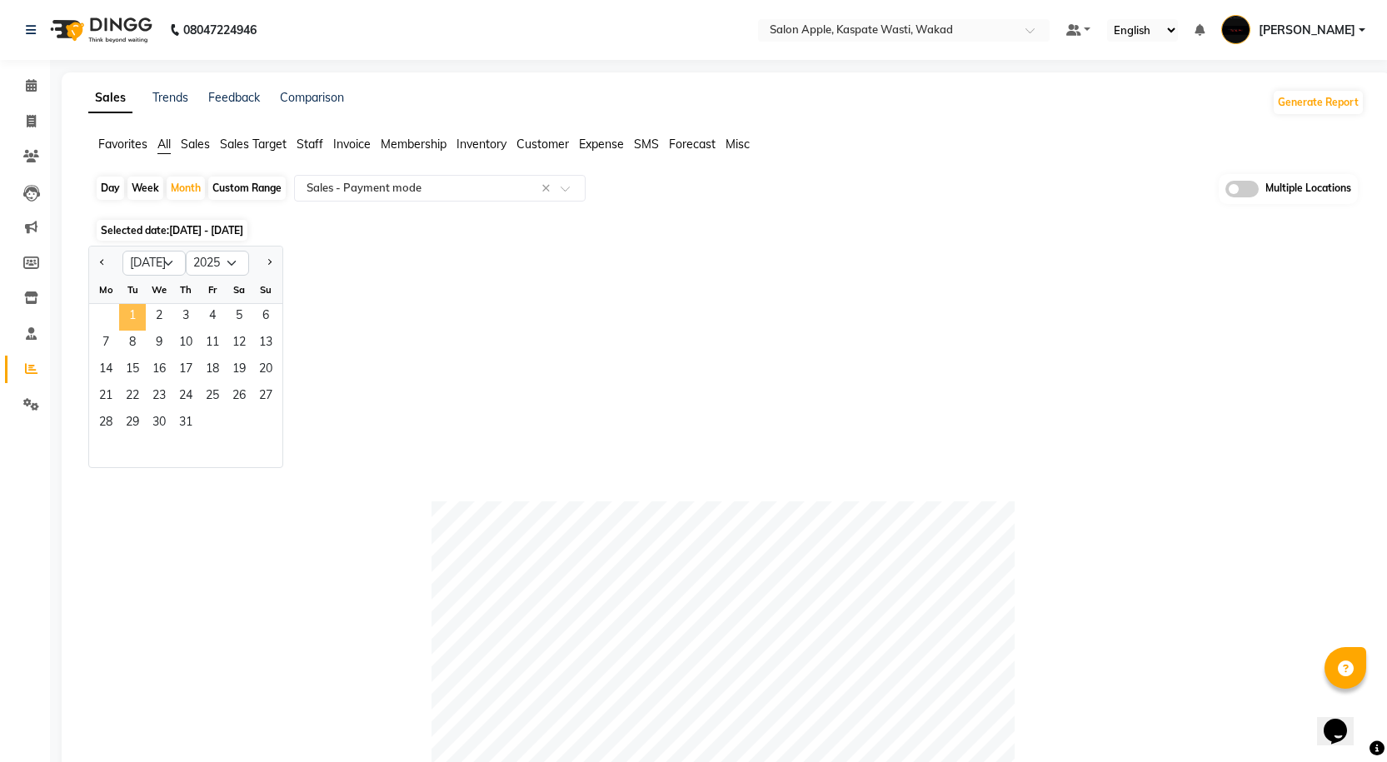
click at [129, 317] on span "1" at bounding box center [132, 317] width 27 height 27
